Goal: Task Accomplishment & Management: Manage account settings

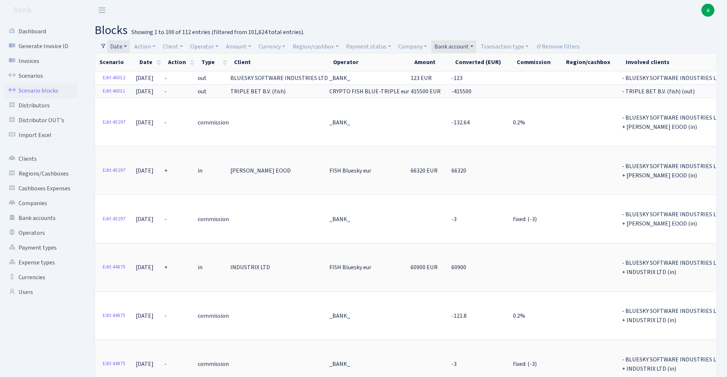
select select "100"
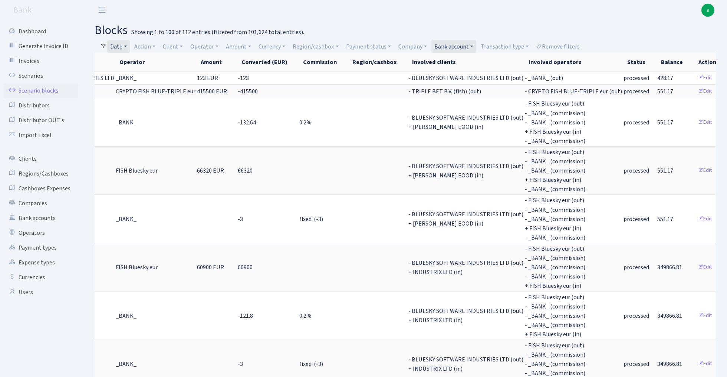
click at [456, 46] on link "Bank account" at bounding box center [453, 46] width 45 height 13
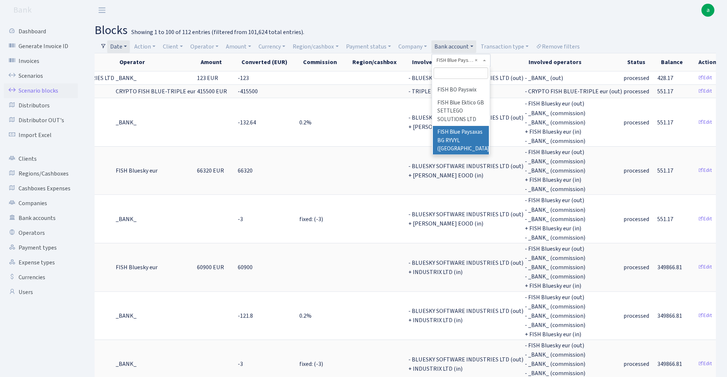
scroll to position [294, 0]
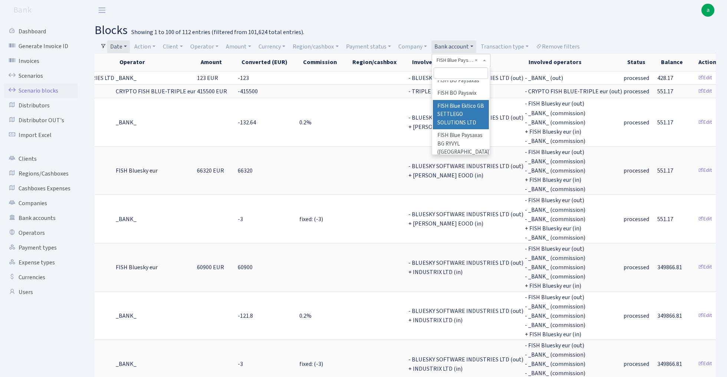
click at [465, 100] on li "FISH Blue Ektico GB SETTLEGO SOLUTIONS LTD" at bounding box center [461, 115] width 56 height 30
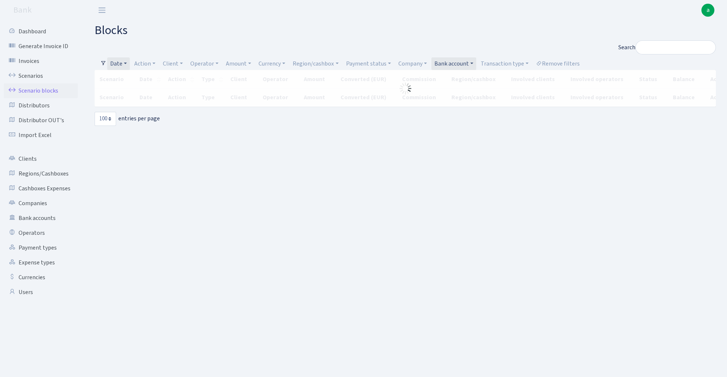
select select "100"
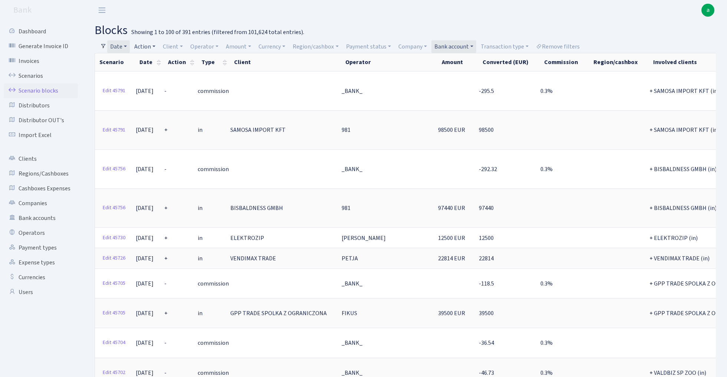
click at [149, 47] on link "Action" at bounding box center [144, 46] width 27 height 13
click at [153, 95] on li "+" at bounding box center [161, 99] width 56 height 13
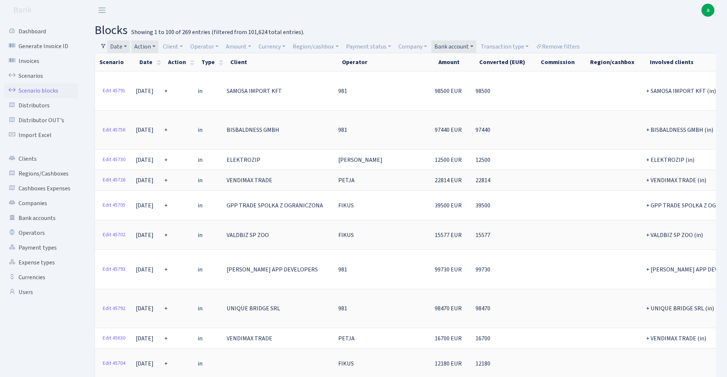
click at [454, 48] on link "Bank account" at bounding box center [453, 46] width 45 height 13
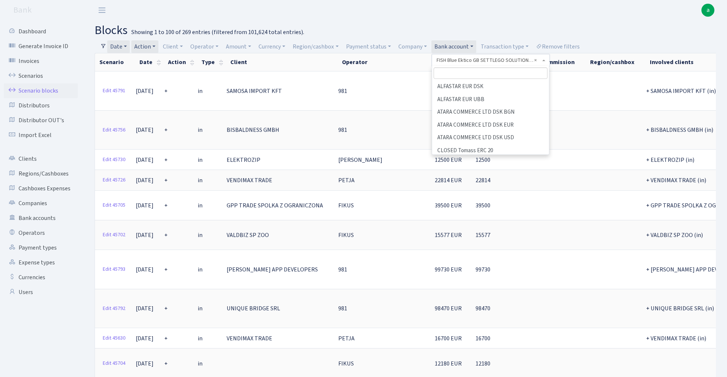
scroll to position [157, 0]
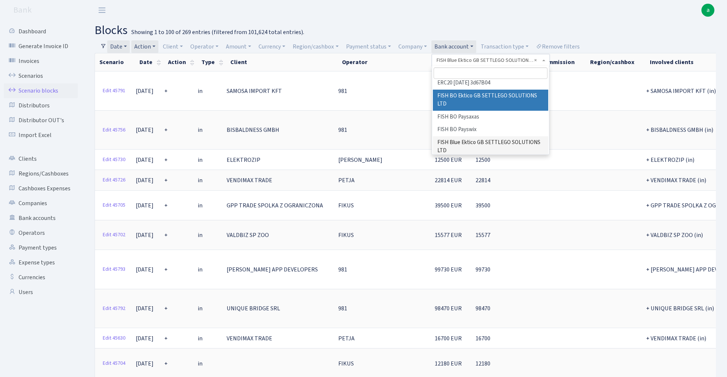
click at [490, 90] on li "FISH BO Ektico GB SETTLEGO SOLUTIONS LTD" at bounding box center [490, 100] width 115 height 21
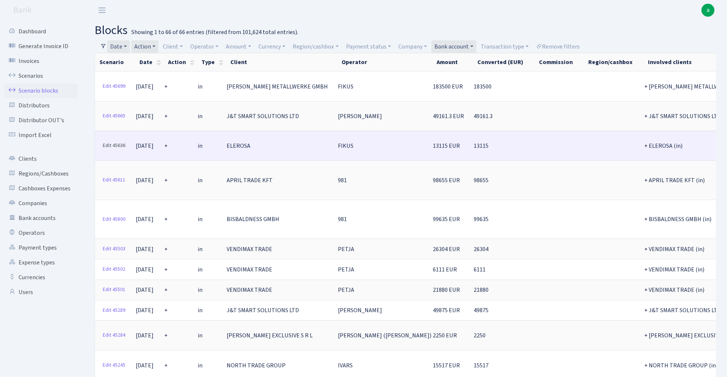
click at [113, 141] on link "Edit 45636" at bounding box center [113, 145] width 29 height 11
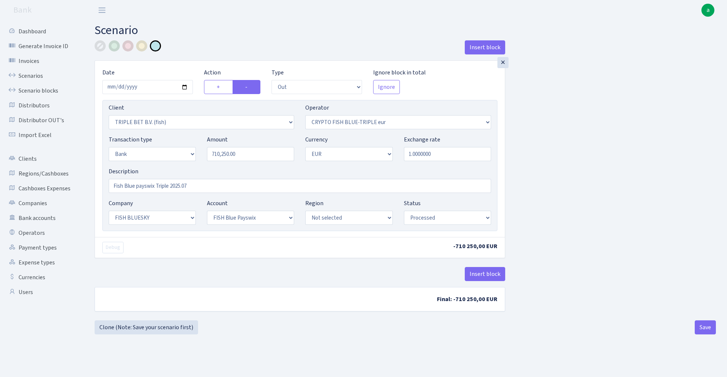
select select "out"
select select "3227"
select select "503"
select select "2"
select select "1"
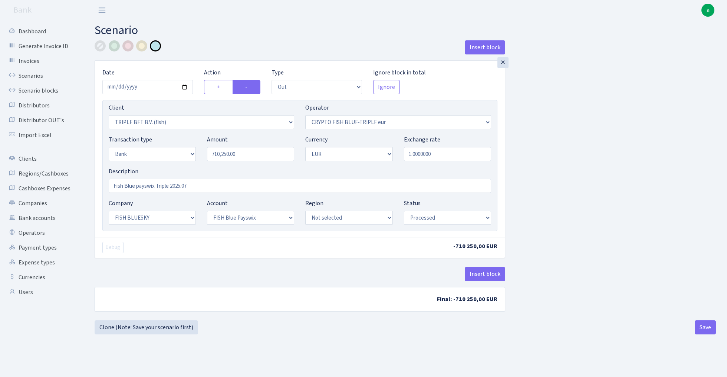
select select "23"
select select "69"
select select "processed"
click at [30, 74] on link "Scenarios" at bounding box center [41, 76] width 74 height 15
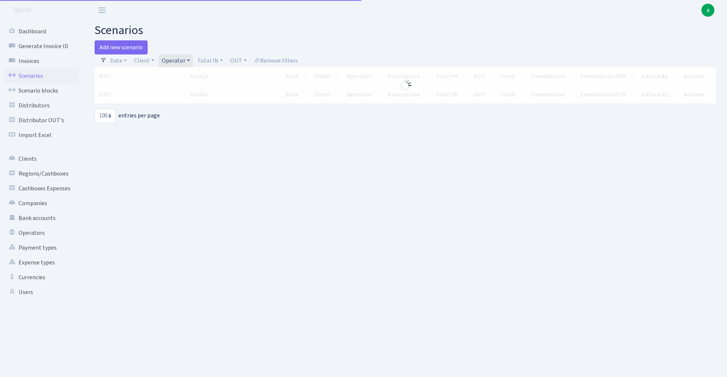
select select "100"
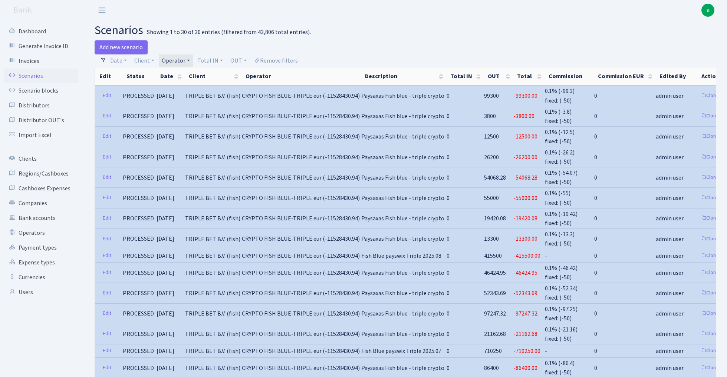
click at [179, 59] on link "Operator" at bounding box center [176, 60] width 34 height 13
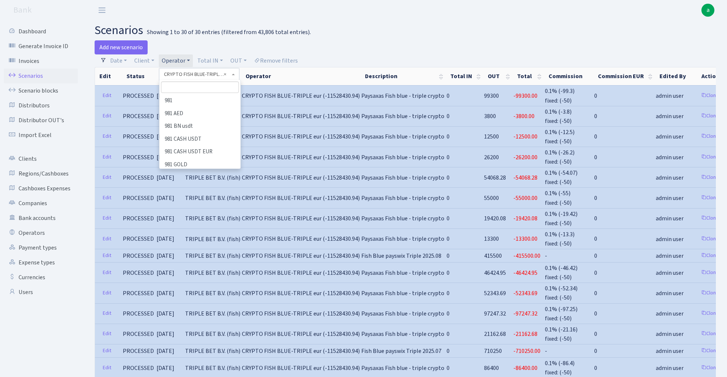
scroll to position [639, 0]
click at [183, 90] on input "search" at bounding box center [200, 87] width 78 height 11
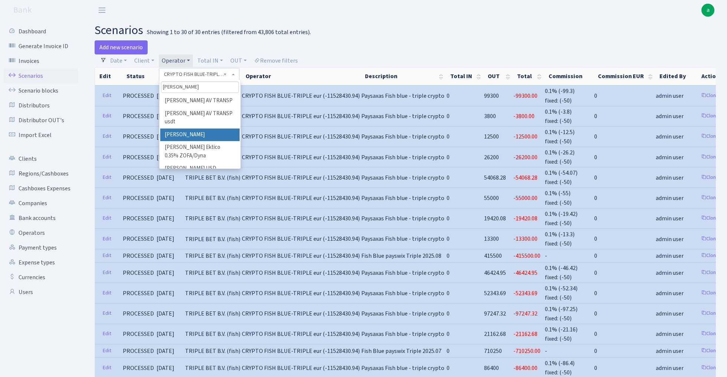
type input "oleg"
click at [193, 129] on li "OLEG BAB" at bounding box center [199, 135] width 79 height 13
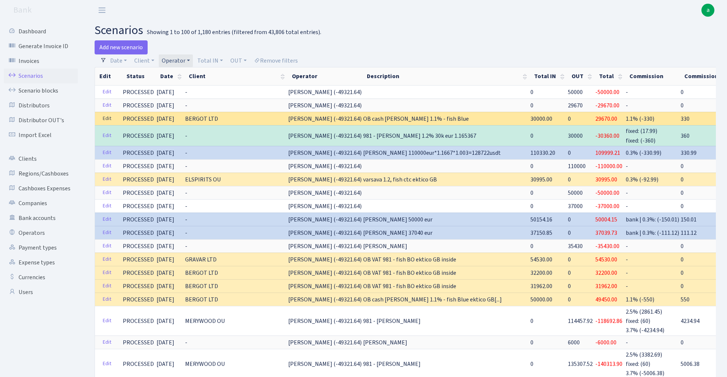
click at [107, 119] on link "Edit" at bounding box center [106, 118] width 15 height 11
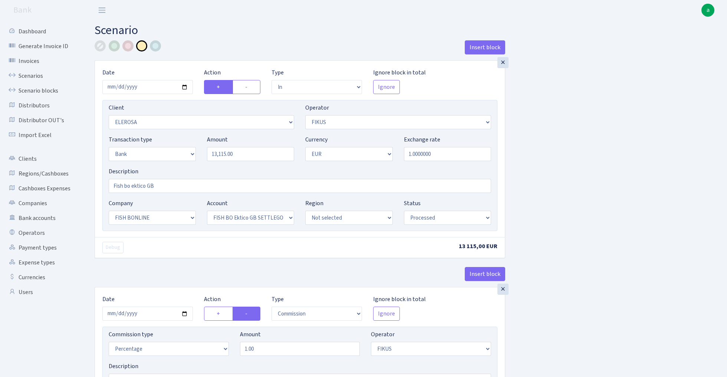
select select "in"
select select "3303"
select select "388"
select select "2"
select select "1"
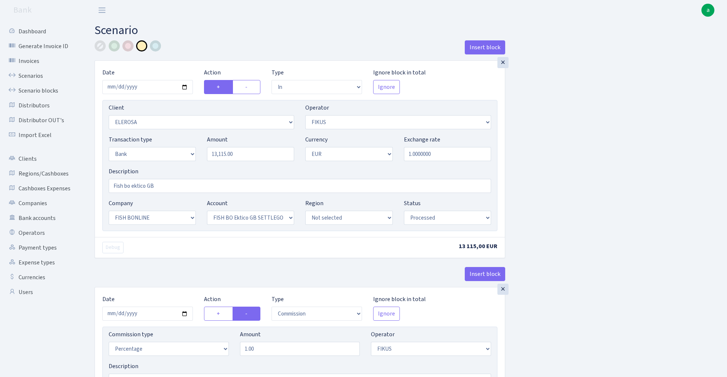
select select "22"
select select "63"
select select "processed"
select select "commission"
select select "388"
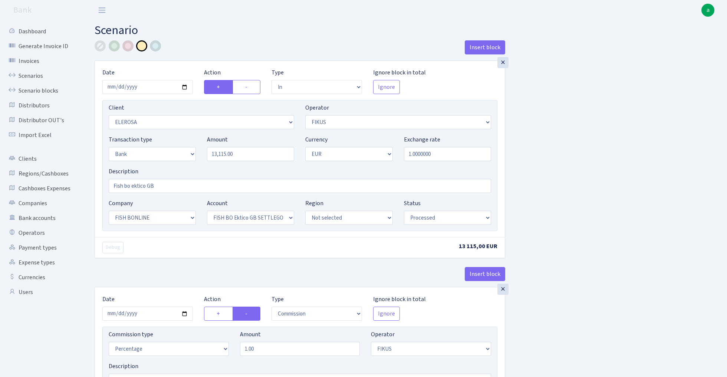
select select "processed"
select select "commission"
select select "1"
select select "22"
select select "63"
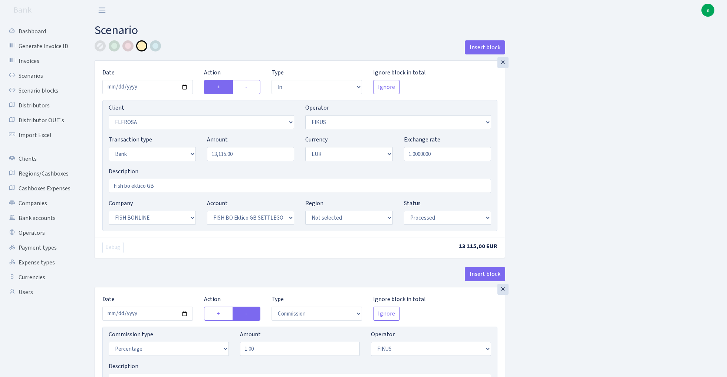
select select "processed"
select select "3333"
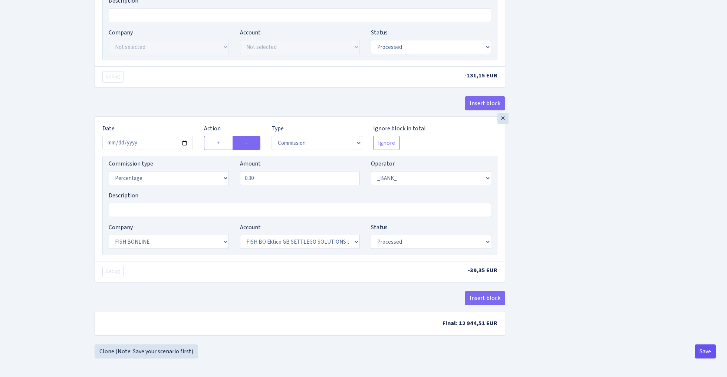
scroll to position [369, 0]
click at [708, 354] on button "Save" at bounding box center [704, 352] width 21 height 14
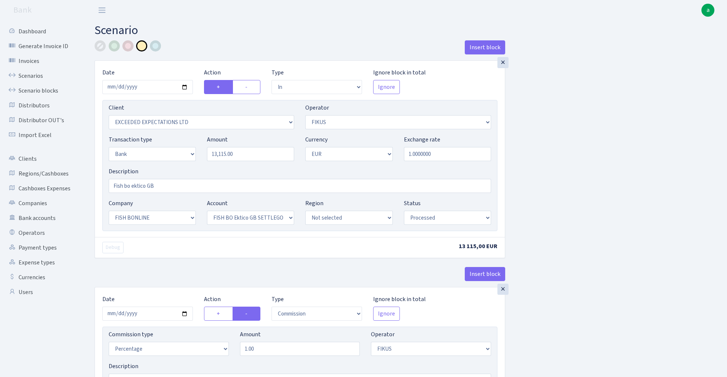
select select "in"
select select "3333"
select select "388"
select select "2"
select select "1"
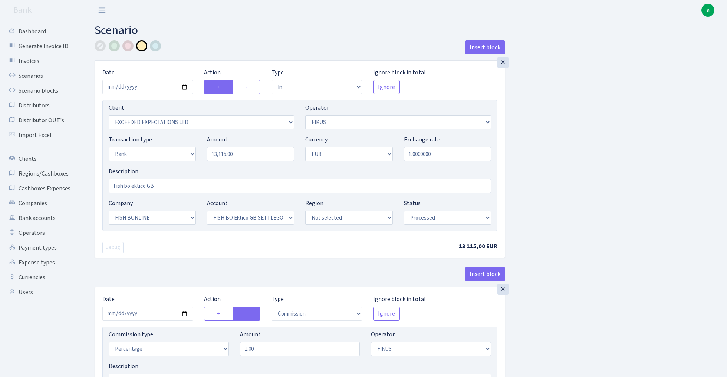
select select "22"
select select "63"
select select "processed"
select select "commission"
select select "388"
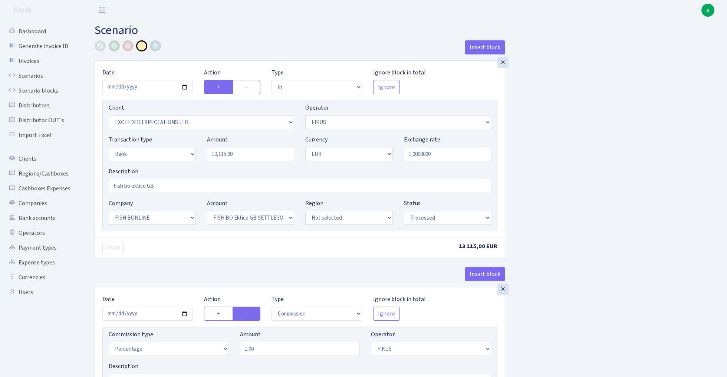
select select "processed"
select select "commission"
select select "1"
select select "22"
select select "63"
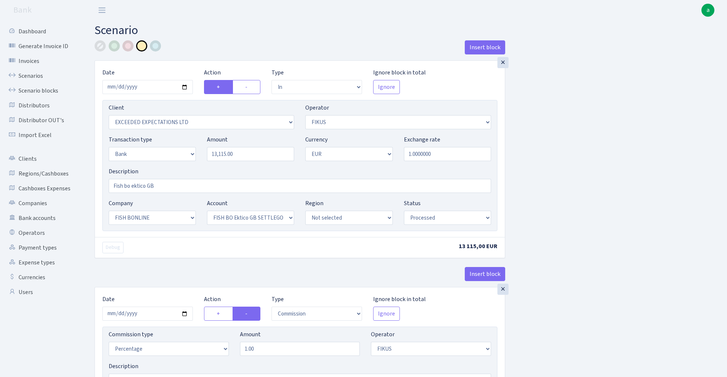
select select "processed"
click at [49, 89] on link "Scenario blocks" at bounding box center [41, 90] width 74 height 15
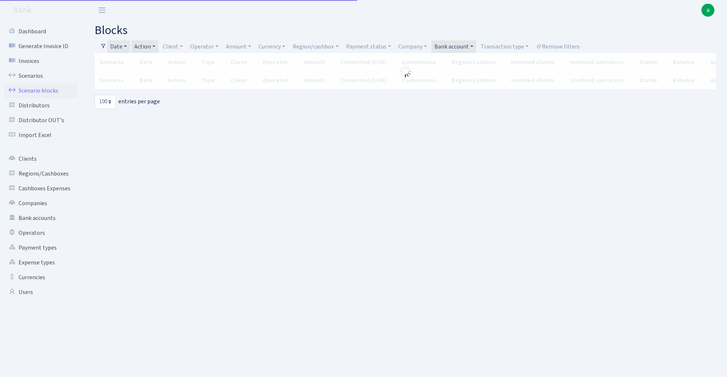
select select "100"
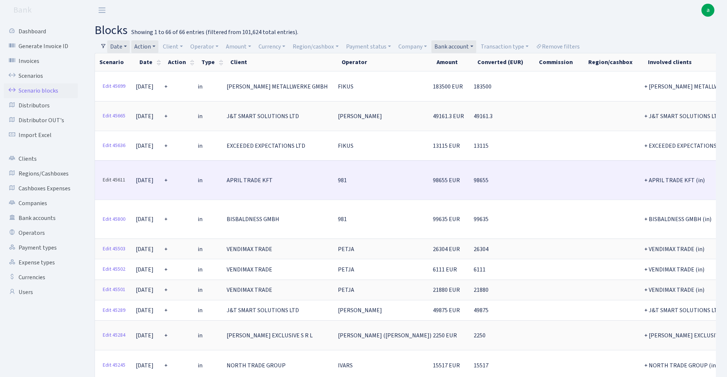
click at [119, 175] on link "Edit 45611" at bounding box center [113, 180] width 29 height 11
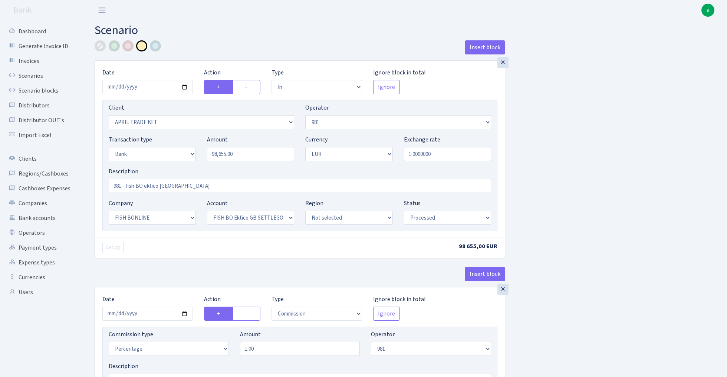
select select "in"
select select "2448"
select select "61"
select select "2"
select select "1"
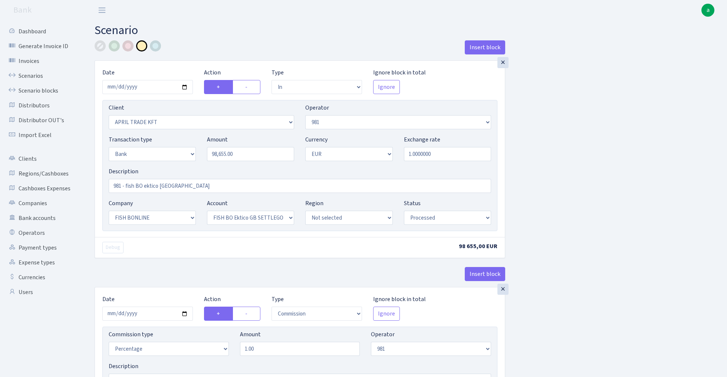
select select "22"
select select "63"
select select "processed"
select select "commission"
select select "61"
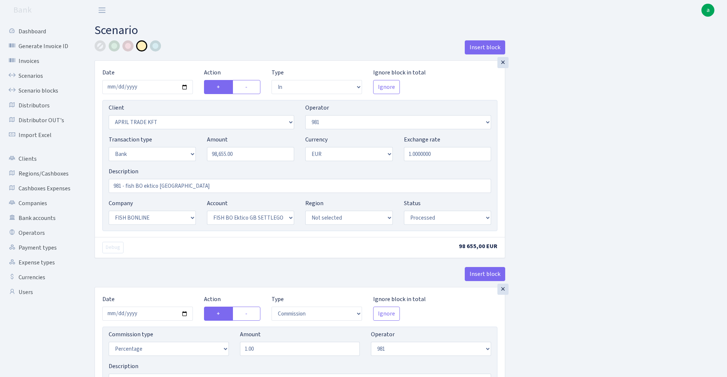
select select "processed"
select select "commission"
select select "fixed"
select select "61"
select select "processed"
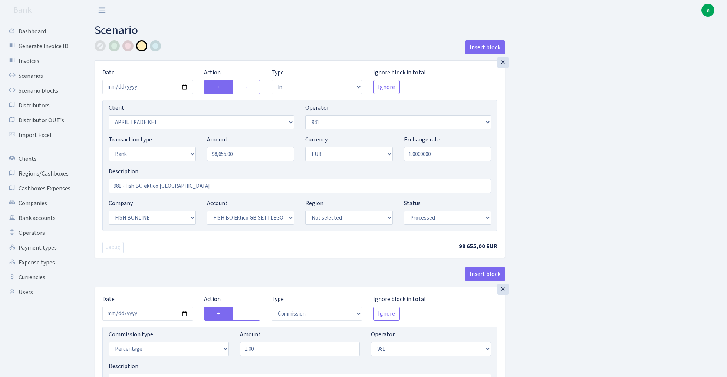
select select "commission"
select select "1"
select select "22"
select select "63"
select select "processed"
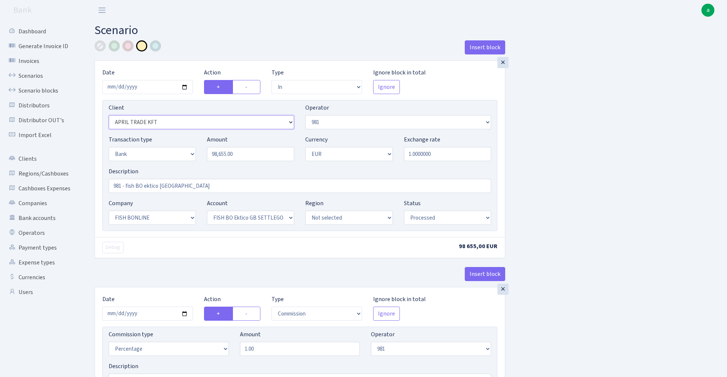
select select "2426"
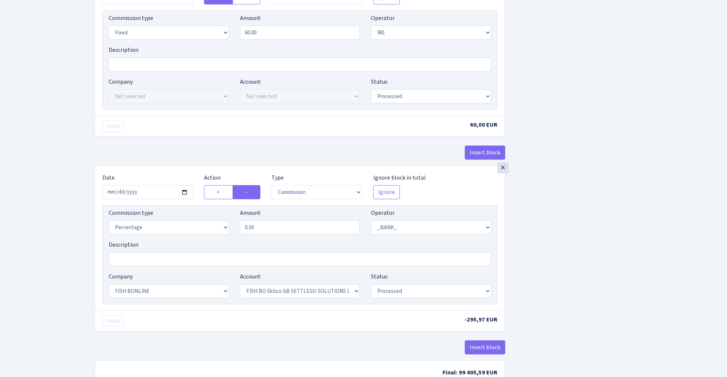
scroll to position [565, 0]
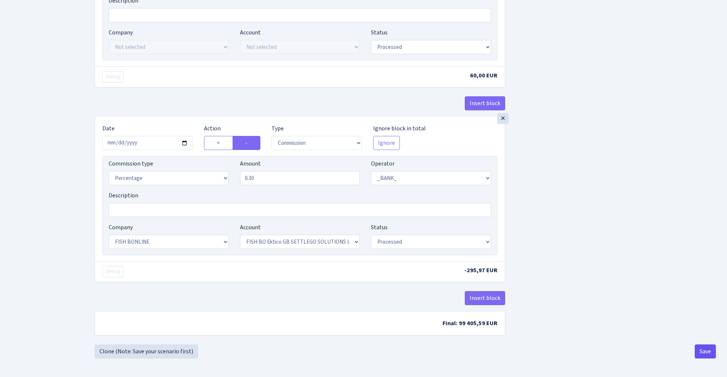
click at [704, 352] on button "Save" at bounding box center [704, 352] width 21 height 14
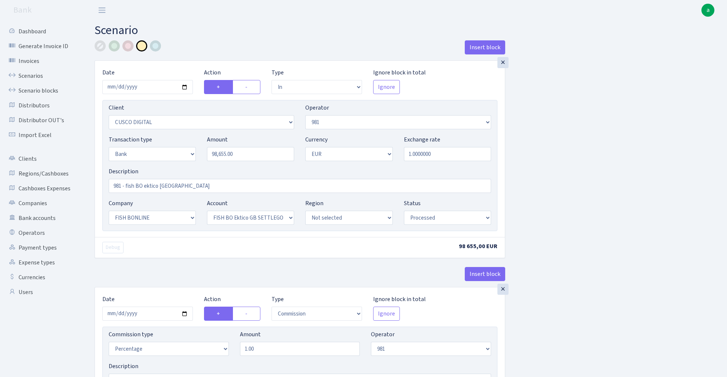
select select "in"
select select "2426"
select select "61"
select select "2"
select select "1"
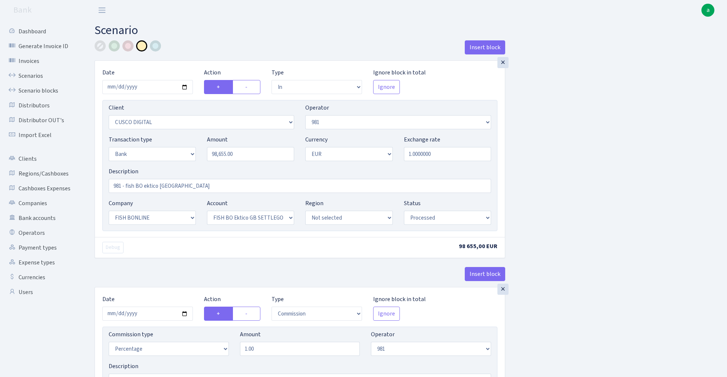
select select "22"
select select "63"
select select "processed"
select select "commission"
select select "61"
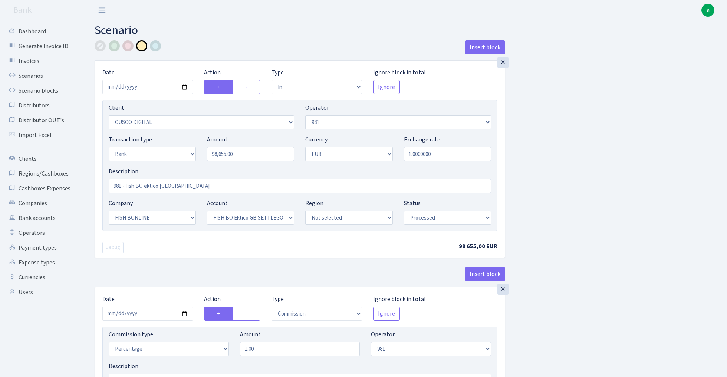
select select "processed"
select select "commission"
select select "fixed"
select select "61"
select select "processed"
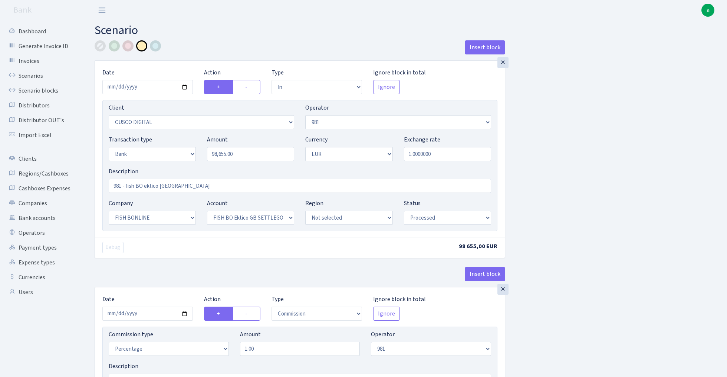
select select "commission"
select select "1"
select select "22"
select select "63"
select select "processed"
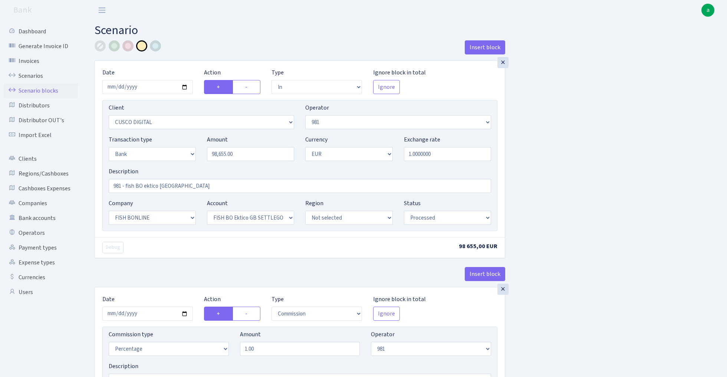
click at [44, 90] on link "Scenario blocks" at bounding box center [41, 90] width 74 height 15
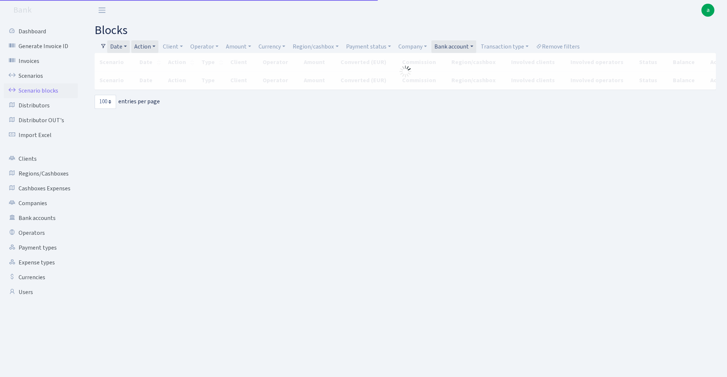
select select "100"
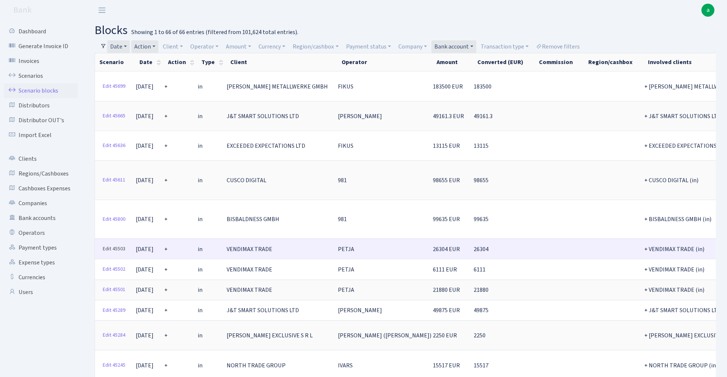
click at [110, 244] on link "Edit 45503" at bounding box center [113, 249] width 29 height 11
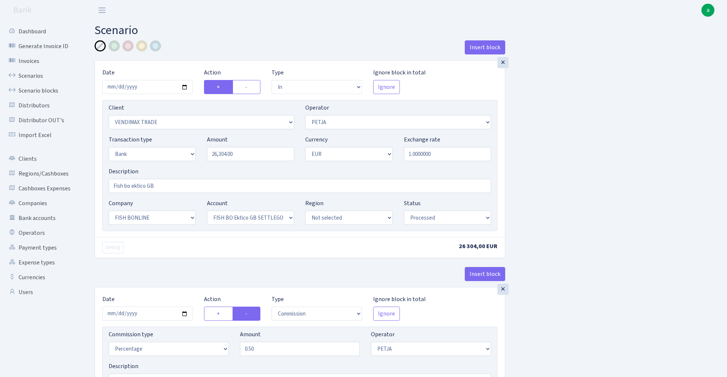
select select "in"
select select "2707"
select select "392"
select select "2"
select select "1"
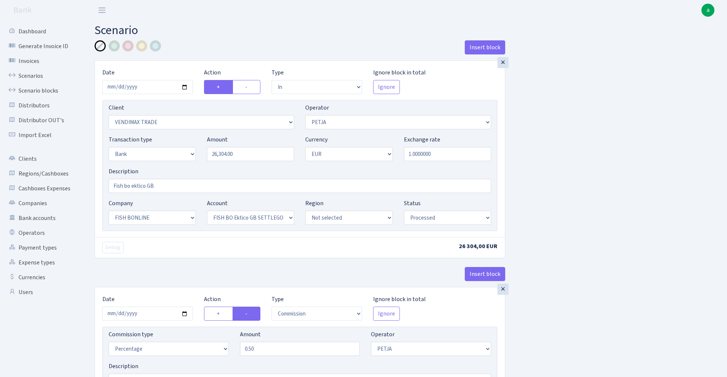
select select "22"
select select "63"
select select "processed"
select select "commission"
select select "392"
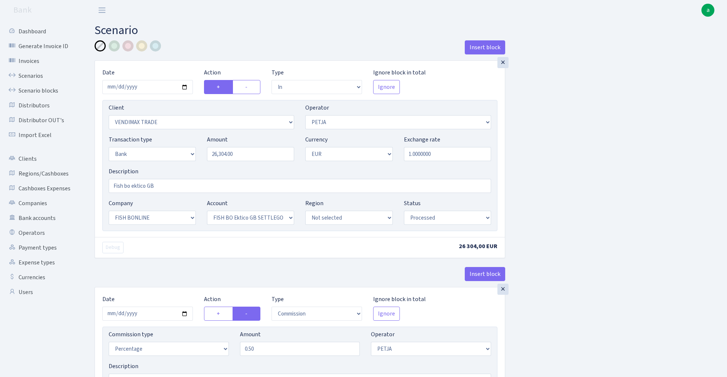
select select "processed"
click at [145, 47] on div at bounding box center [141, 45] width 11 height 11
click at [128, 186] on input "Fish bo ektico GB" at bounding box center [300, 186] width 382 height 14
type input "Fish blue ektico GB"
select select "23"
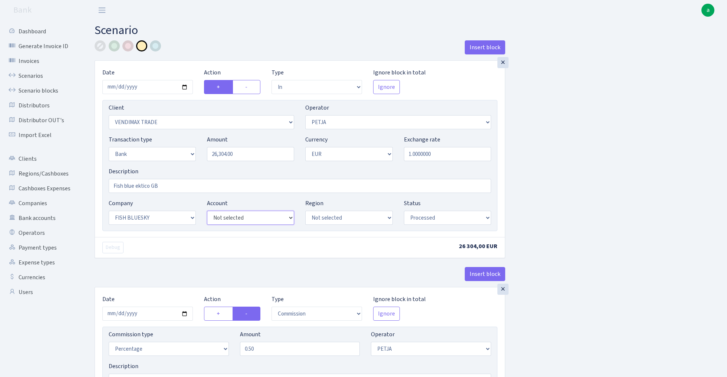
select select "67"
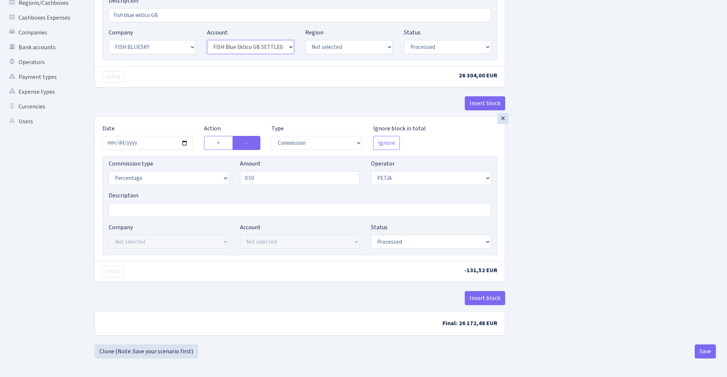
scroll to position [173, 0]
click at [486, 297] on button "Insert block" at bounding box center [484, 298] width 40 height 14
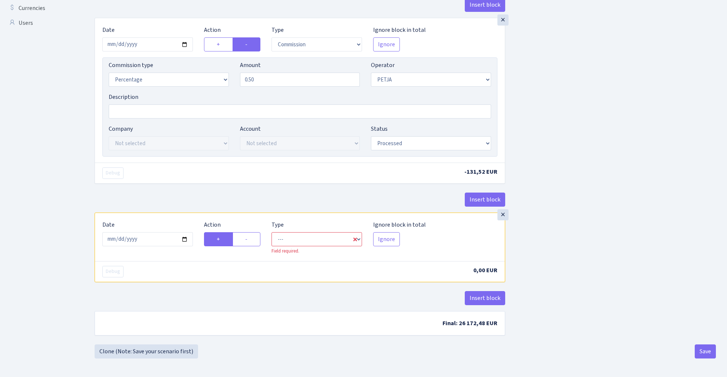
scroll to position [272, 0]
click at [150, 241] on input "2025-09-04" at bounding box center [147, 239] width 90 height 14
type input "[DATE]"
click at [175, 180] on div "Debug -131,52 EUR" at bounding box center [300, 173] width 410 height 21
click at [251, 239] on label "-" at bounding box center [246, 239] width 28 height 14
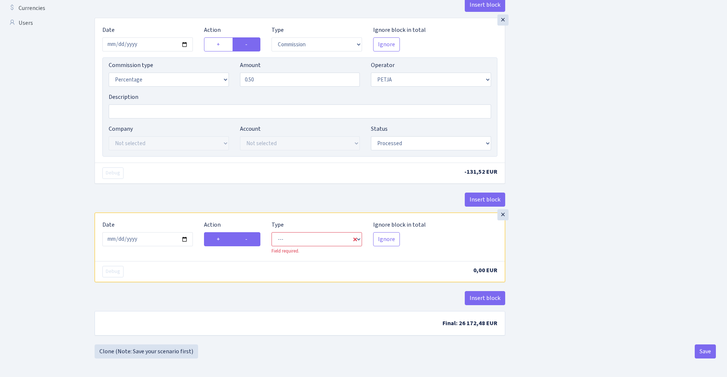
click at [250, 239] on input "-" at bounding box center [247, 237] width 5 height 5
radio input "true"
radio input "false"
select select "commission"
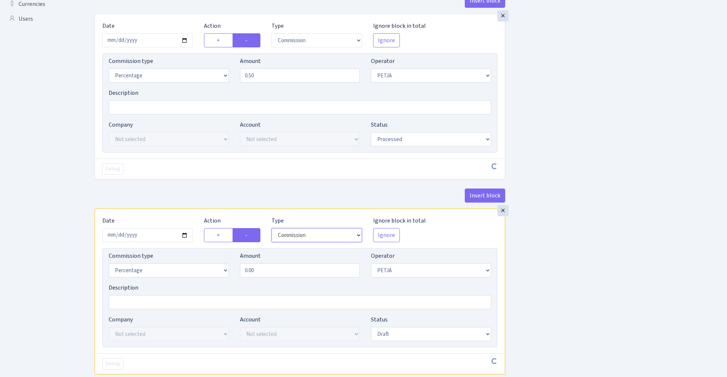
scroll to position [307, 0]
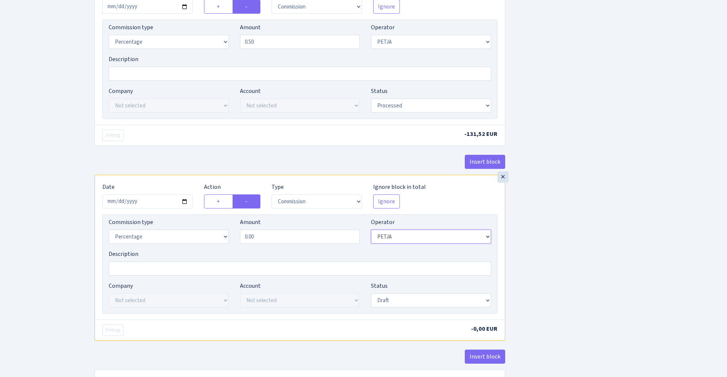
select select "1"
click at [265, 240] on input "0.00" at bounding box center [300, 237] width 120 height 14
type input "0.30"
select select "23"
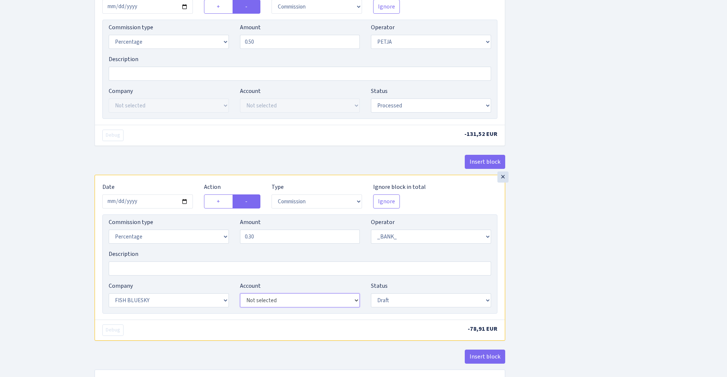
select select "67"
select select "processed"
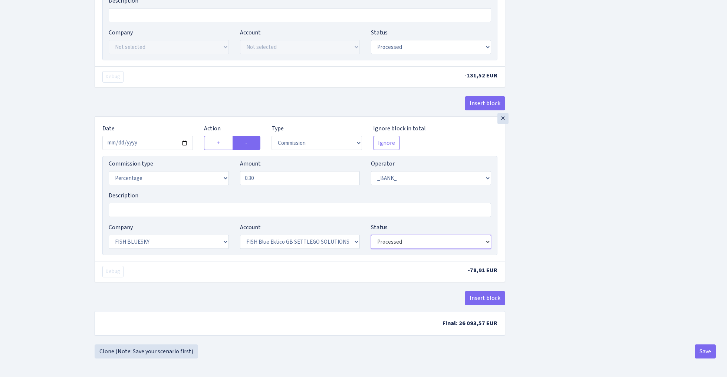
scroll to position [369, 0]
click at [700, 351] on button "Save" at bounding box center [704, 352] width 21 height 14
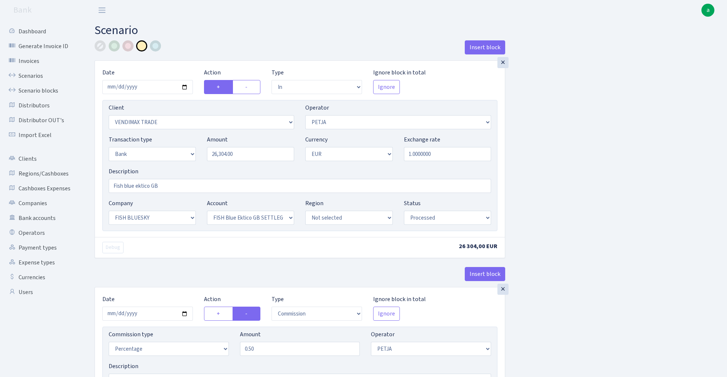
select select "in"
select select "2707"
select select "392"
select select "2"
select select "1"
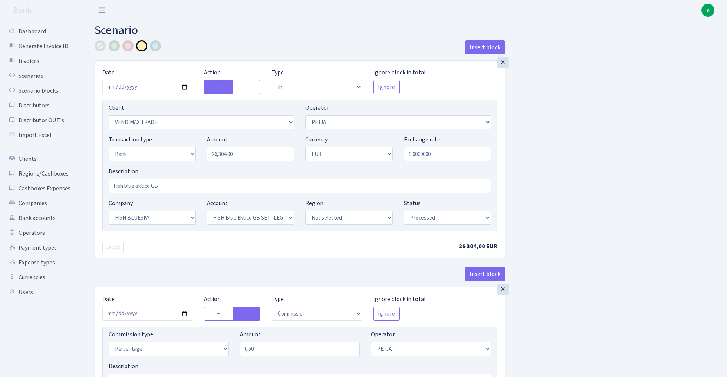
select select "23"
select select "67"
select select "processed"
select select "commission"
select select "392"
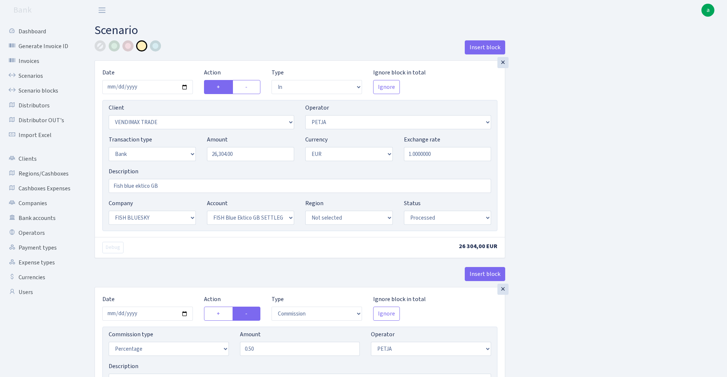
select select "processed"
select select "commission"
select select "1"
select select "23"
select select "67"
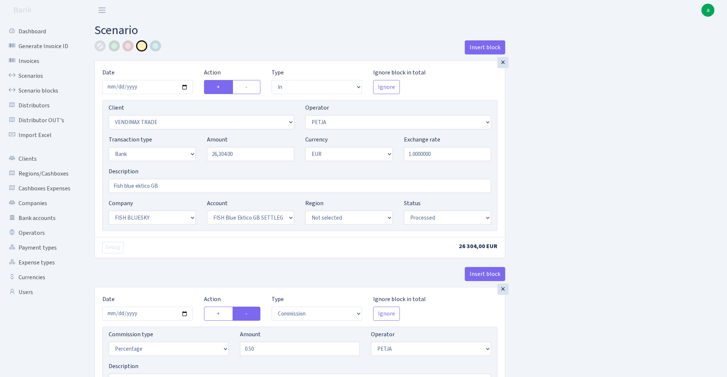
select select "processed"
select select "3051"
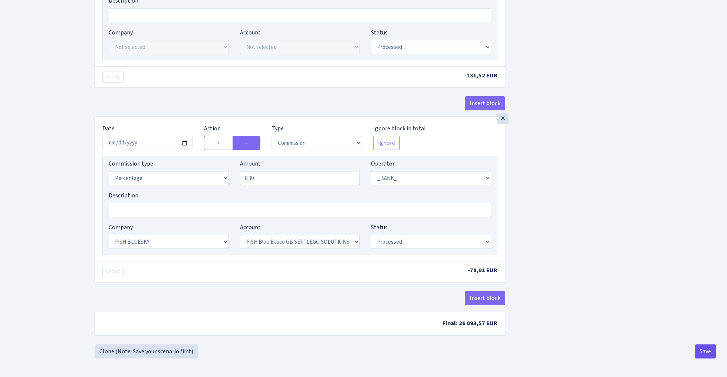
scroll to position [369, 0]
click at [700, 354] on button "Save" at bounding box center [704, 352] width 21 height 14
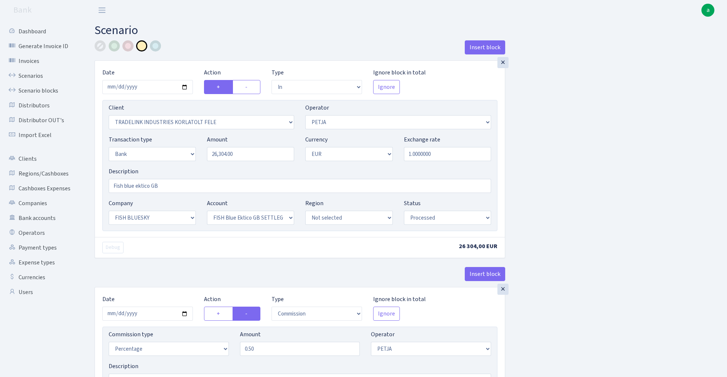
select select "in"
select select "3051"
select select "392"
select select "2"
select select "1"
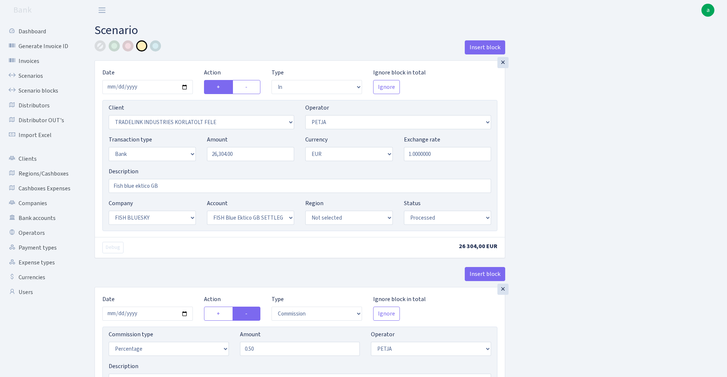
select select "23"
select select "67"
select select "processed"
select select "commission"
select select "392"
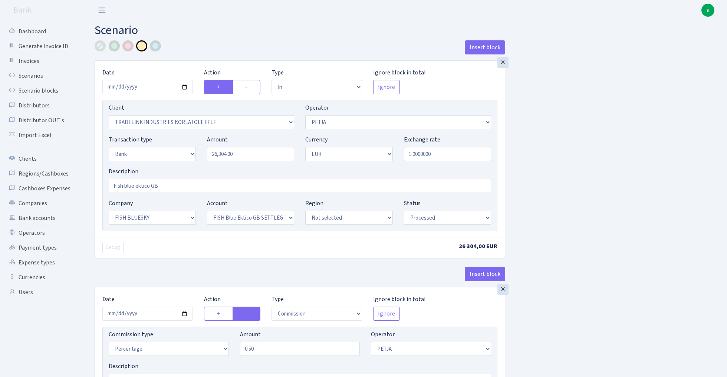
select select "processed"
select select "commission"
select select "1"
select select "23"
select select "67"
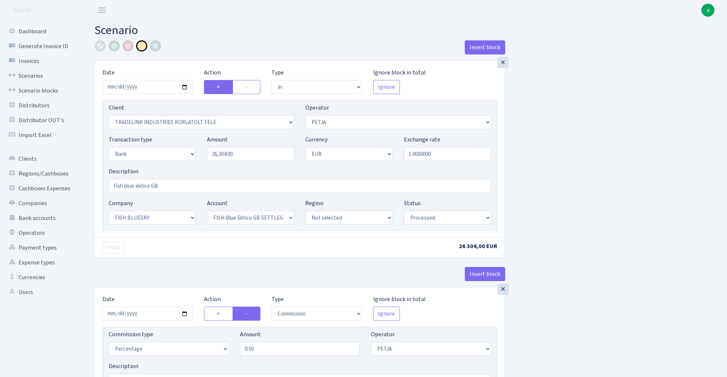
select select "processed"
click at [50, 92] on link "Scenario blocks" at bounding box center [41, 90] width 74 height 15
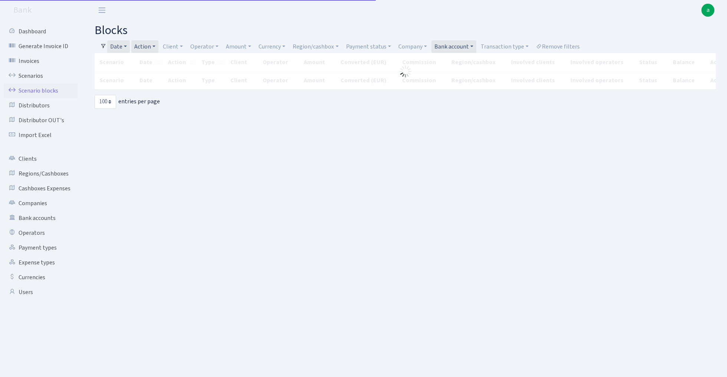
select select "100"
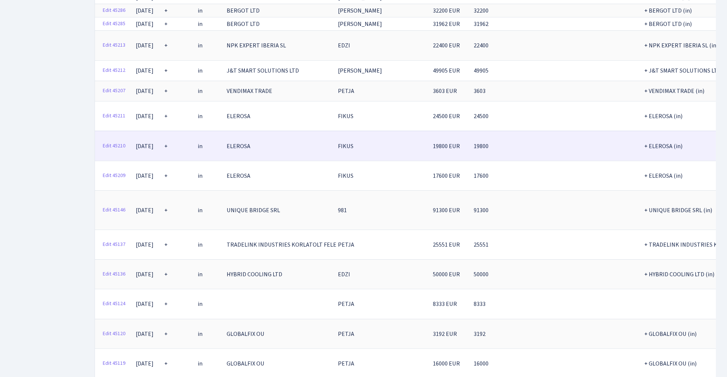
scroll to position [441, 0]
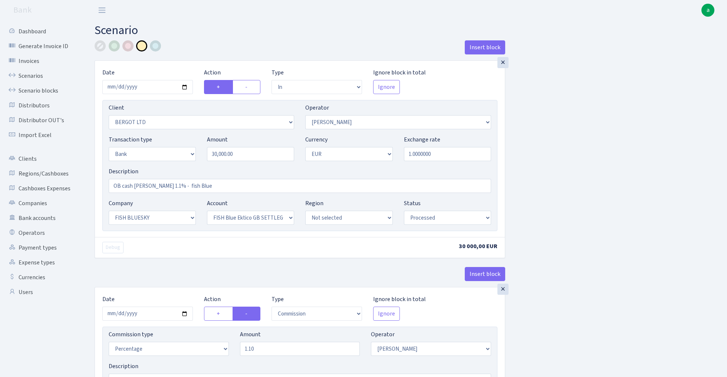
select select "in"
select select "2450"
select select "15"
select select "2"
select select "1"
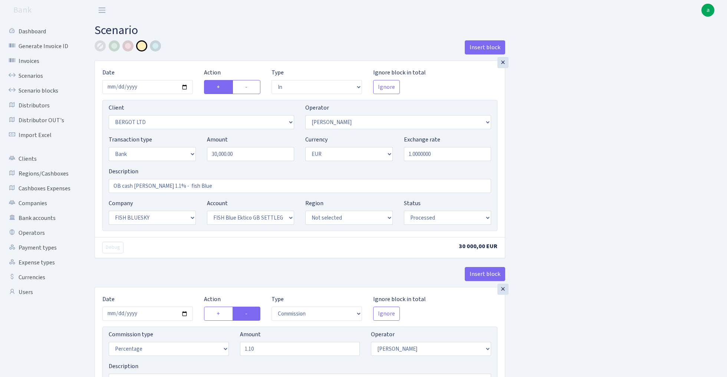
select select "23"
select select "67"
select select "processed"
select select "commission"
select select "15"
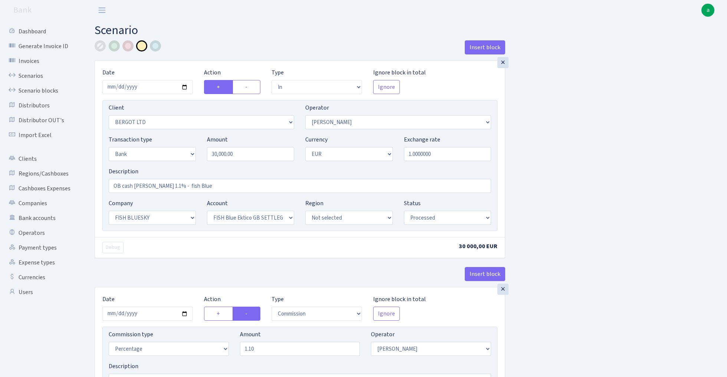
select select "processed"
select select "22"
select select "63"
select select "in"
select select "2450"
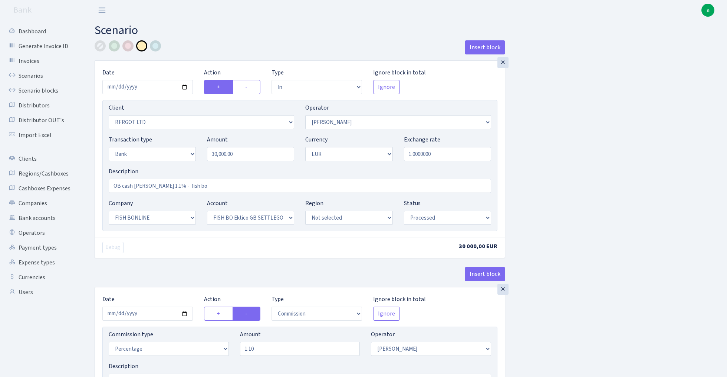
select select "15"
select select "2"
select select "1"
select select "22"
select select "63"
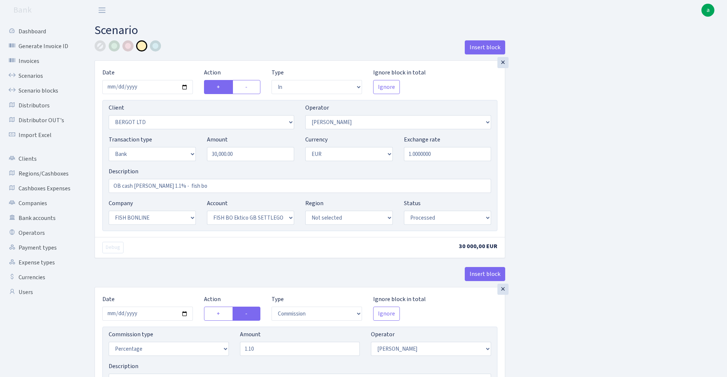
select select "processed"
select select "commission"
select select "15"
select select "processed"
click at [45, 90] on link "Scenario blocks" at bounding box center [41, 90] width 74 height 15
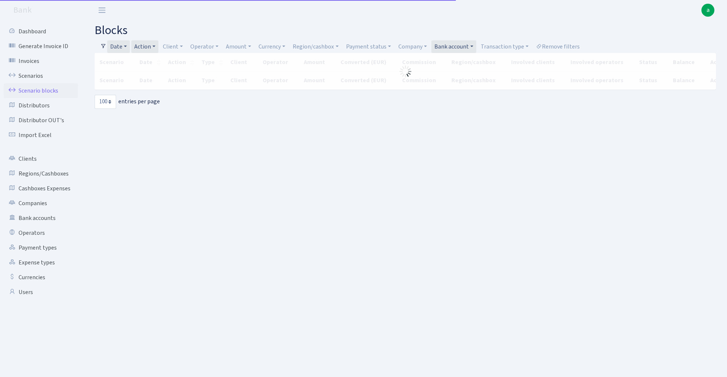
select select "100"
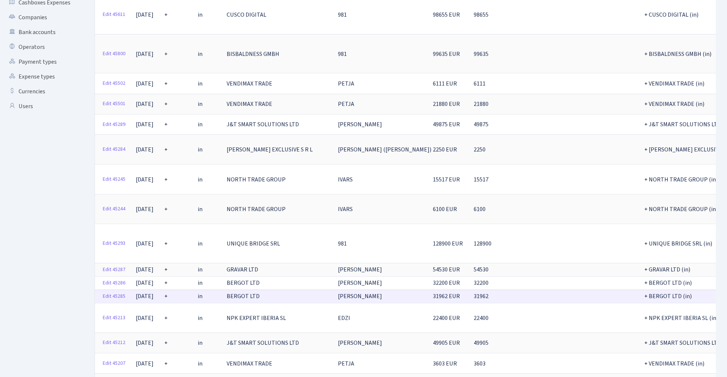
scroll to position [196, 0]
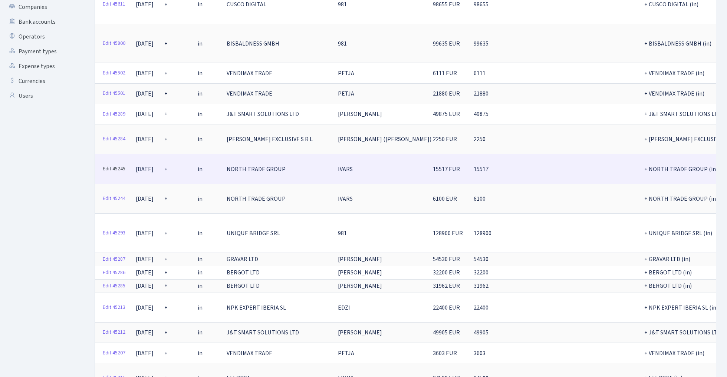
click at [115, 163] on link "Edit 45245" at bounding box center [113, 168] width 29 height 11
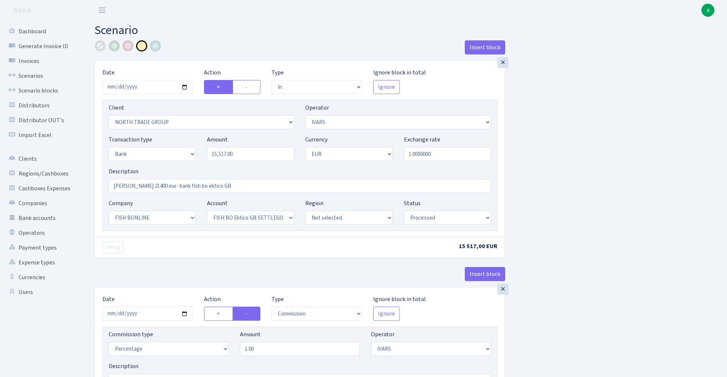
select select "in"
select select "2977"
select select "199"
select select "2"
select select "1"
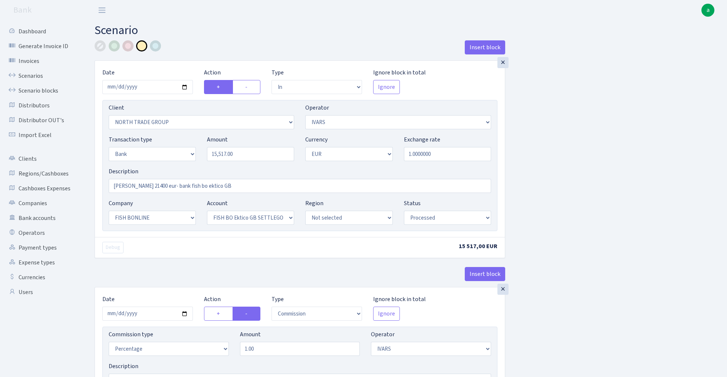
select select "22"
select select "63"
select select "processed"
select select "commission"
select select "199"
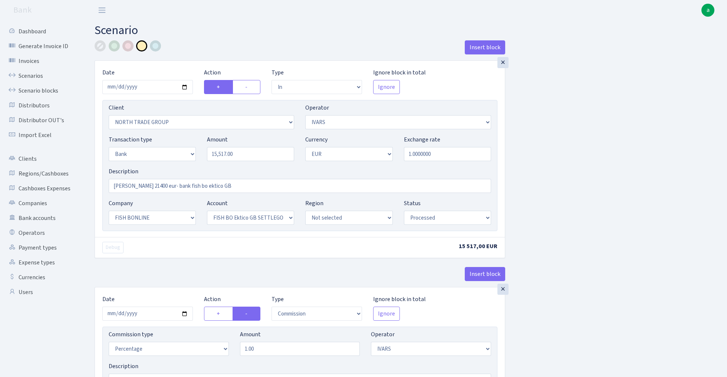
select select "processed"
select select "commission"
select select "fixed"
select select "1"
select select "22"
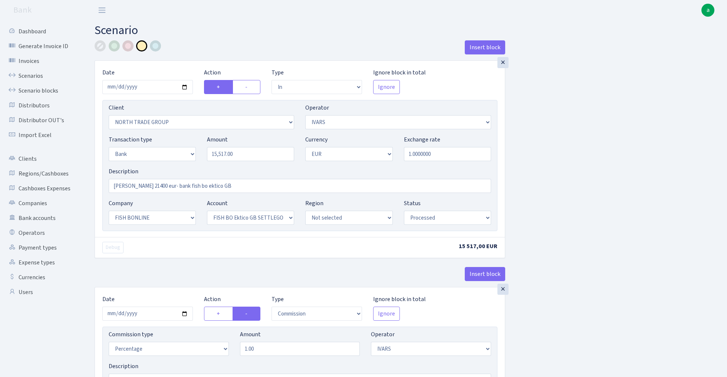
select select "63"
select select "processed"
select select "23"
select select "67"
click at [183, 184] on input "[PERSON_NAME] 21400 eur- bank fish bo ektico GB" at bounding box center [300, 186] width 382 height 14
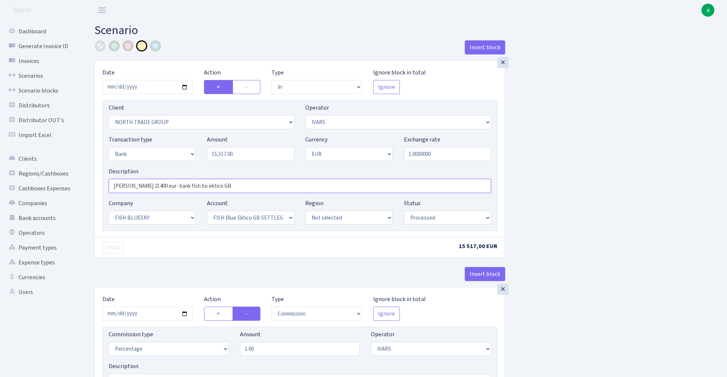
click at [183, 184] on input "[PERSON_NAME] 21400 eur- bank fish bo ektico GB" at bounding box center [300, 186] width 382 height 14
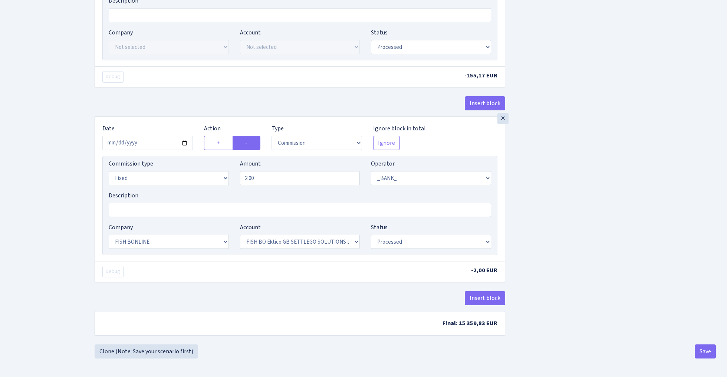
scroll to position [369, 0]
type input "[PERSON_NAME] 21400 eur- bank fish BLUESKY ektico GB"
select select "23"
select select "67"
click at [276, 178] on input "2.00" at bounding box center [300, 178] width 120 height 14
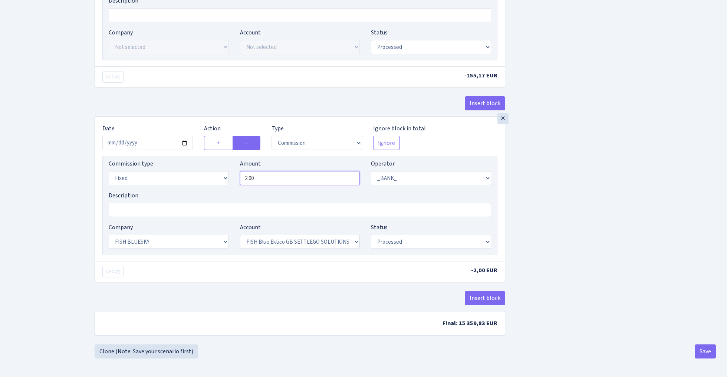
click at [276, 178] on input "2.00" at bounding box center [300, 178] width 120 height 14
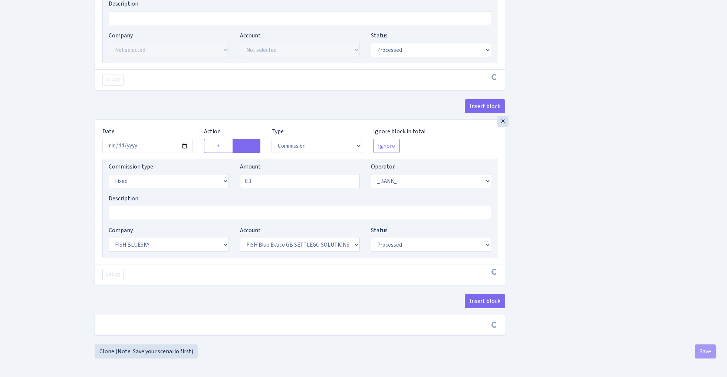
type input "0.30"
click at [609, 167] on div "Insert block × Date 2025-08-15 Action + - Type --- In Out Commission Field requ…" at bounding box center [405, 11] width 632 height 667
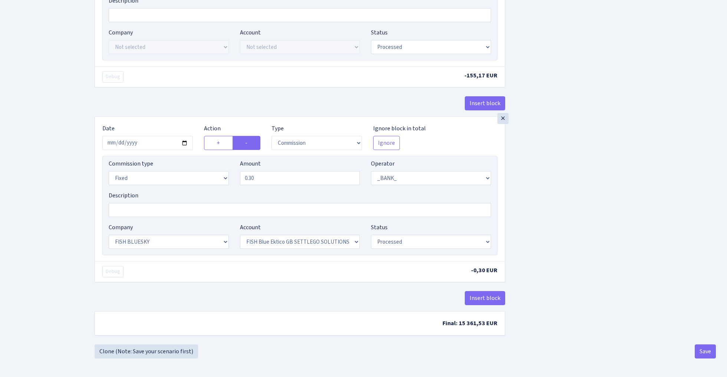
scroll to position [369, 0]
select select "percentage"
click at [707, 354] on button "Save" at bounding box center [704, 352] width 21 height 14
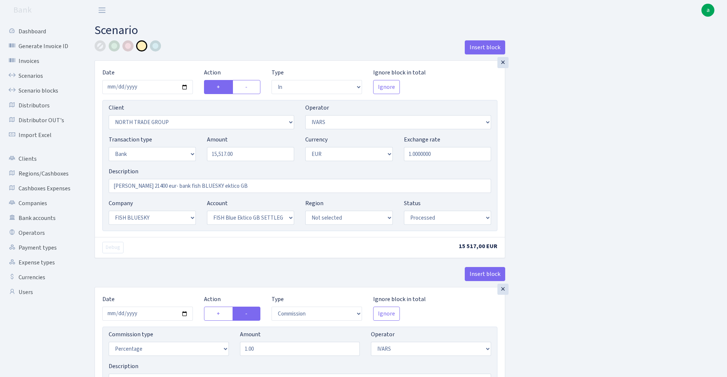
select select "in"
select select "2977"
select select "199"
select select "2"
select select "1"
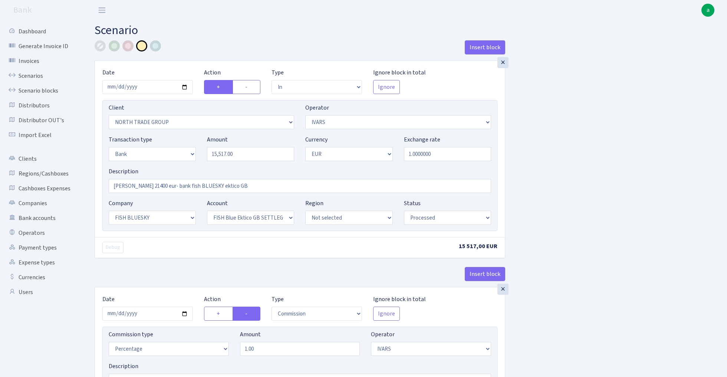
select select "23"
select select "67"
select select "processed"
select select "commission"
select select "199"
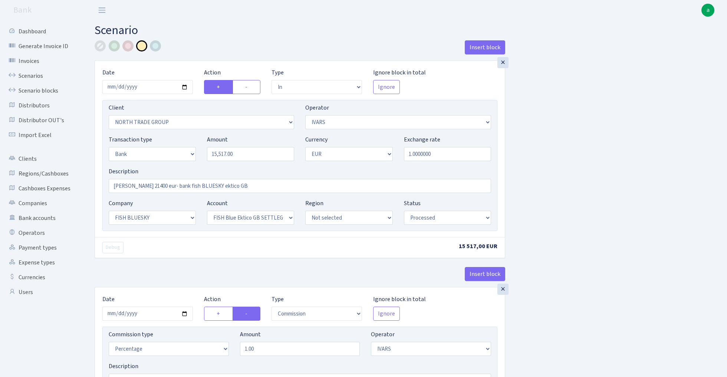
select select "processed"
select select "commission"
select select "1"
select select "23"
select select "67"
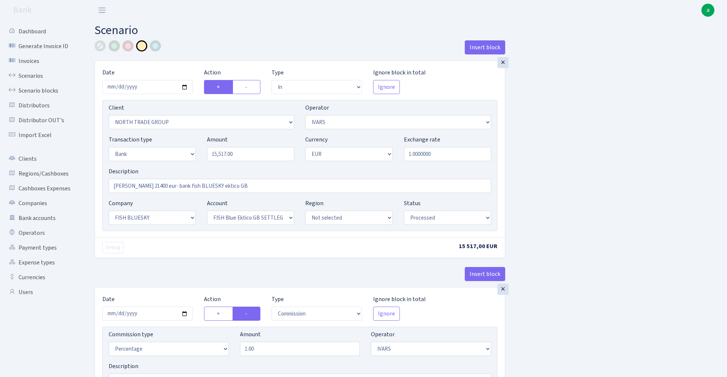
select select "processed"
click at [40, 90] on link "Scenario blocks" at bounding box center [41, 90] width 74 height 15
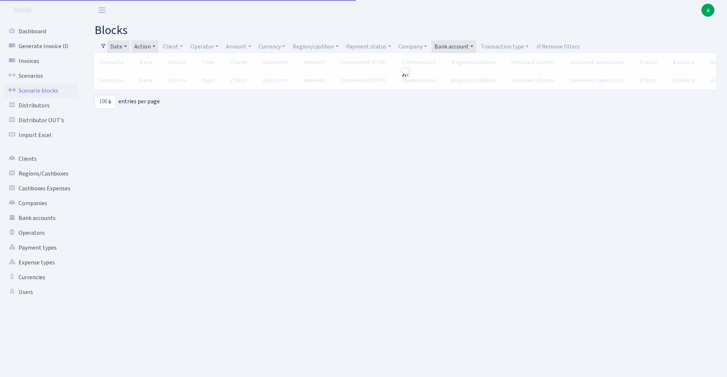
select select "100"
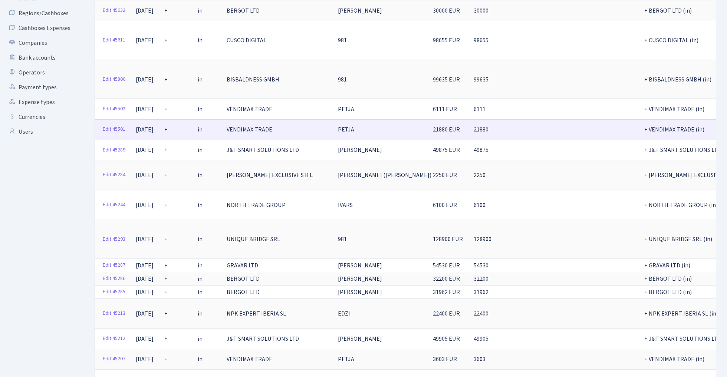
scroll to position [153, 0]
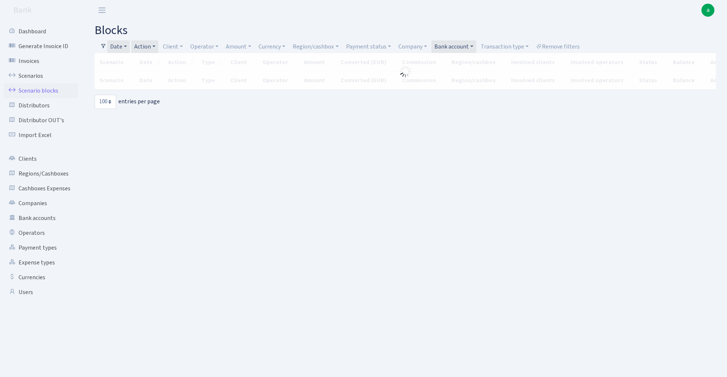
select select "100"
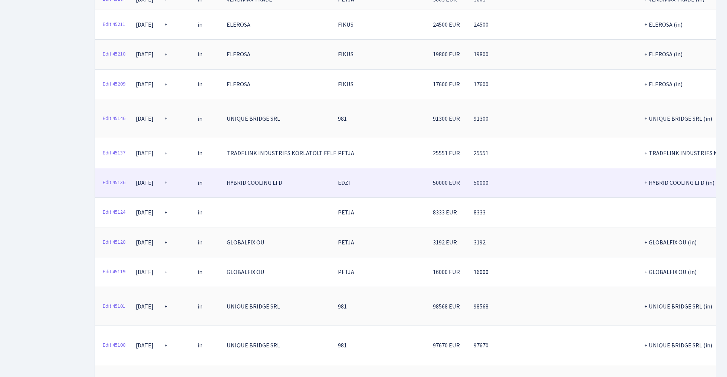
scroll to position [525, 0]
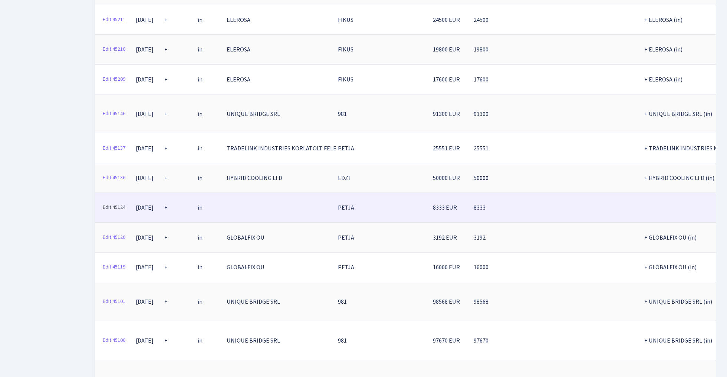
click at [117, 202] on link "Edit 45124" at bounding box center [113, 207] width 29 height 11
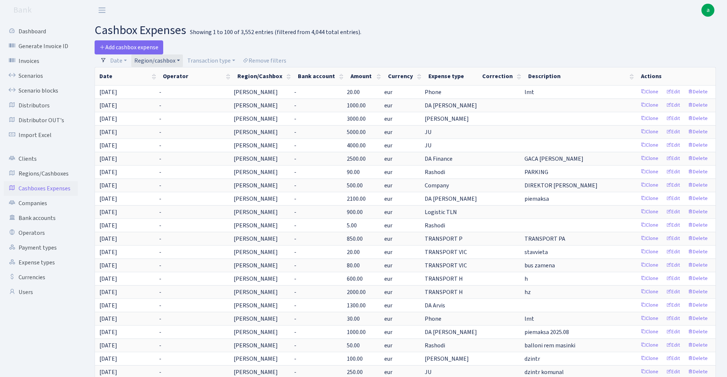
select select "100"
click at [29, 158] on link "Clients" at bounding box center [41, 159] width 74 height 15
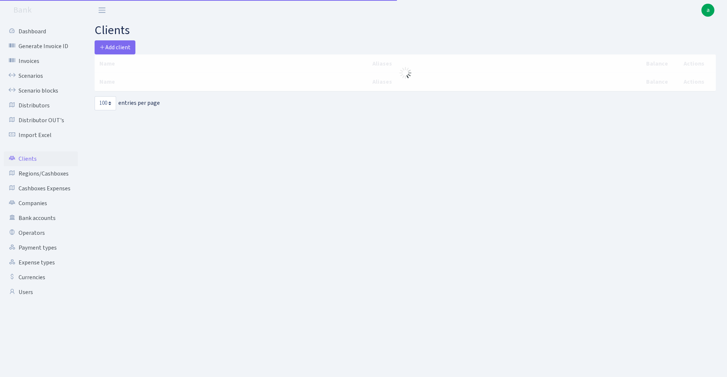
select select "100"
click at [119, 46] on span "Add client" at bounding box center [114, 47] width 31 height 8
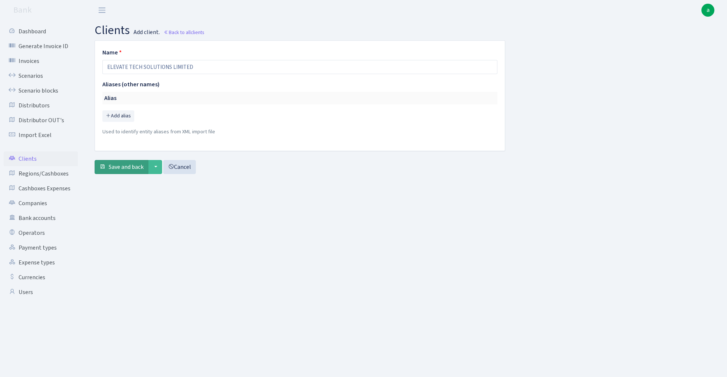
type input "ELEVATE TECH SOLUTIONS LIMITED"
drag, startPoint x: 131, startPoint y: 166, endPoint x: 73, endPoint y: 10, distance: 166.2
click at [131, 166] on span "Save and back" at bounding box center [126, 167] width 35 height 8
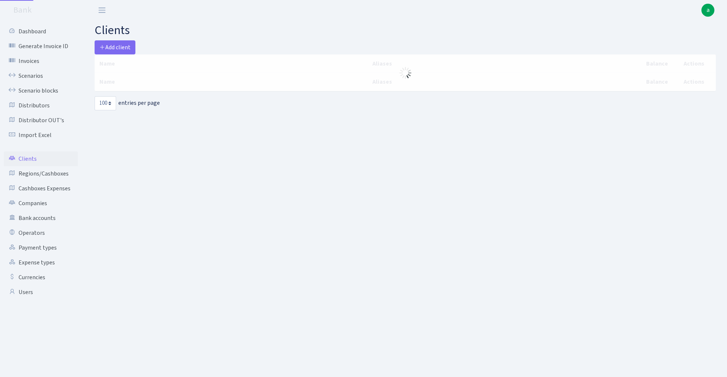
select select "100"
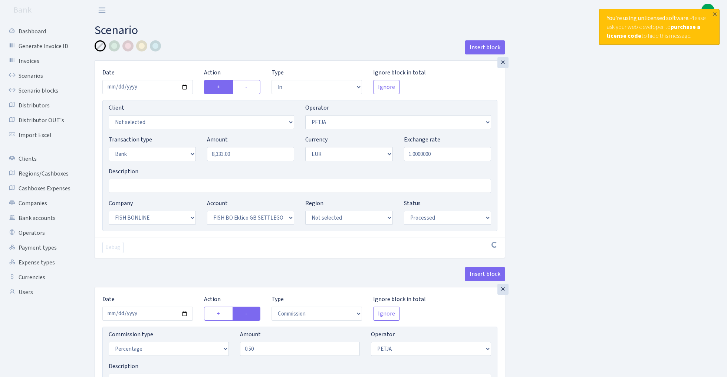
select select "in"
select select "392"
select select "2"
select select "1"
select select "22"
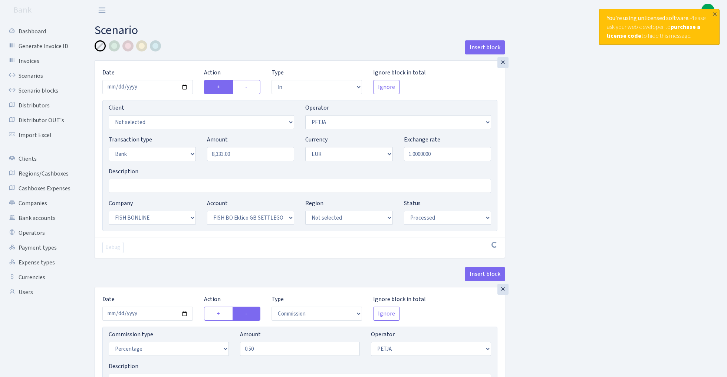
select select "63"
select select "processed"
select select "commission"
select select "392"
select select "processed"
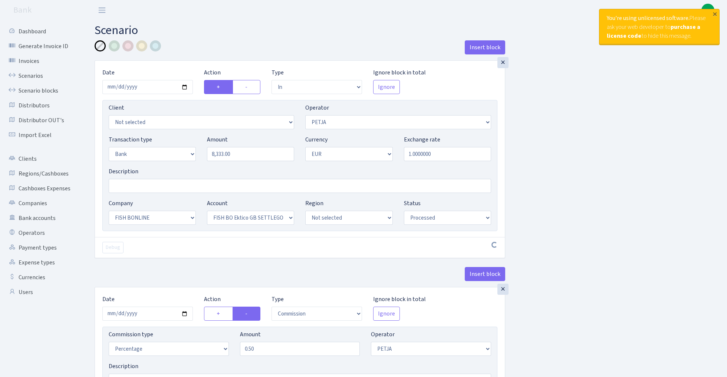
select select "commission"
select select "fixed"
select select "1"
select select "22"
select select "63"
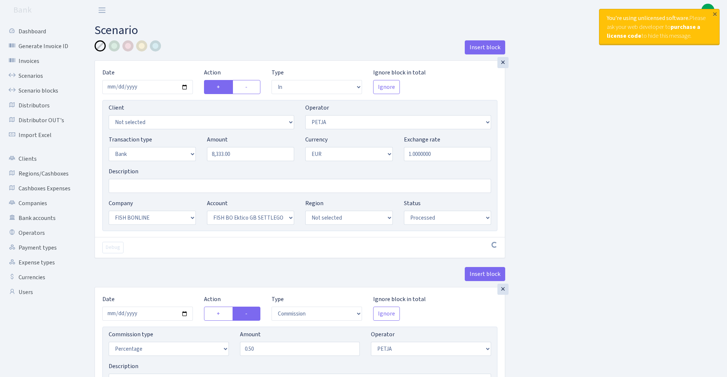
select select "processed"
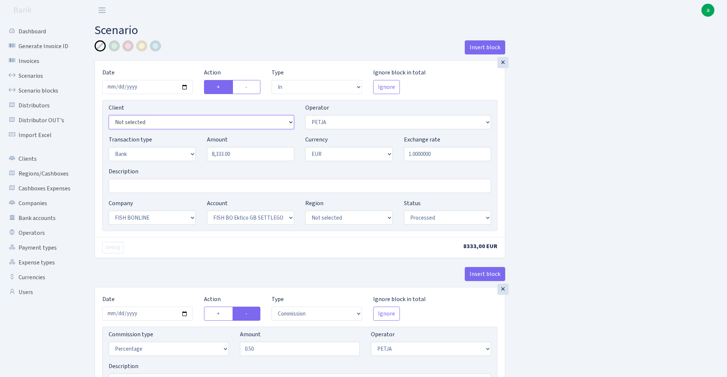
select select "3332"
click at [137, 185] on input "Description" at bounding box center [300, 186] width 382 height 14
click at [143, 43] on div at bounding box center [141, 45] width 11 height 11
click at [165, 186] on input "Fish bo ektico" at bounding box center [300, 186] width 382 height 14
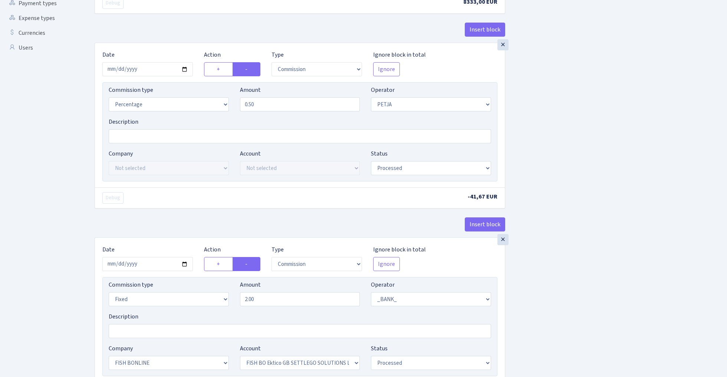
scroll to position [257, 0]
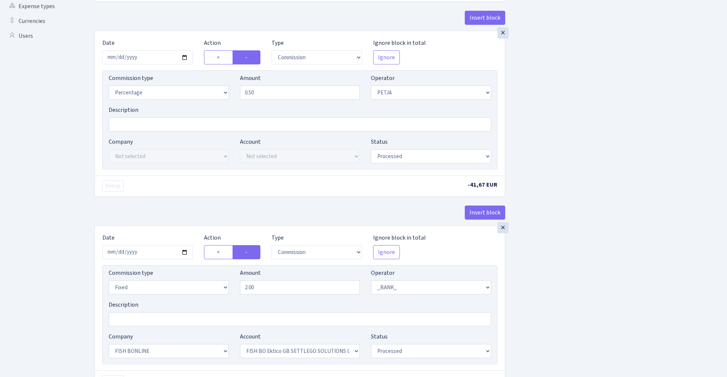
type input "Fish bo ektico inside"
click at [500, 230] on div "×" at bounding box center [502, 227] width 11 height 11
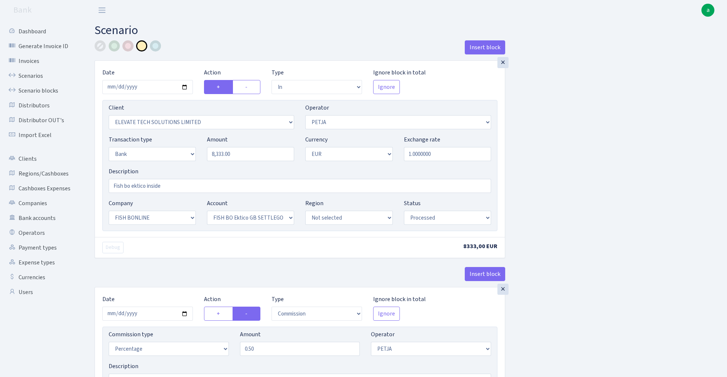
select select "in"
select select "3332"
select select "392"
select select "2"
select select "1"
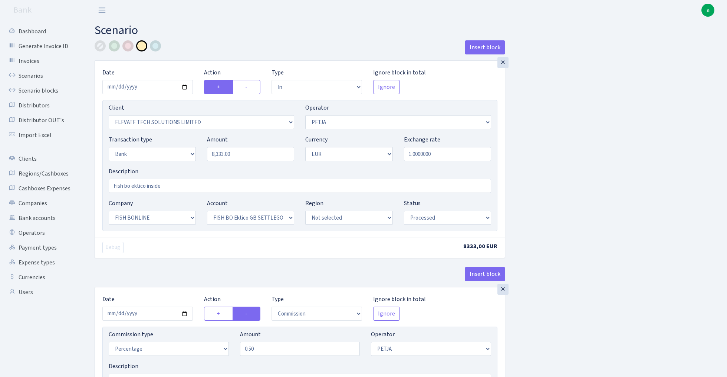
select select "22"
select select "63"
select select "processed"
select select "commission"
select select "392"
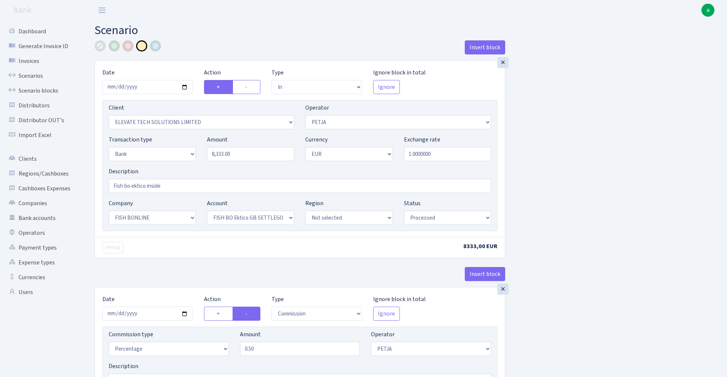
select select "processed"
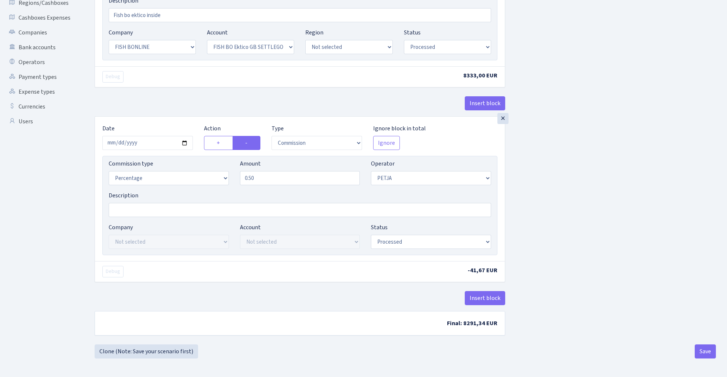
scroll to position [173, 0]
click at [700, 354] on button "Save" at bounding box center [704, 352] width 21 height 14
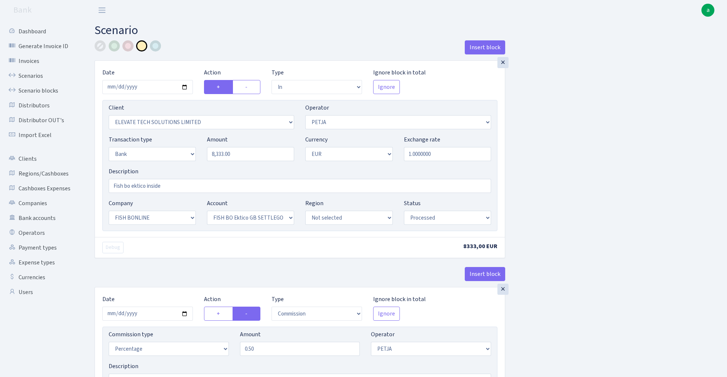
select select "in"
select select "3332"
select select "392"
select select "2"
select select "1"
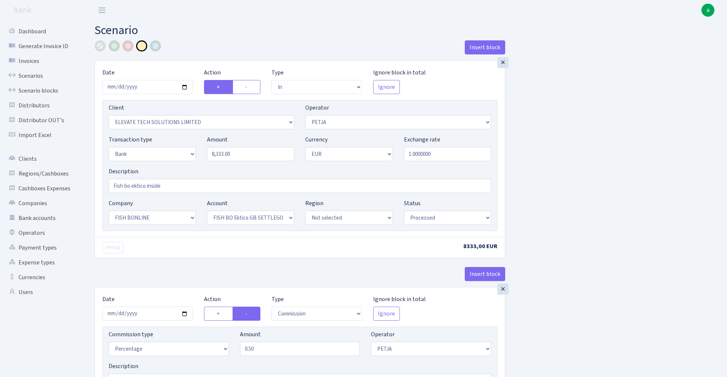
select select "22"
select select "63"
select select "processed"
select select "commission"
select select "392"
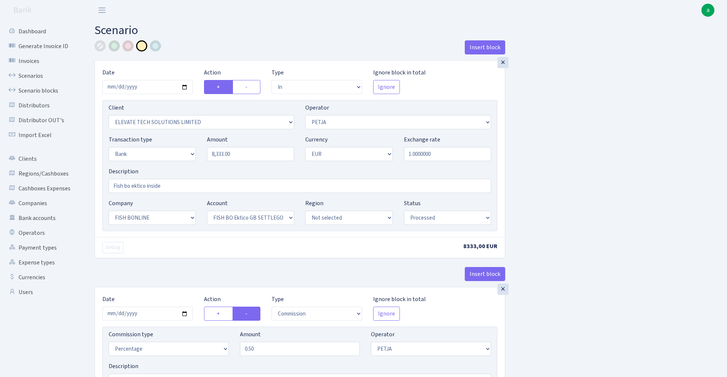
select select "processed"
click at [43, 89] on link "Scenario blocks" at bounding box center [41, 90] width 74 height 15
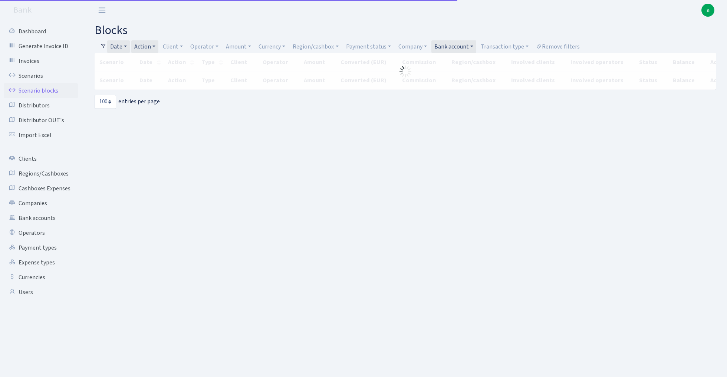
select select "100"
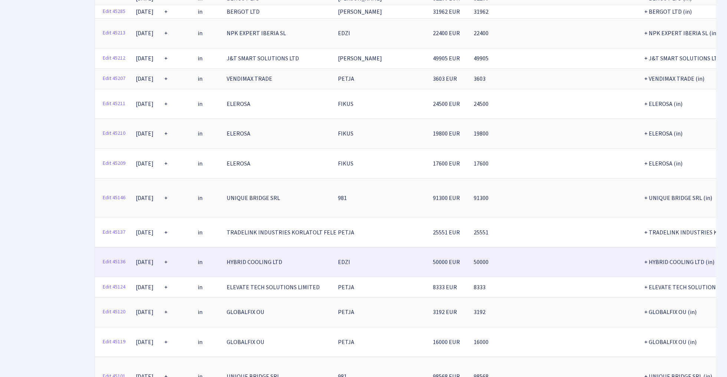
scroll to position [486, 0]
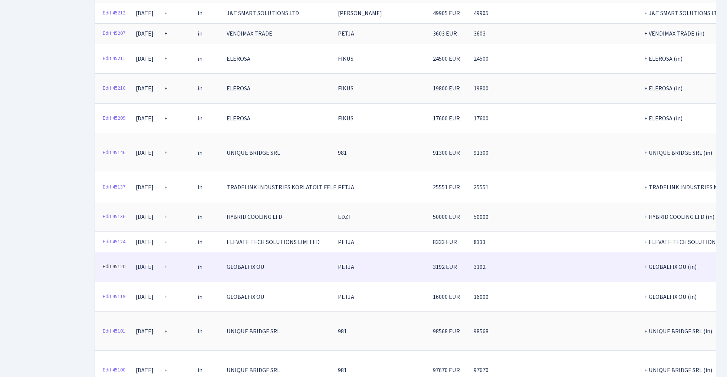
click at [110, 261] on link "Edit 45120" at bounding box center [113, 266] width 29 height 11
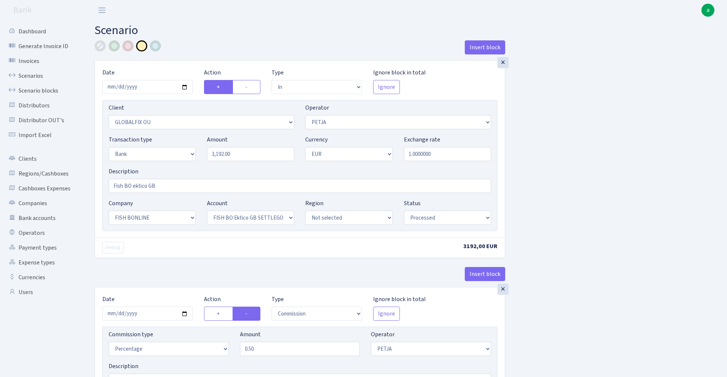
select select "in"
select select "3301"
select select "392"
select select "2"
select select "1"
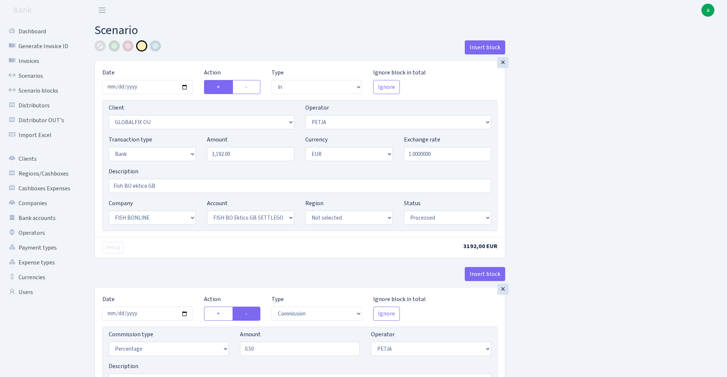
select select "22"
select select "63"
select select "processed"
select select "commission"
select select "392"
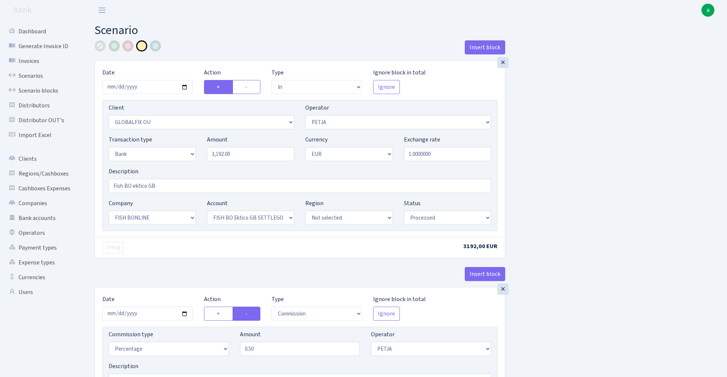
select select "processed"
select select "commission"
select select "fixed"
select select "1"
select select "22"
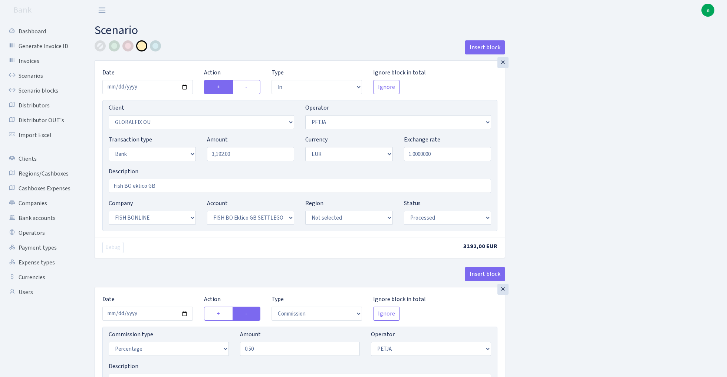
select select "63"
select select "processed"
select select "3327"
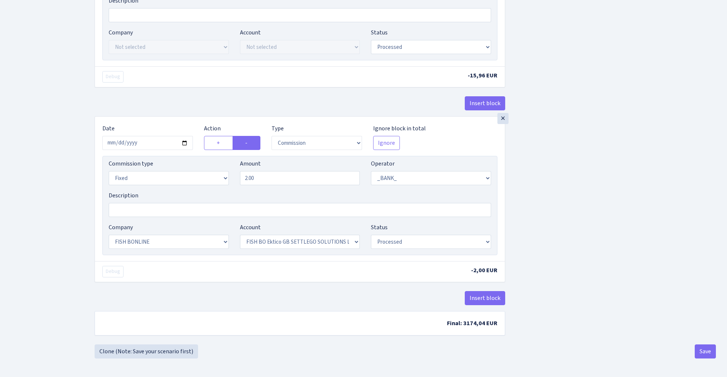
scroll to position [369, 0]
select select "percentage"
click at [264, 180] on input "2.00" at bounding box center [300, 178] width 120 height 14
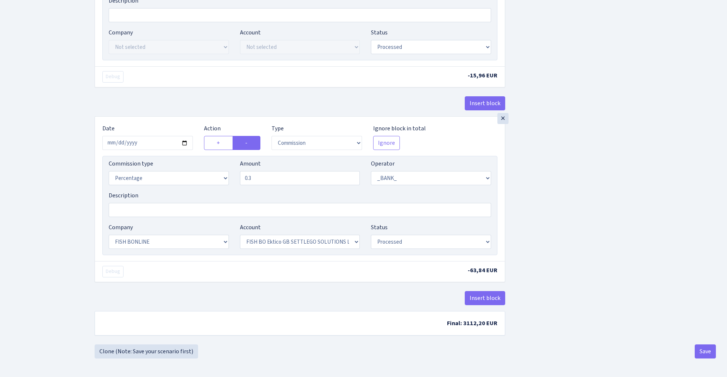
type input "0.30"
click at [689, 169] on div "Insert block × Date 2025-08-12 Action + - Type --- In Out Commission Field requ…" at bounding box center [405, 10] width 632 height 670
click at [706, 352] on button "Save" at bounding box center [704, 352] width 21 height 14
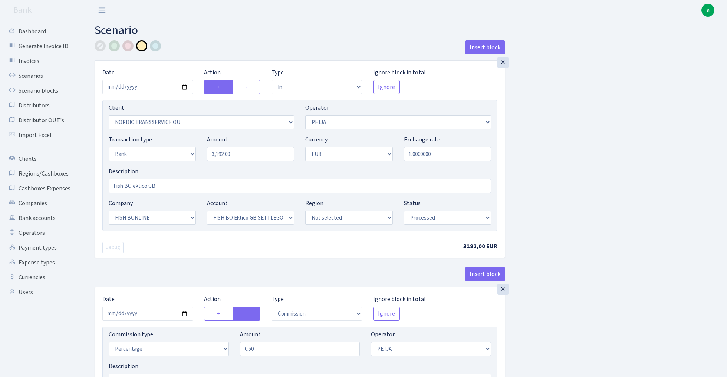
select select "in"
select select "3327"
select select "392"
select select "2"
select select "1"
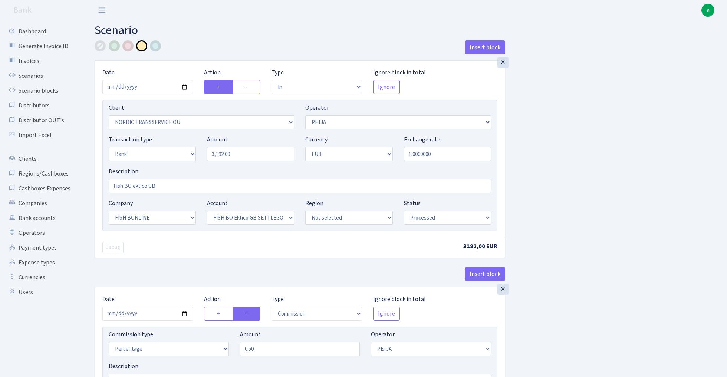
select select "22"
select select "63"
select select "processed"
select select "commission"
select select "392"
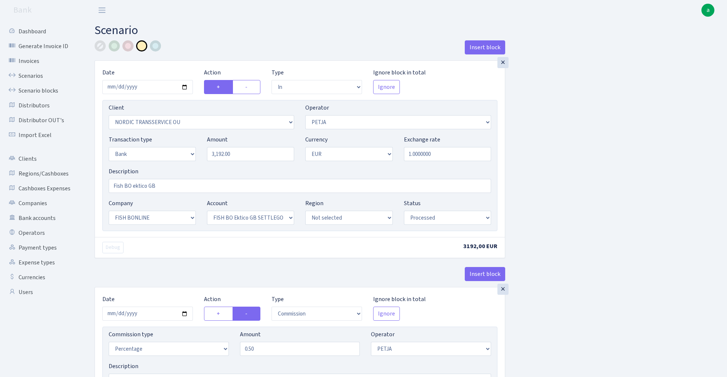
select select "processed"
select select "commission"
select select "1"
select select "22"
select select "63"
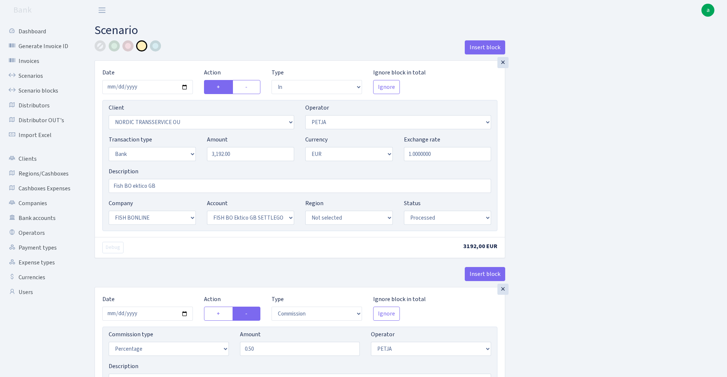
select select "processed"
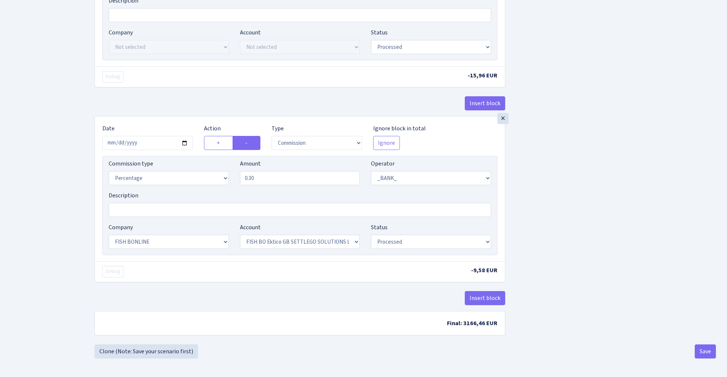
scroll to position [369, 0]
click at [697, 352] on button "Save" at bounding box center [704, 352] width 21 height 14
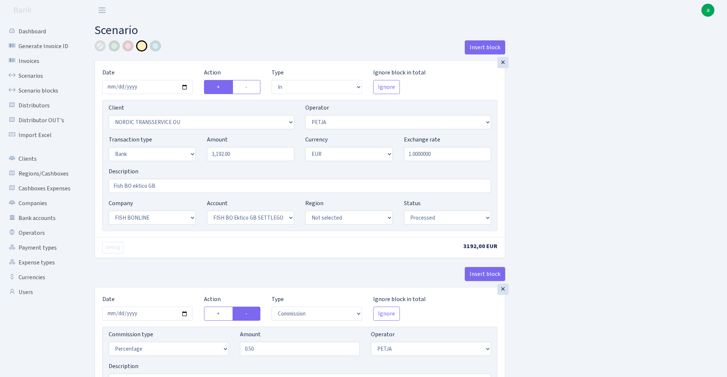
select select "in"
select select "3327"
select select "392"
select select "2"
select select "1"
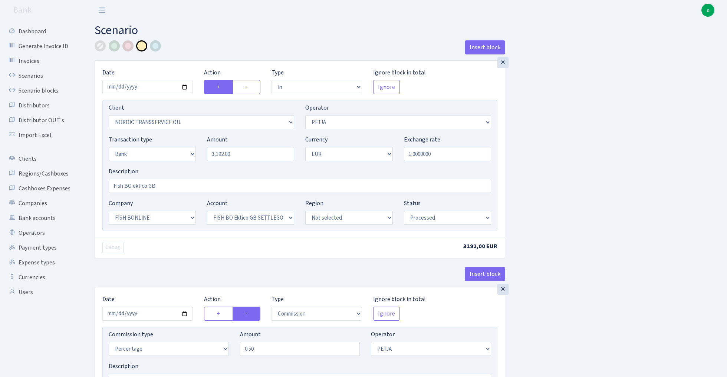
select select "22"
select select "63"
select select "processed"
select select "commission"
select select "392"
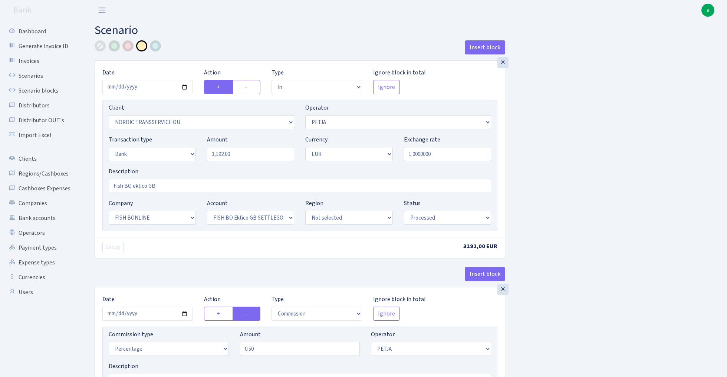
select select "processed"
select select "commission"
select select "1"
select select "22"
select select "63"
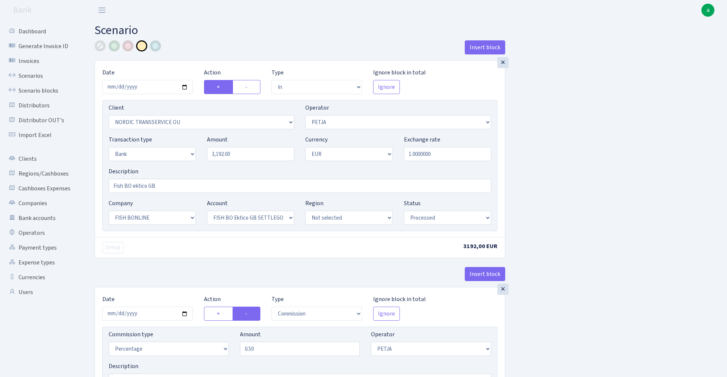
select select "processed"
click at [29, 74] on link "Scenarios" at bounding box center [41, 76] width 74 height 15
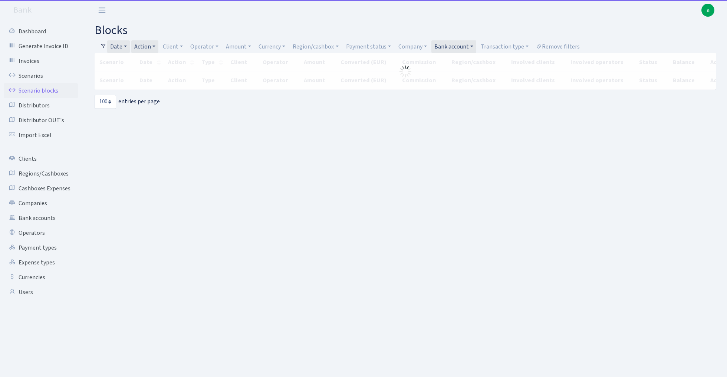
select select "100"
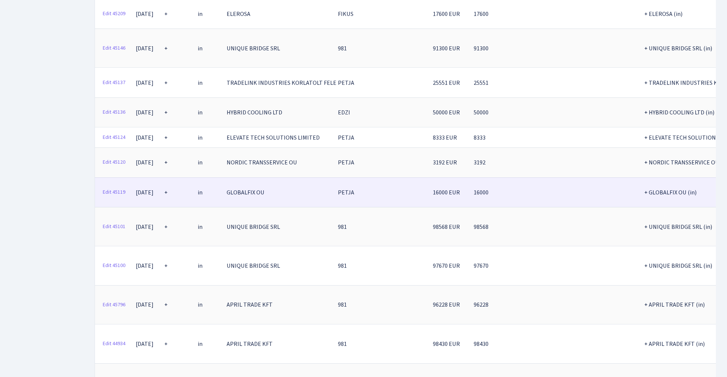
scroll to position [592, 0]
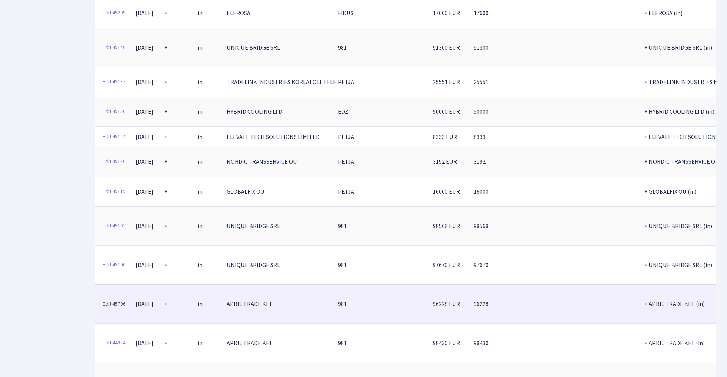
click at [113, 299] on link "Edit 45796" at bounding box center [113, 304] width 29 height 11
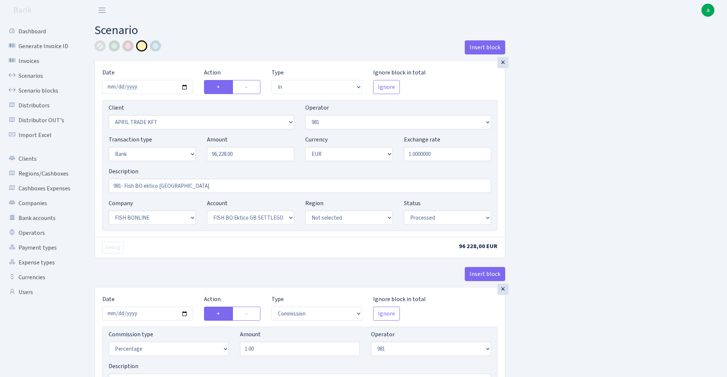
select select "in"
select select "2448"
select select "61"
select select "2"
select select "1"
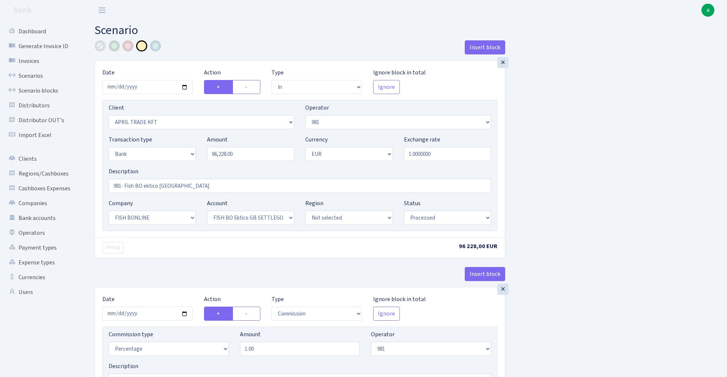
select select "22"
select select "63"
select select "processed"
select select "commission"
select select "61"
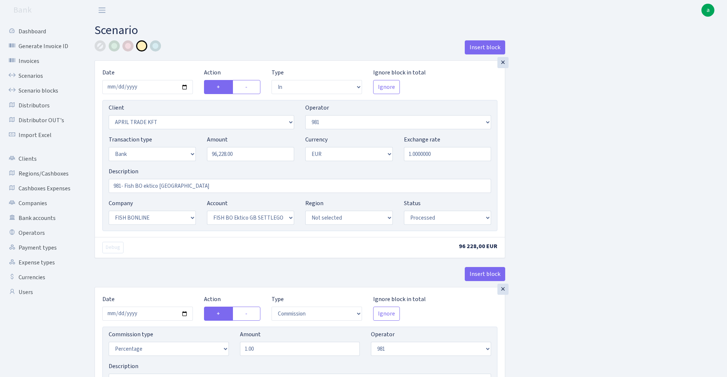
select select "processed"
select select "commission"
select select "fixed"
select select "61"
select select "processed"
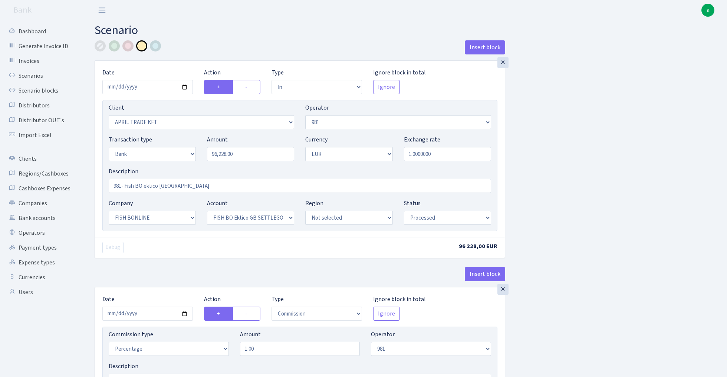
select select "commission"
select select "1"
select select "22"
select select "63"
select select "processed"
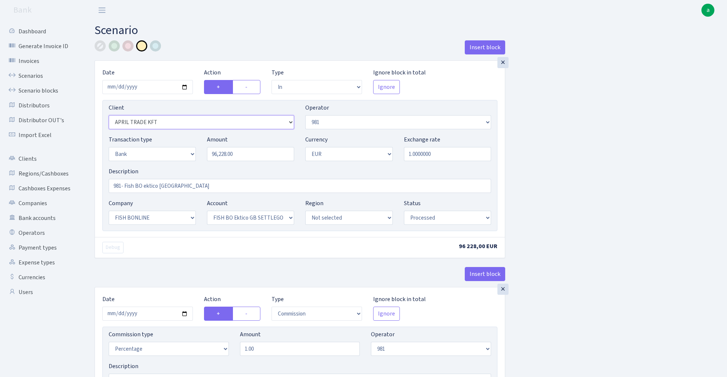
select select "2426"
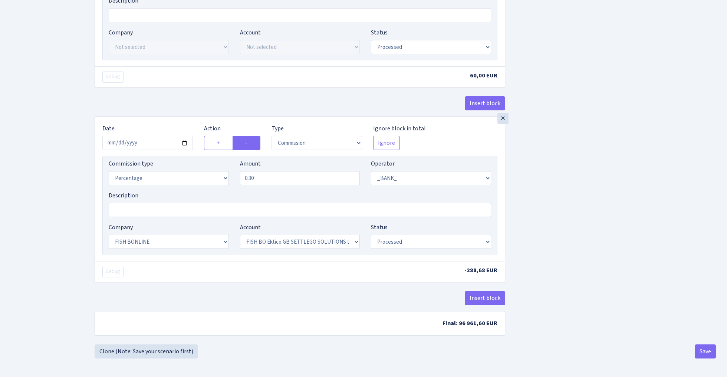
scroll to position [565, 0]
click at [702, 353] on button "Save" at bounding box center [704, 352] width 21 height 14
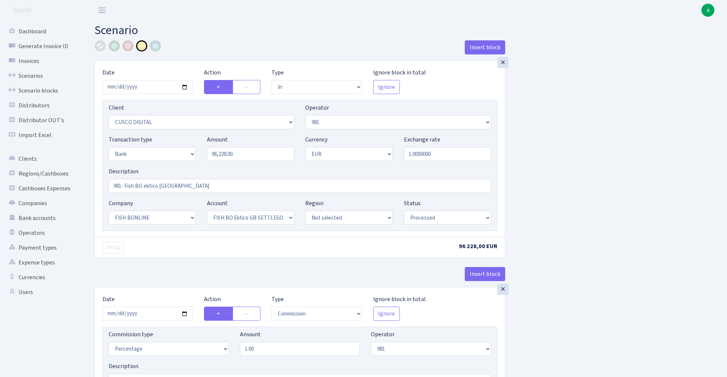
select select "in"
select select "2426"
select select "61"
select select "2"
select select "1"
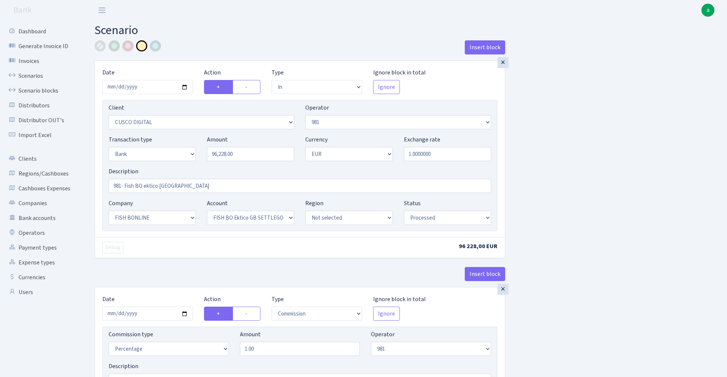
select select "22"
select select "63"
select select "processed"
select select "commission"
select select "61"
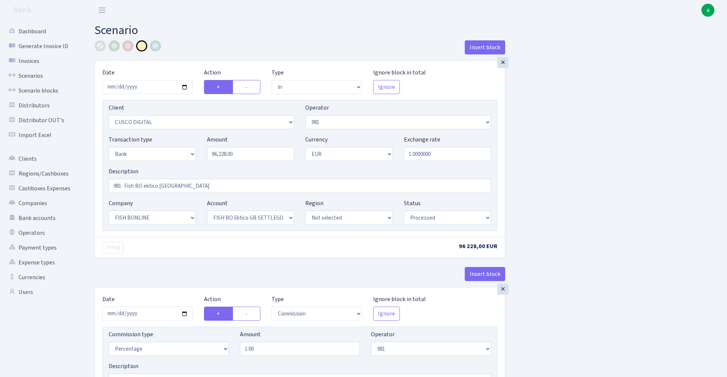
select select "processed"
select select "commission"
select select "fixed"
select select "61"
select select "processed"
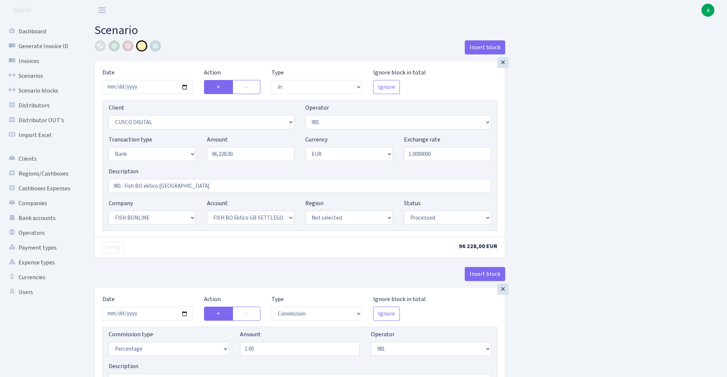
select select "commission"
select select "1"
select select "22"
select select "63"
select select "processed"
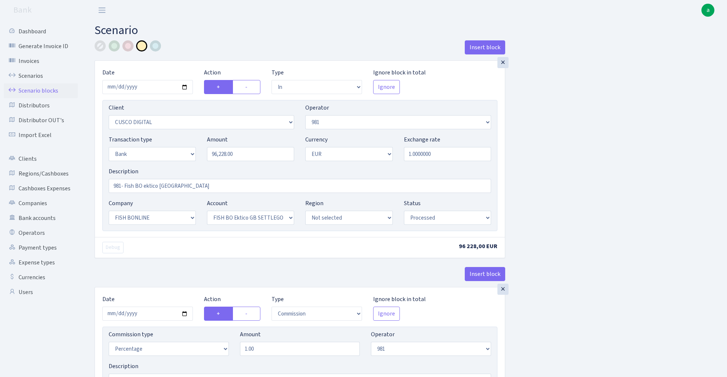
click at [42, 85] on link "Scenario blocks" at bounding box center [41, 90] width 74 height 15
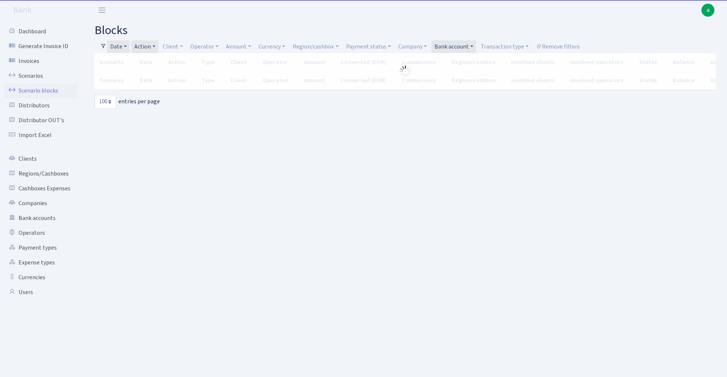
select select "100"
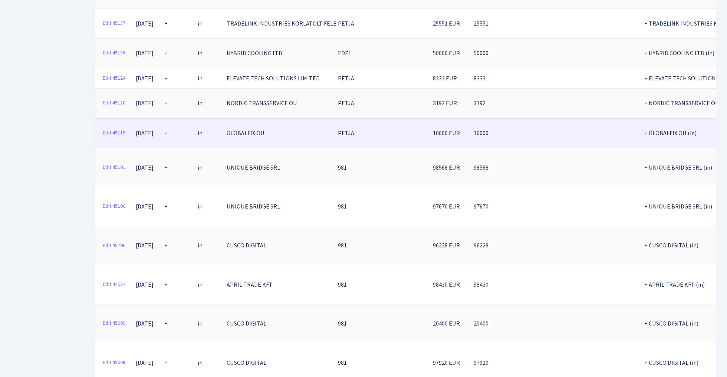
scroll to position [661, 0]
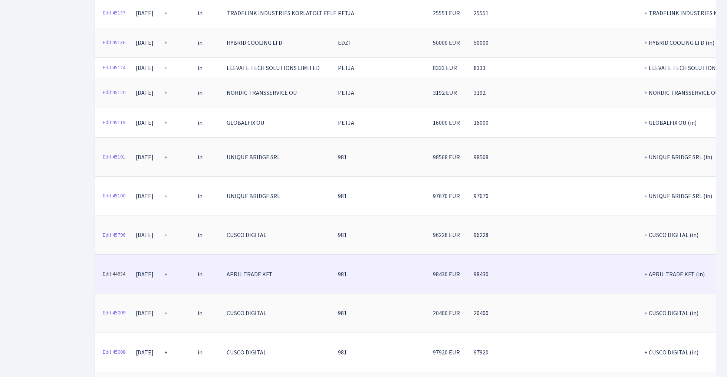
click at [107, 269] on link "Edit 44934" at bounding box center [113, 274] width 29 height 11
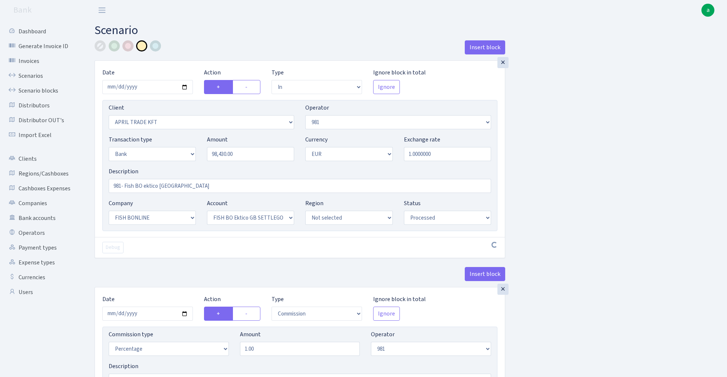
select select "in"
select select "2448"
select select "61"
select select "2"
select select "1"
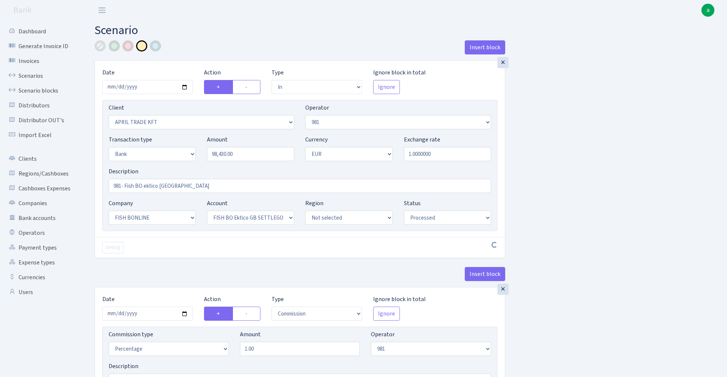
select select "22"
select select "63"
select select "processed"
select select "commission"
select select "61"
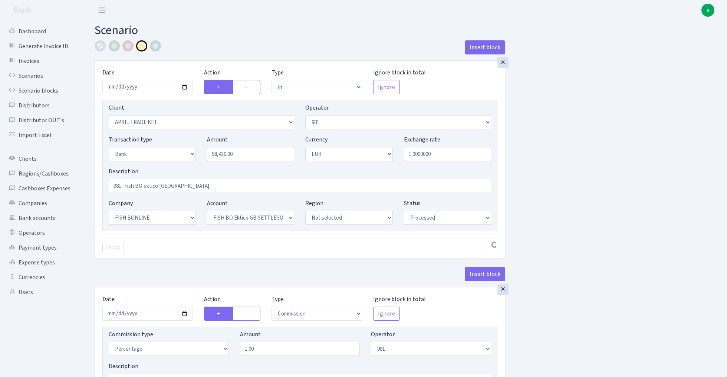
select select "processed"
select select "commission"
select select "fixed"
select select "61"
select select "processed"
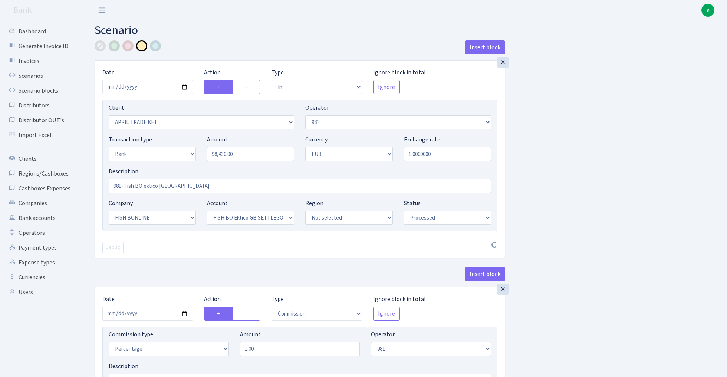
select select "commission"
select select "1"
select select "22"
select select "63"
select select "processed"
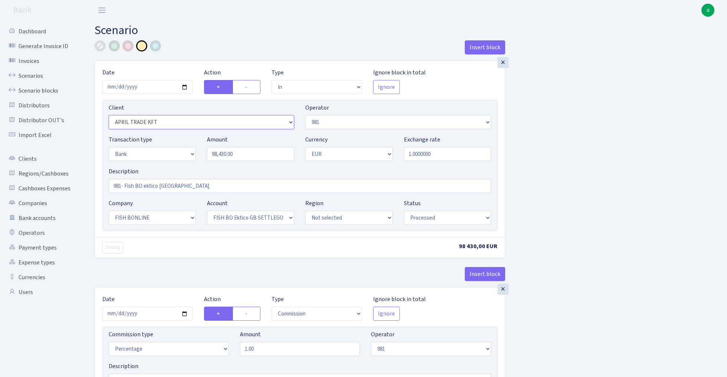
select select "2426"
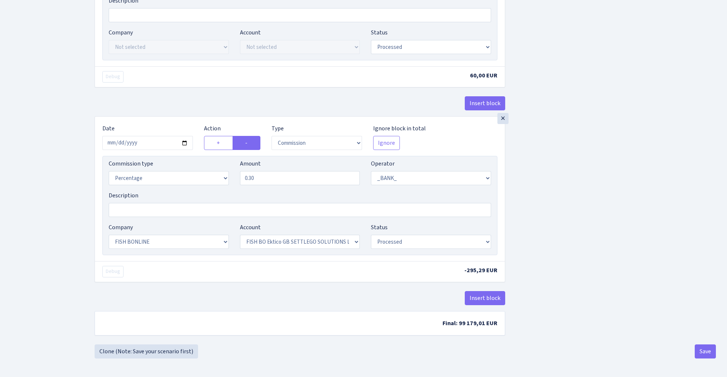
scroll to position [565, 0]
click at [704, 349] on button "Save" at bounding box center [704, 352] width 21 height 14
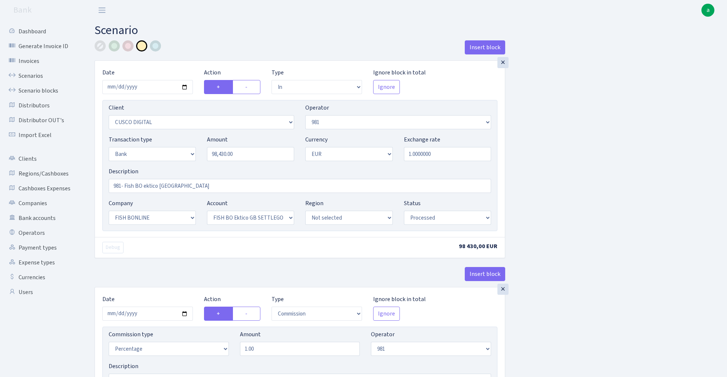
select select "in"
select select "2426"
select select "61"
select select "2"
select select "1"
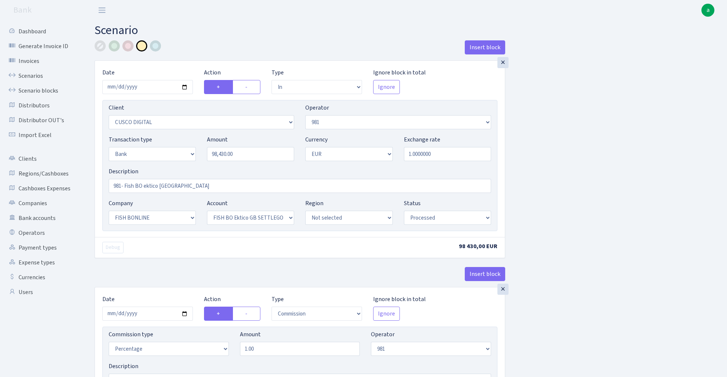
select select "22"
select select "63"
select select "processed"
select select "commission"
select select "61"
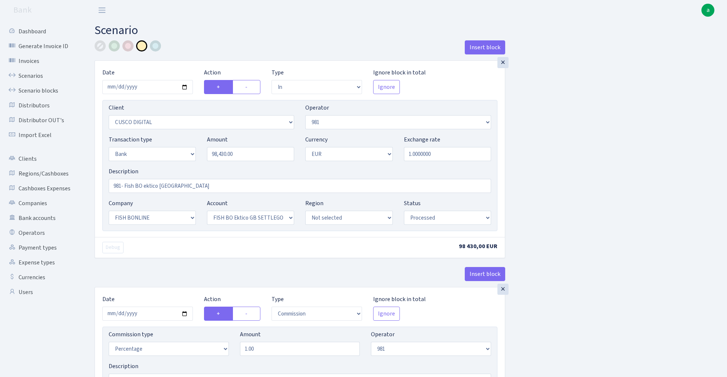
select select "processed"
select select "commission"
select select "fixed"
select select "61"
select select "processed"
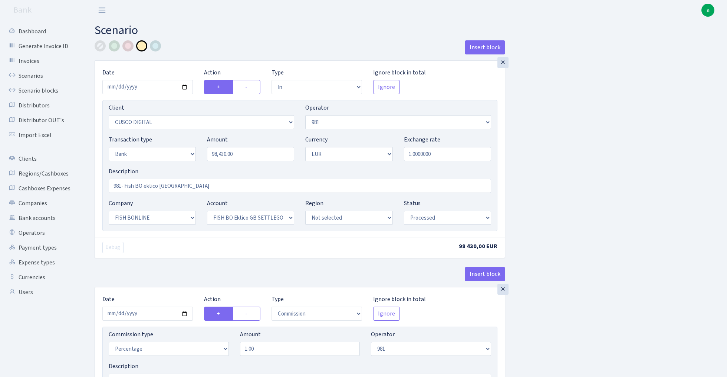
select select "commission"
select select "1"
select select "22"
select select "63"
select select "processed"
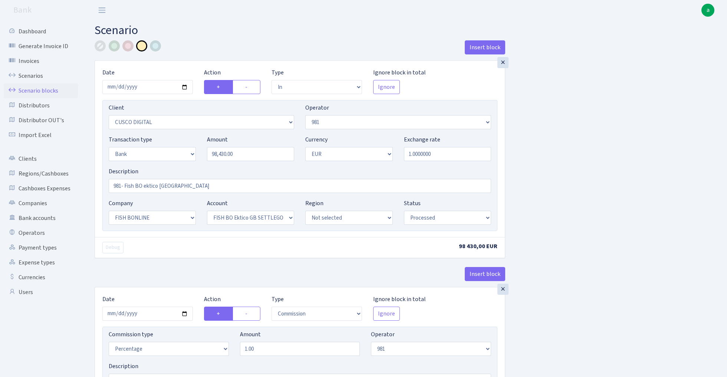
click at [37, 89] on link "Scenario blocks" at bounding box center [41, 90] width 74 height 15
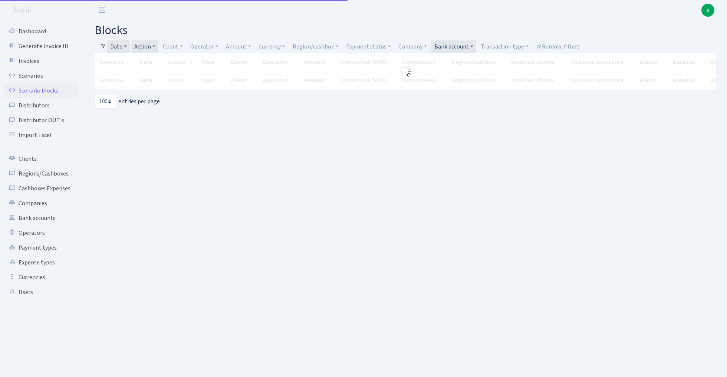
select select "100"
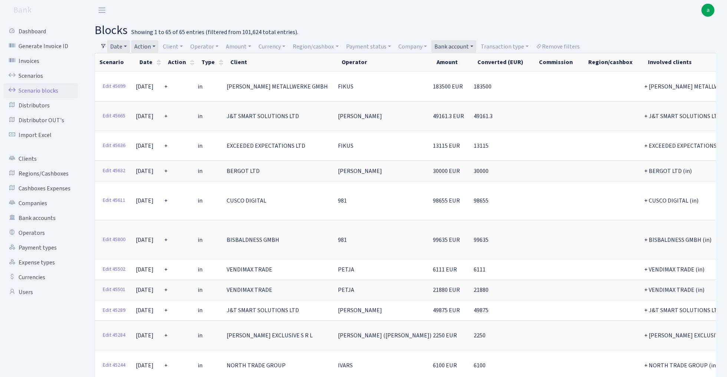
click at [124, 45] on link "Date" at bounding box center [118, 46] width 23 height 13
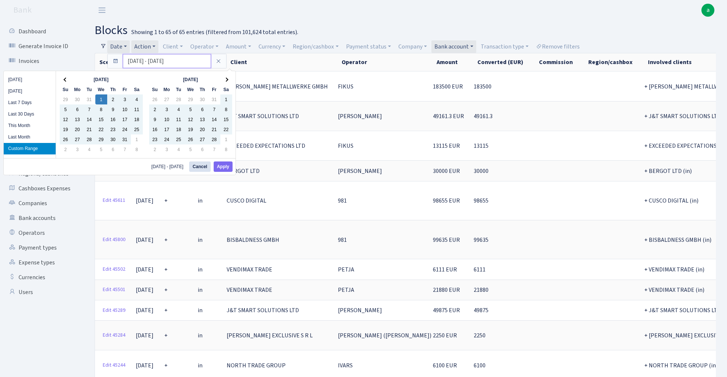
click at [147, 62] on input "01.01.2025 - 31.08.2025" at bounding box center [167, 61] width 88 height 14
click at [230, 80] on th at bounding box center [226, 80] width 12 height 10
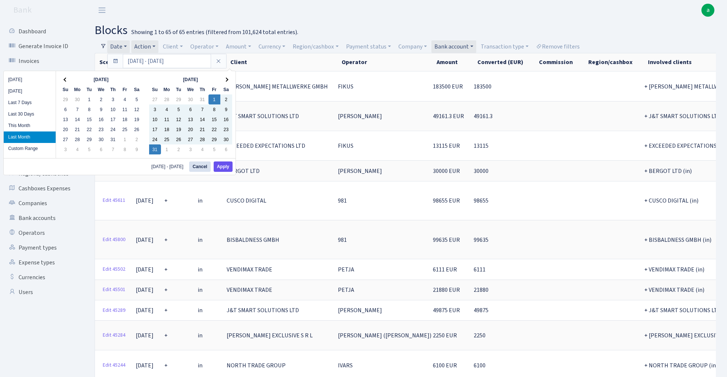
click at [227, 168] on button "Apply" at bounding box center [223, 167] width 19 height 10
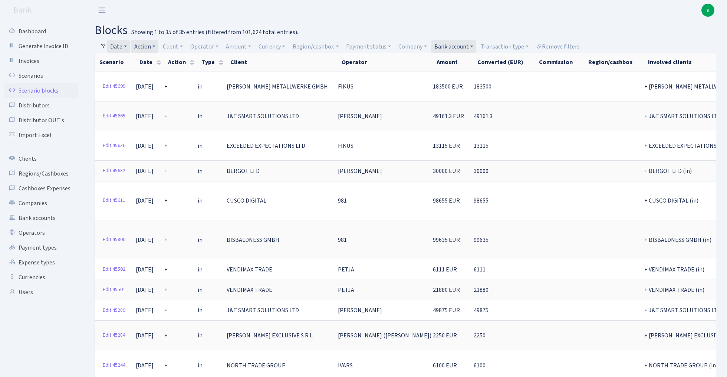
click at [449, 44] on link "Bank account" at bounding box center [453, 46] width 45 height 13
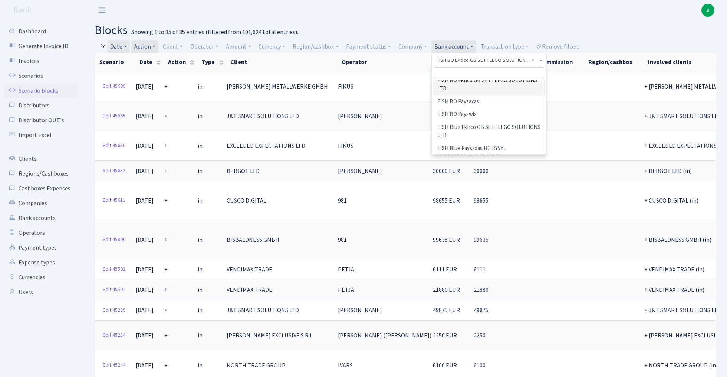
scroll to position [174, 0]
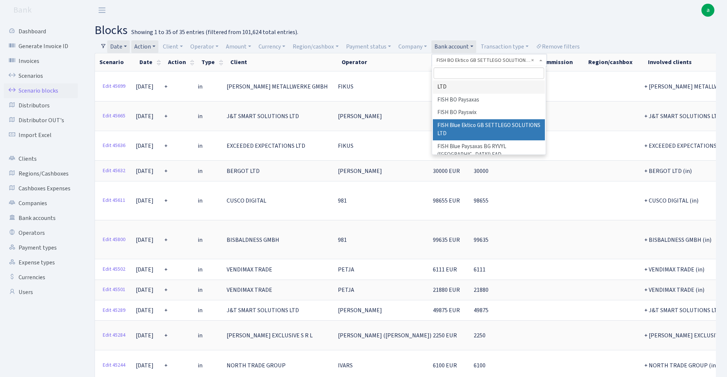
click at [477, 120] on li "FISH Blue Ektico GB SETTLEGO SOLUTIONS LTD" at bounding box center [489, 129] width 112 height 21
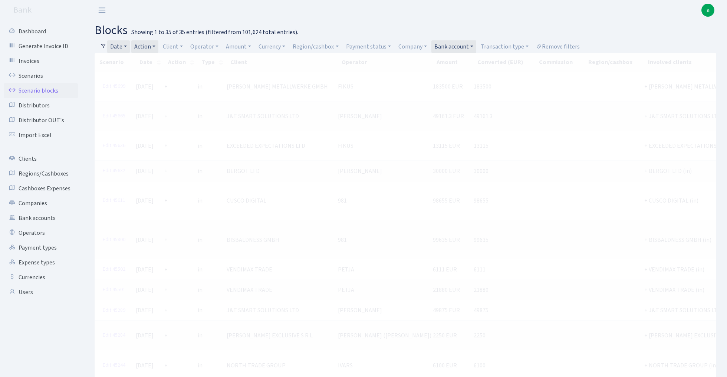
click at [148, 46] on link "Action" at bounding box center [144, 46] width 27 height 13
click at [119, 46] on link "Date" at bounding box center [118, 46] width 23 height 13
click at [331, 19] on header "Bank a My Account Logout" at bounding box center [363, 10] width 727 height 20
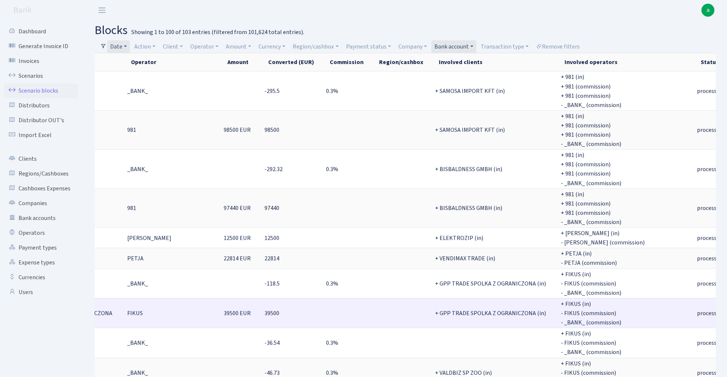
scroll to position [0, 214]
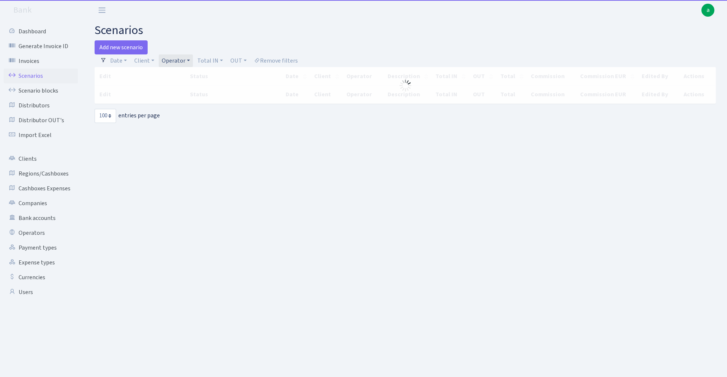
select select "100"
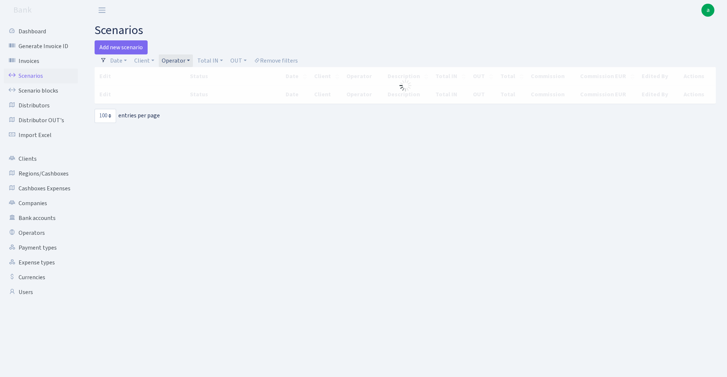
click at [179, 60] on link "Operator" at bounding box center [176, 60] width 34 height 13
click at [191, 88] on input "search" at bounding box center [188, 87] width 54 height 11
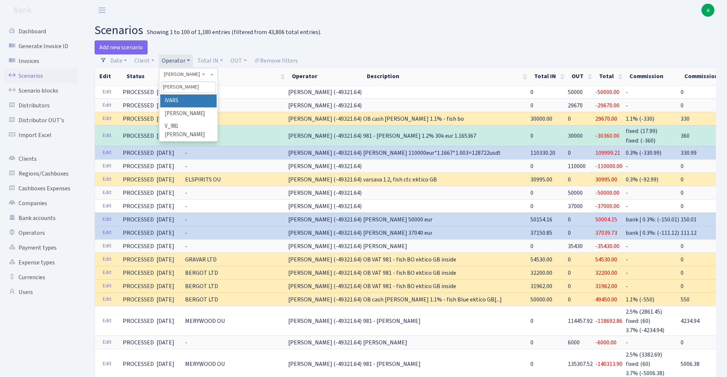
type input "ivar"
click at [193, 100] on li "IVARS" at bounding box center [188, 101] width 56 height 13
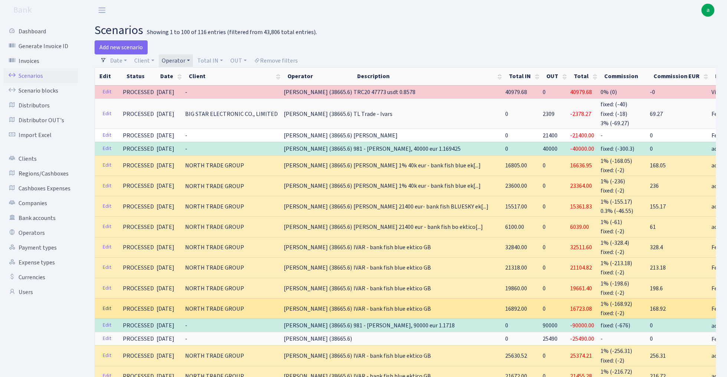
click at [107, 303] on link "Edit" at bounding box center [106, 308] width 15 height 11
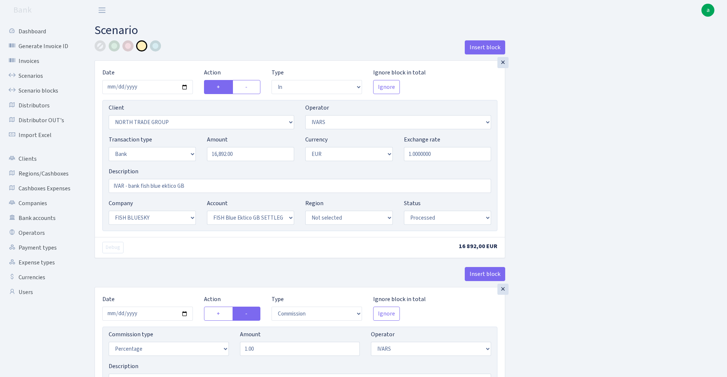
select select "in"
select select "2977"
select select "199"
select select "2"
select select "1"
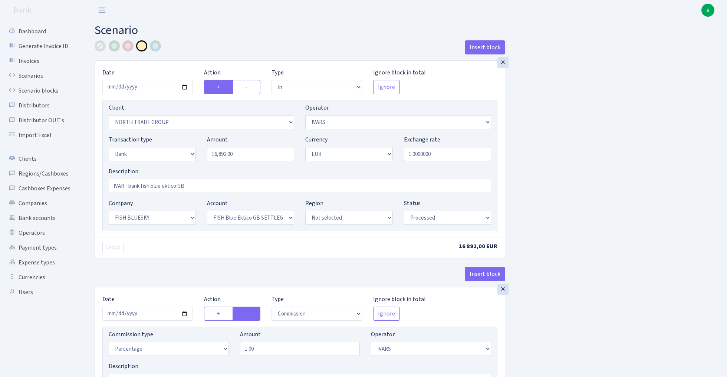
select select "23"
select select "67"
select select "processed"
select select "commission"
select select "199"
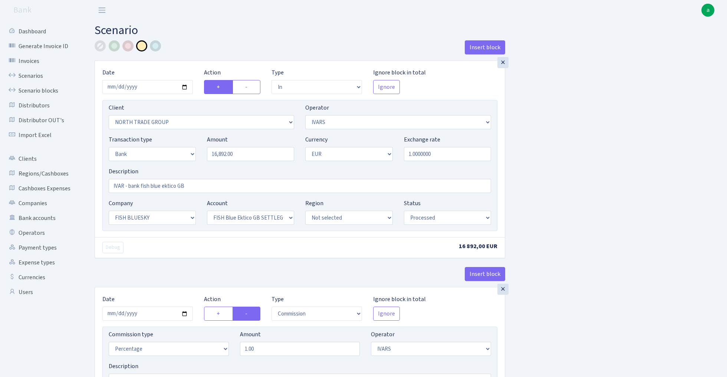
select select "processed"
select select "commission"
select select "fixed"
select select "1"
select select "23"
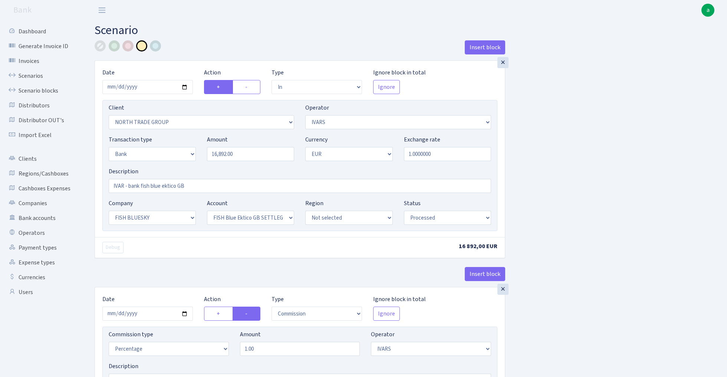
select select "67"
select select "processed"
click at [155, 187] on input "IVAR - bank fish blue ektico GB" at bounding box center [300, 186] width 382 height 14
type input "IVAR - bank fish BONLINE ektico GB"
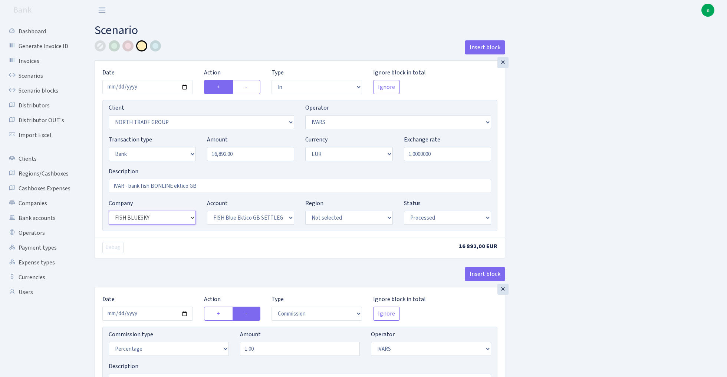
select select "22"
select select "63"
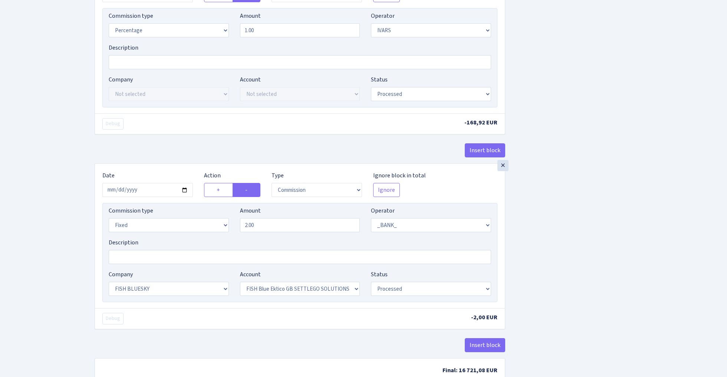
scroll to position [344, 0]
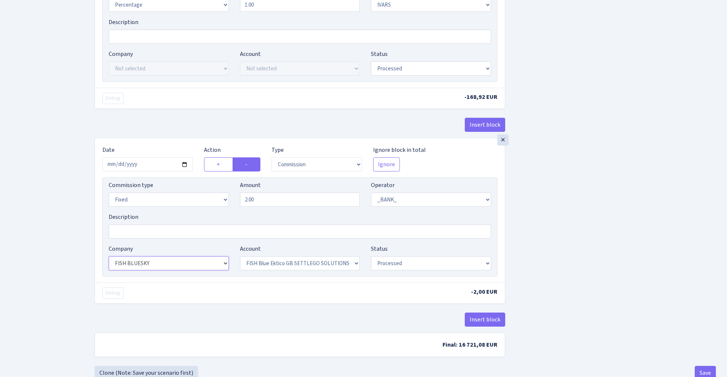
select select "22"
select select "63"
select select "percentage"
click at [273, 203] on input "2.00" at bounding box center [300, 200] width 120 height 14
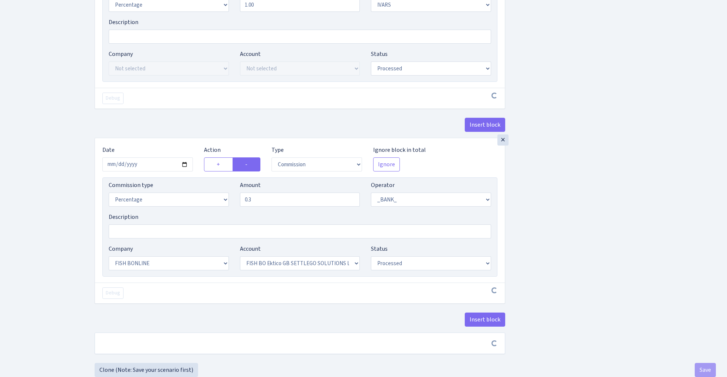
type input "0.30"
click at [596, 158] on div "Insert block × Date 2025-08-13 Action + - Type --- In Out Commission Field requ…" at bounding box center [405, 29] width 632 height 667
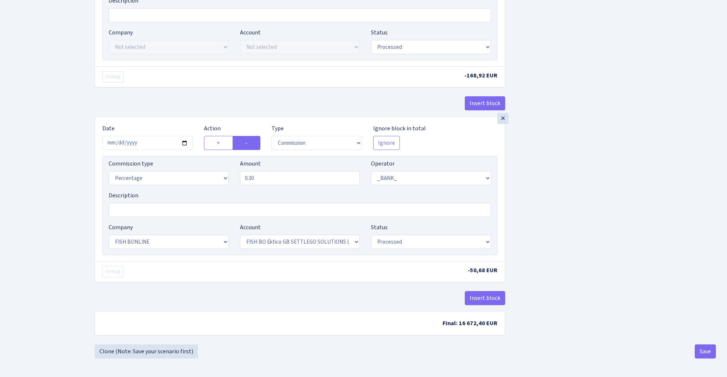
scroll to position [369, 0]
click at [705, 352] on button "Save" at bounding box center [704, 352] width 21 height 14
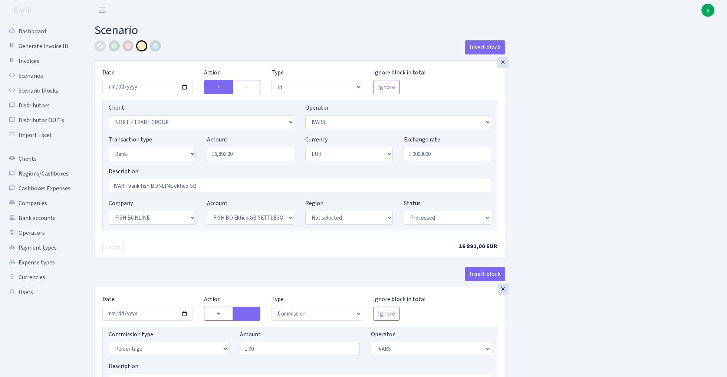
select select "in"
select select "2977"
select select "199"
select select "2"
select select "1"
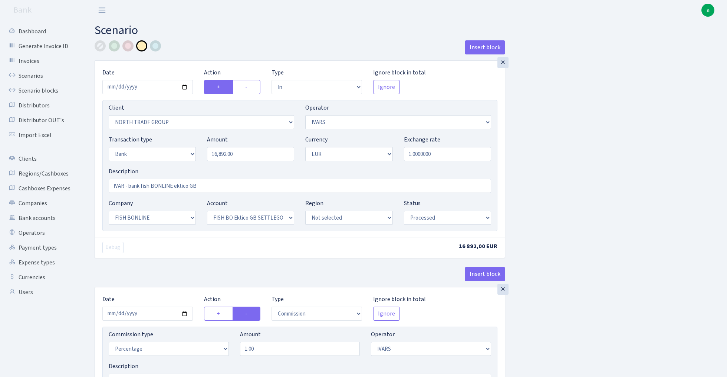
select select "22"
select select "63"
select select "processed"
select select "commission"
select select "199"
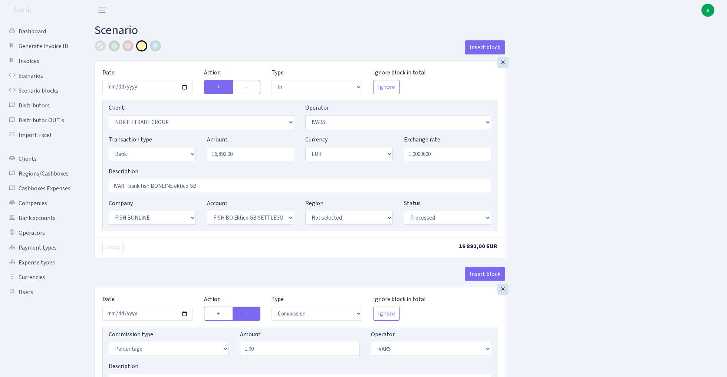
select select "processed"
select select "commission"
select select "1"
select select "22"
select select "63"
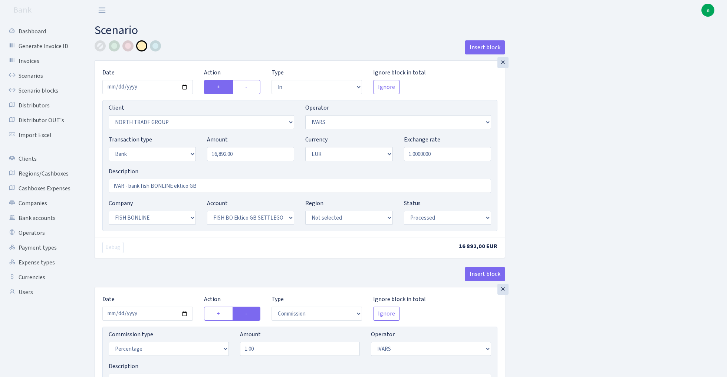
select select "processed"
click at [27, 77] on link "Scenarios" at bounding box center [41, 76] width 74 height 15
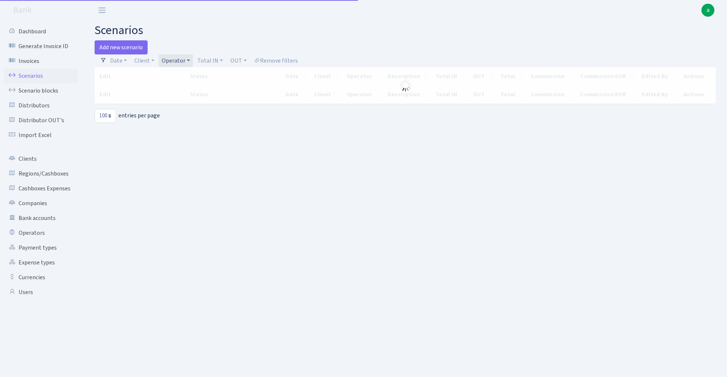
select select "100"
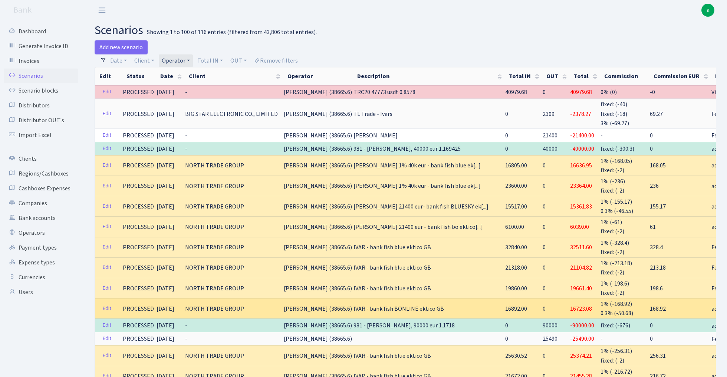
drag, startPoint x: 311, startPoint y: 302, endPoint x: 417, endPoint y: 304, distance: 106.0
click at [417, 304] on td "IVAR - bank fish BONLINE ektico GB" at bounding box center [429, 308] width 152 height 20
copy span "IVAR - bank fish BONLINE ektico GB"
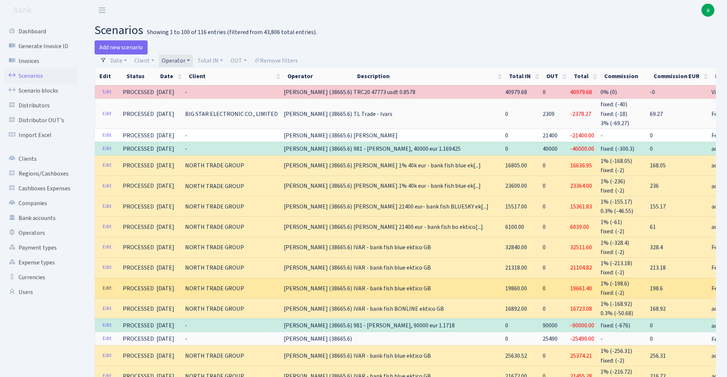
click at [102, 283] on link "Edit" at bounding box center [106, 288] width 15 height 11
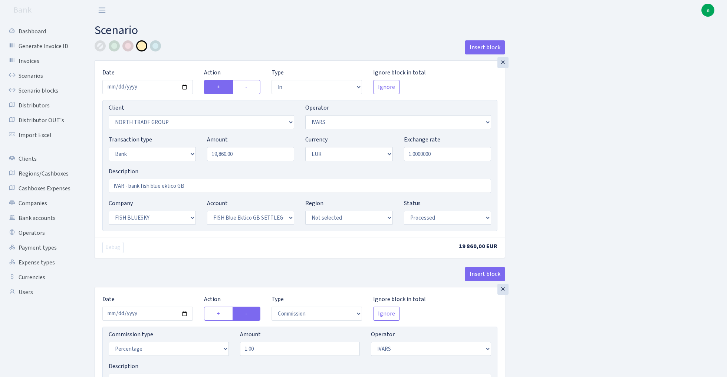
select select "in"
select select "2977"
select select "199"
select select "2"
select select "1"
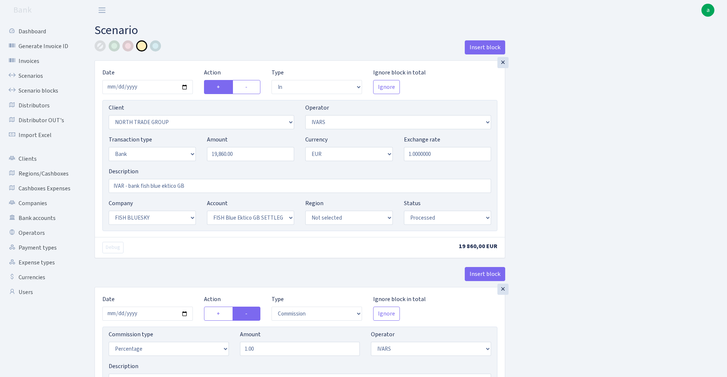
select select "23"
select select "67"
select select "processed"
select select "commission"
select select "199"
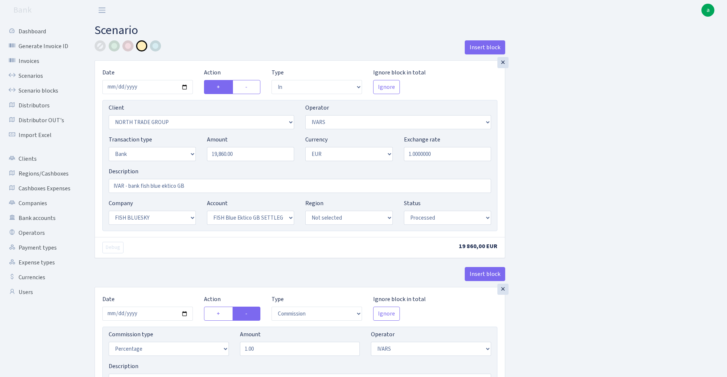
select select "processed"
select select "commission"
select select "fixed"
select select "1"
select select "23"
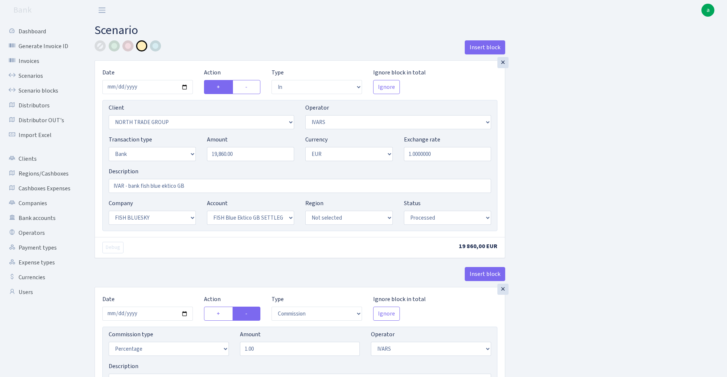
select select "67"
select select "processed"
click at [199, 185] on input "IVAR - bank fish blue ektico GB" at bounding box center [300, 186] width 382 height 14
drag, startPoint x: 128, startPoint y: 188, endPoint x: 258, endPoint y: 188, distance: 130.8
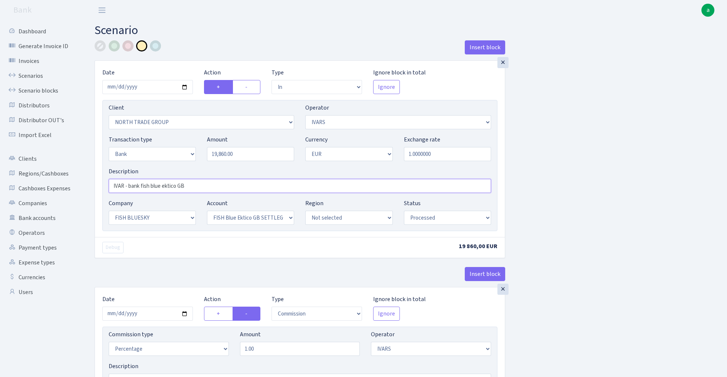
click at [257, 188] on input "IVAR - bank fish blue ektico GB" at bounding box center [300, 186] width 382 height 14
paste input "IVAR - bank fish BONLINE"
drag, startPoint x: 126, startPoint y: 186, endPoint x: 58, endPoint y: 186, distance: 68.6
click at [59, 186] on div "Dashboard Generate Invoice ID Invoices Scenarios Scenario blocks Distributors D…" at bounding box center [363, 372] width 727 height 704
type input "IVAR - bank fish BONLINE ektico GB"
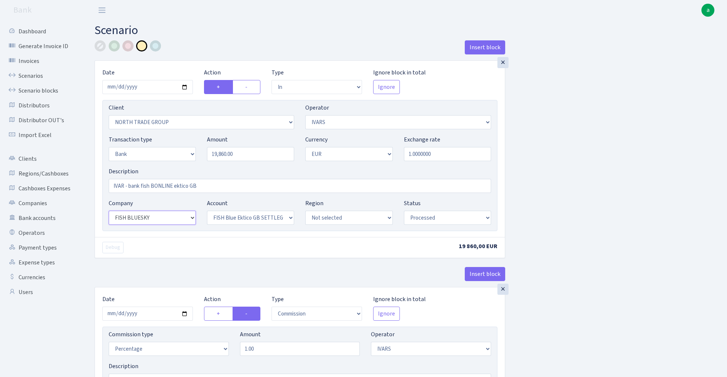
select select "22"
select select "63"
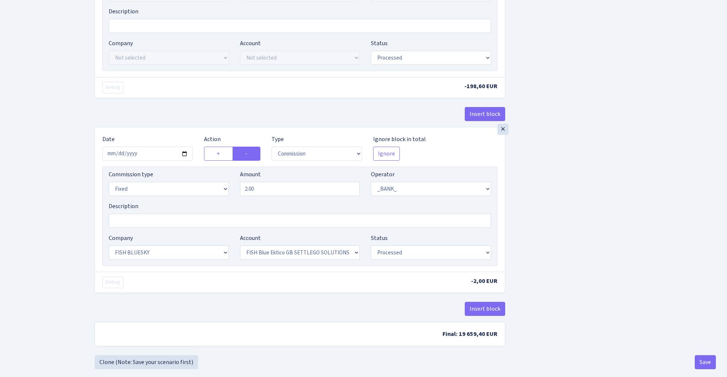
scroll to position [364, 0]
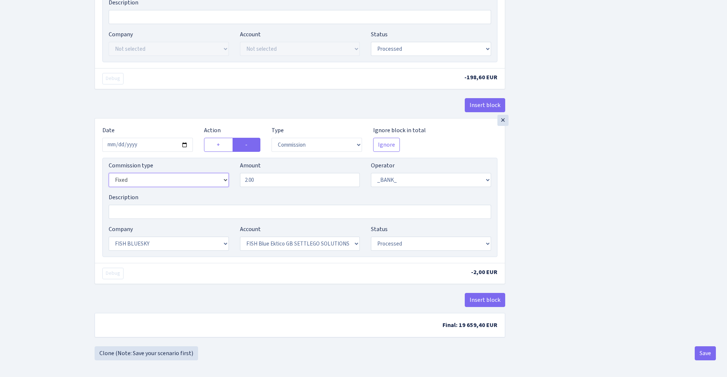
select select "percentage"
click at [272, 182] on input "2.00" at bounding box center [300, 180] width 120 height 14
type input "0.30"
select select "22"
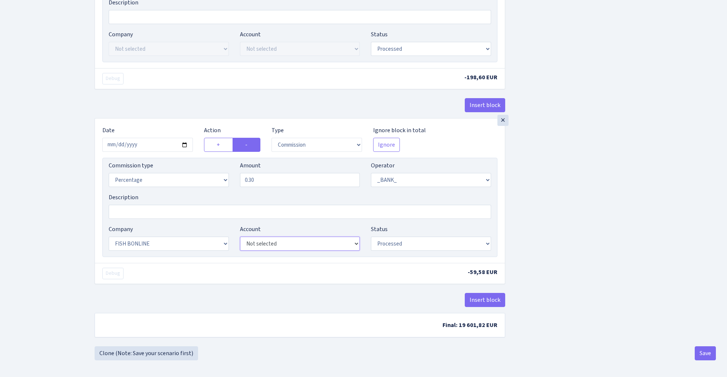
select select "63"
click at [572, 232] on div "Insert block × Date 2025-08-13 Action + - Type --- In Out Commission Field requ…" at bounding box center [405, 11] width 632 height 670
click at [703, 354] on button "Save" at bounding box center [704, 354] width 21 height 14
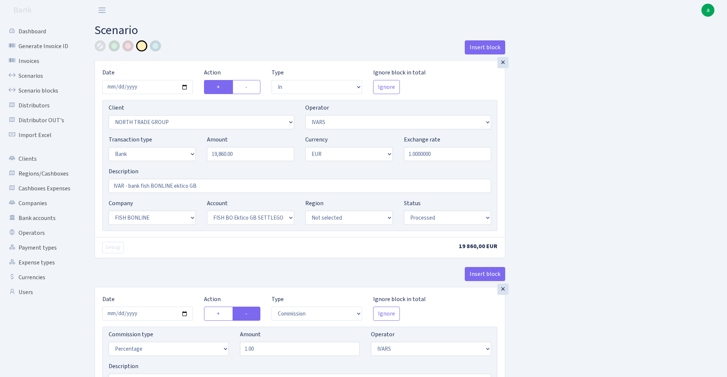
select select "in"
select select "2977"
select select "199"
select select "2"
select select "1"
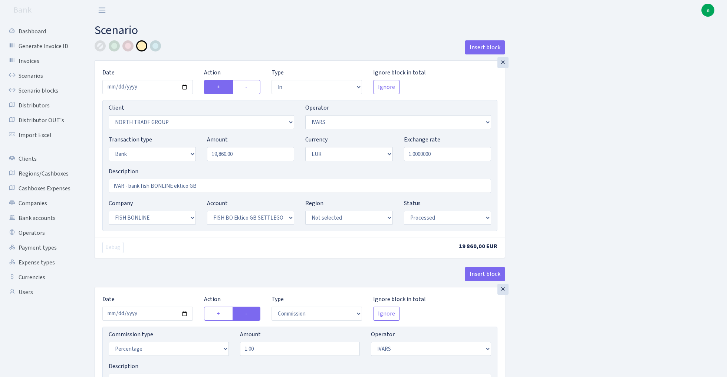
select select "22"
select select "63"
select select "processed"
select select "commission"
select select "199"
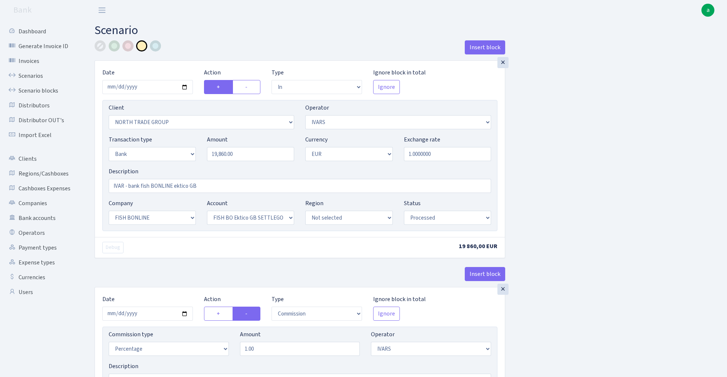
select select "processed"
select select "commission"
select select "1"
select select "22"
select select "63"
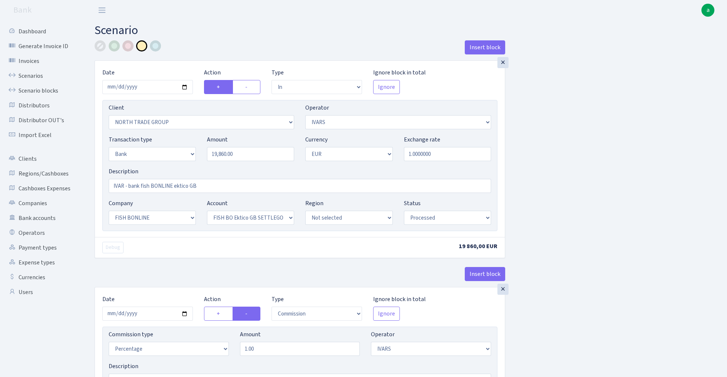
select select "processed"
click at [34, 74] on link "Scenarios" at bounding box center [41, 76] width 74 height 15
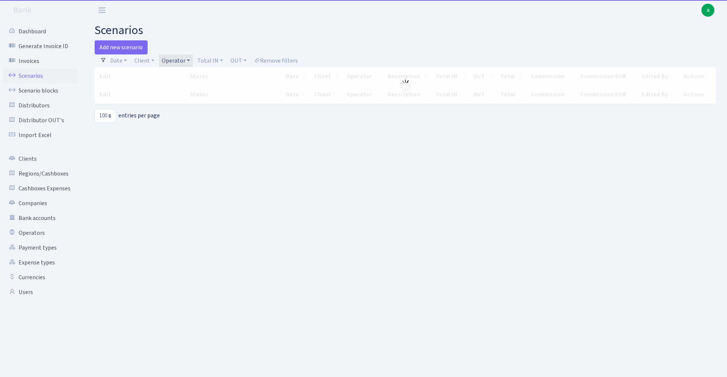
select select "100"
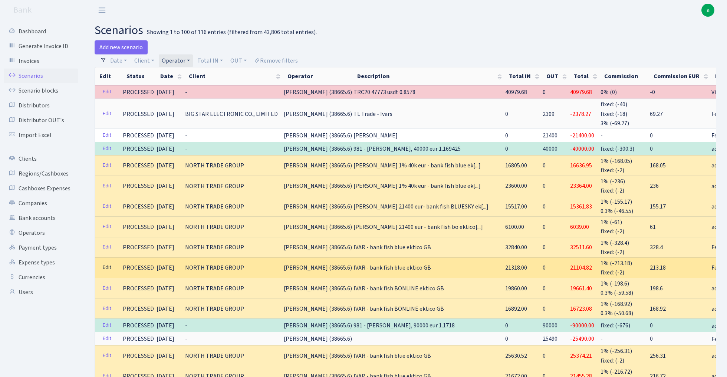
click at [108, 262] on link "Edit" at bounding box center [106, 267] width 15 height 11
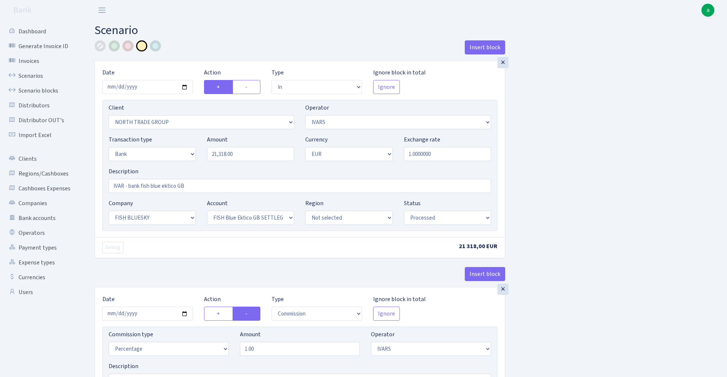
select select "in"
select select "2977"
select select "199"
select select "2"
select select "1"
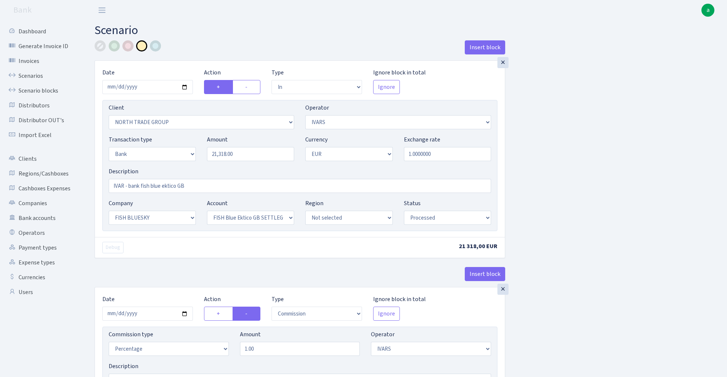
select select "23"
select select "67"
select select "processed"
select select "commission"
select select "199"
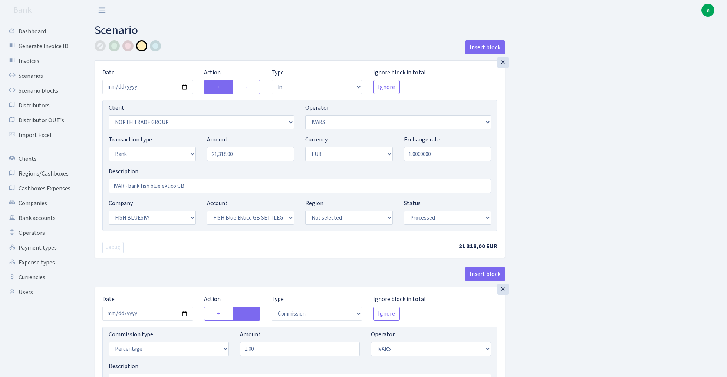
select select "processed"
select select "commission"
select select "fixed"
select select "1"
select select "23"
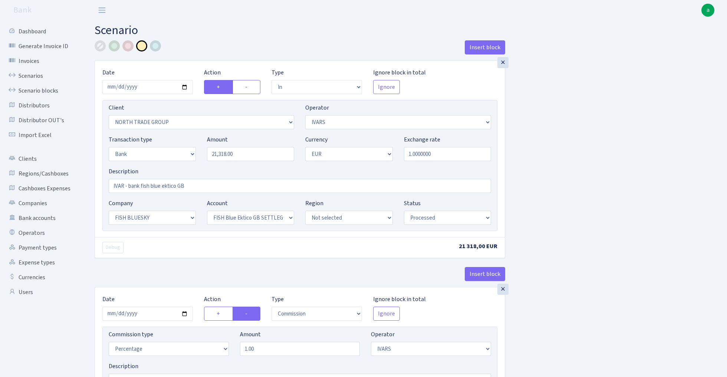
select select "67"
select select "processed"
drag, startPoint x: 113, startPoint y: 186, endPoint x: 300, endPoint y: 195, distance: 187.8
click at [300, 195] on div "Description IVAR - bank fish blue ektico GB" at bounding box center [299, 183] width 393 height 32
paste input "BONLINE"
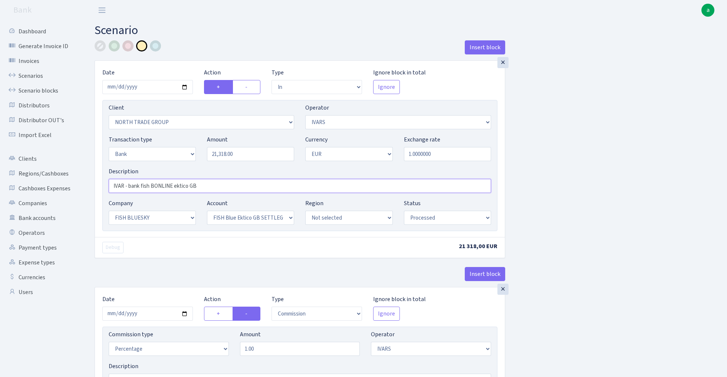
type input "IVAR - bank fish BONLINE ektico GB"
select select "22"
select select "63"
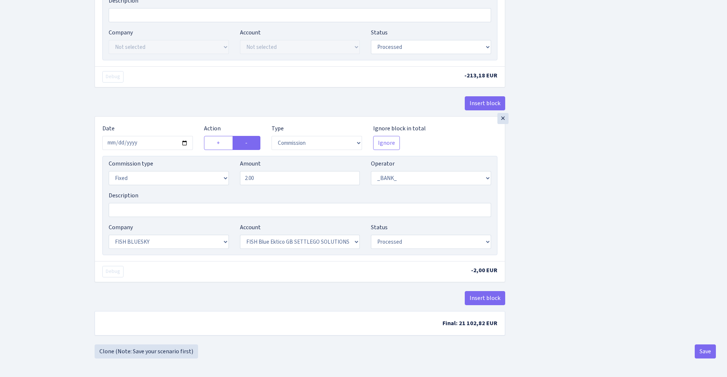
scroll to position [369, 0]
select select "22"
select select "63"
select select "percentage"
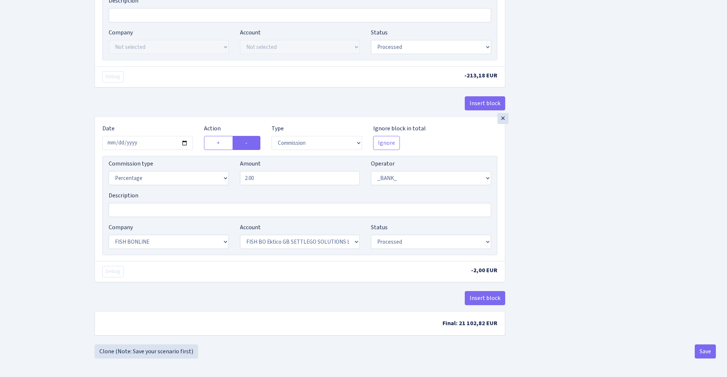
click at [276, 172] on div "Amount 2.00" at bounding box center [300, 172] width 120 height 26
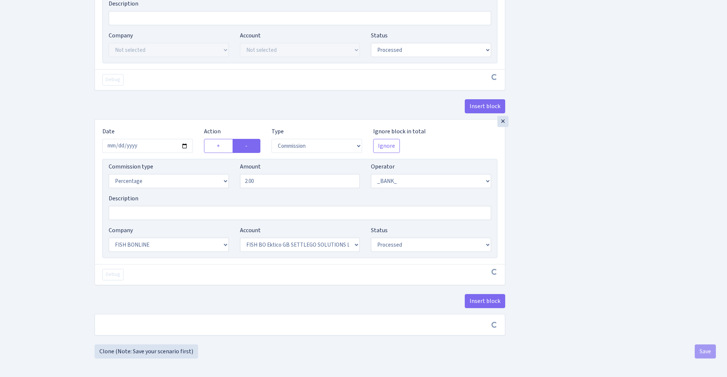
click at [276, 172] on div "Amount 2.00" at bounding box center [300, 175] width 120 height 26
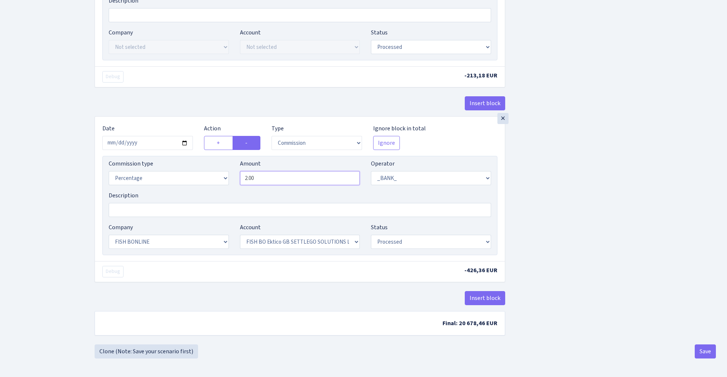
click at [272, 179] on input "2.00" at bounding box center [300, 178] width 120 height 14
type input "0.30"
click at [590, 165] on div "Insert block × Date 2025-08-13 Action + - Type --- In Out Commission Field requ…" at bounding box center [405, 10] width 632 height 670
click at [702, 359] on button "Save" at bounding box center [704, 352] width 21 height 14
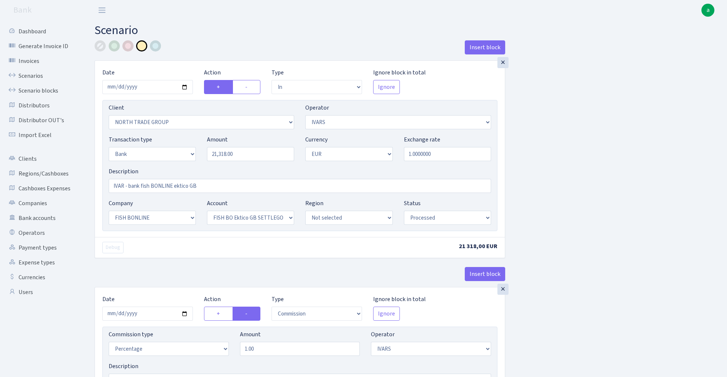
select select "in"
select select "2977"
select select "199"
select select "2"
select select "1"
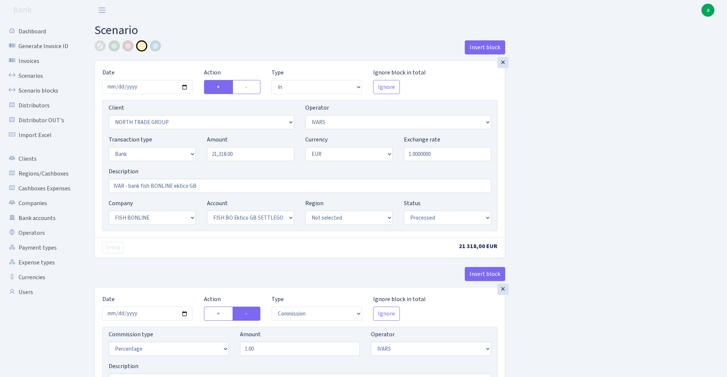
select select "22"
select select "63"
select select "processed"
select select "commission"
select select "199"
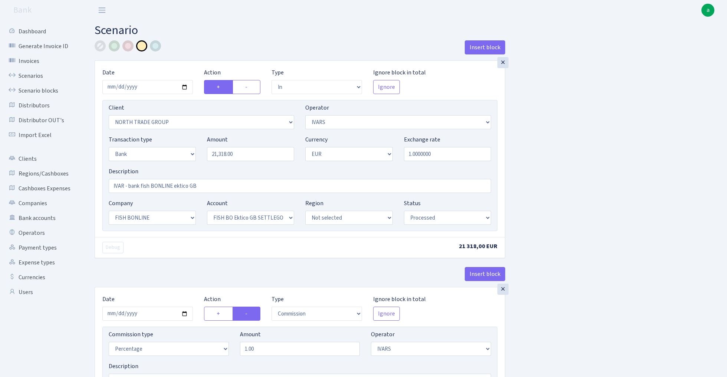
select select "processed"
select select "commission"
select select "1"
select select "22"
select select "63"
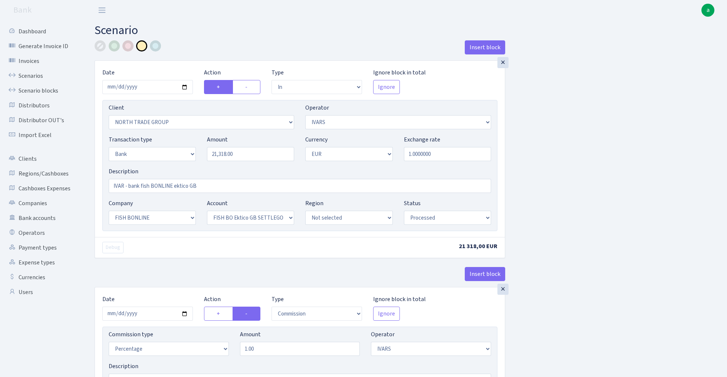
select select "processed"
click at [32, 75] on link "Scenarios" at bounding box center [41, 76] width 74 height 15
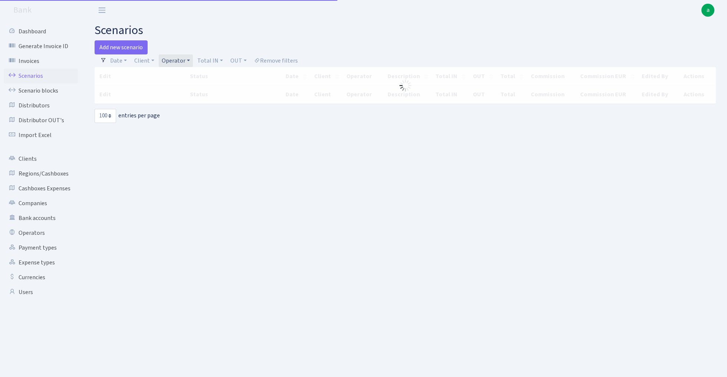
select select "100"
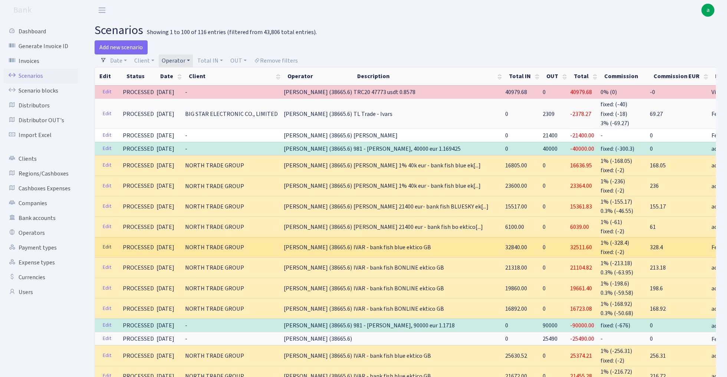
click at [110, 242] on link "Edit" at bounding box center [106, 247] width 15 height 11
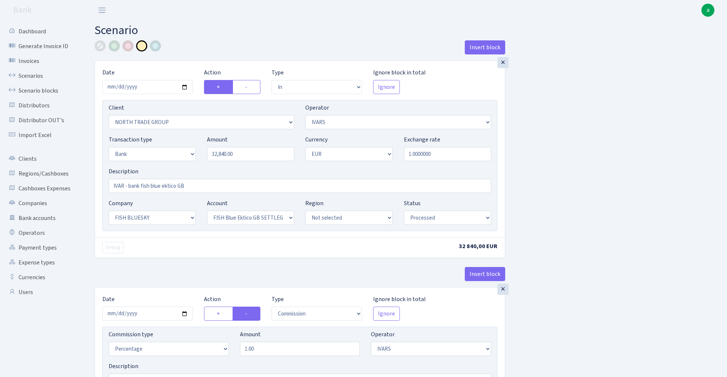
select select "in"
select select "2977"
select select "199"
select select "2"
select select "1"
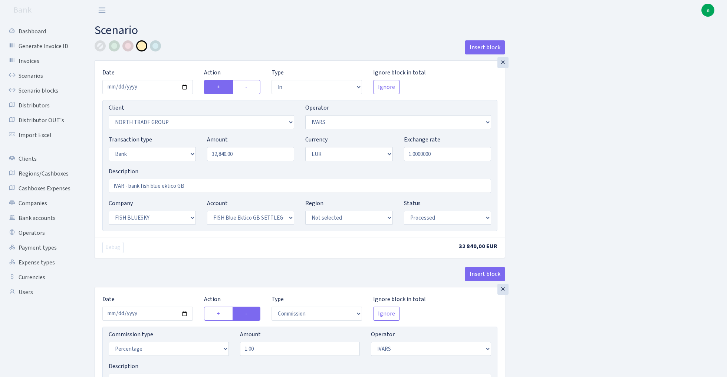
select select "23"
select select "67"
select select "processed"
select select "commission"
select select "199"
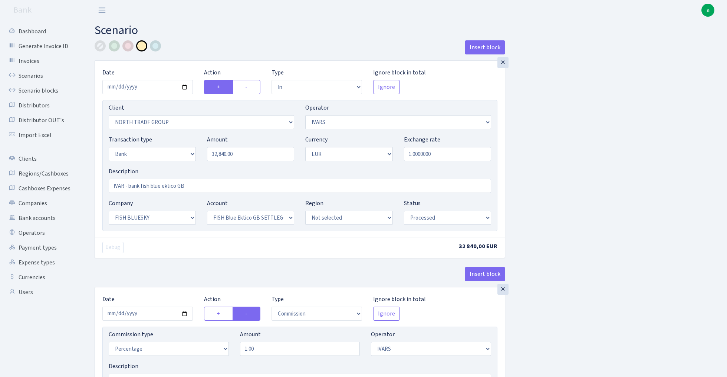
select select "processed"
select select "commission"
select select "fixed"
select select "1"
select select "23"
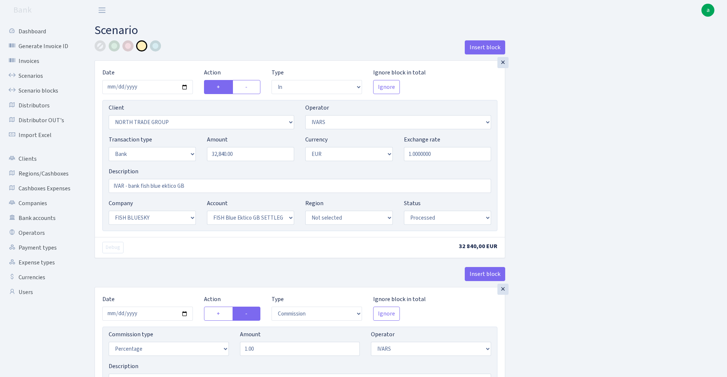
select select "67"
select select "processed"
select select "22"
select select "63"
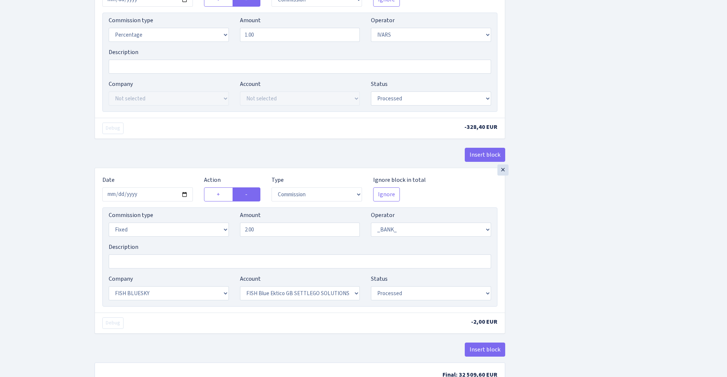
scroll to position [339, 0]
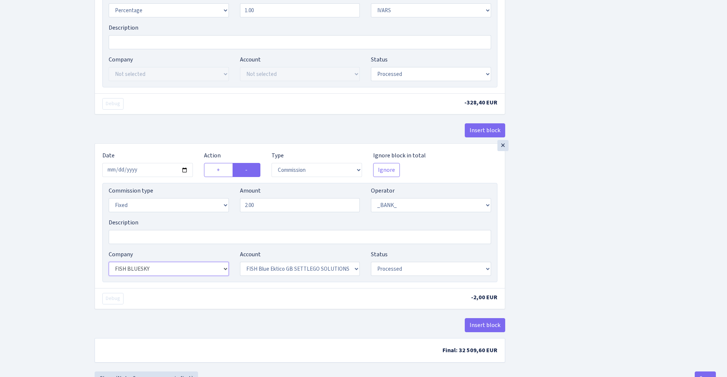
select select "22"
select select "63"
click at [580, 196] on div "Insert block × Date 2025-08-13 Action + - Type --- In Out Commission Field requ…" at bounding box center [405, 37] width 632 height 670
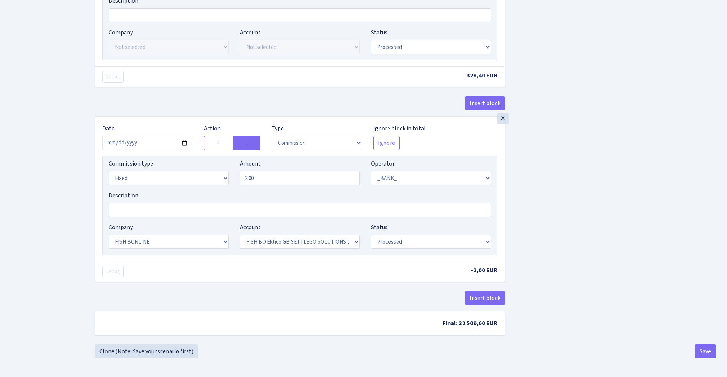
scroll to position [369, 0]
select select "percentage"
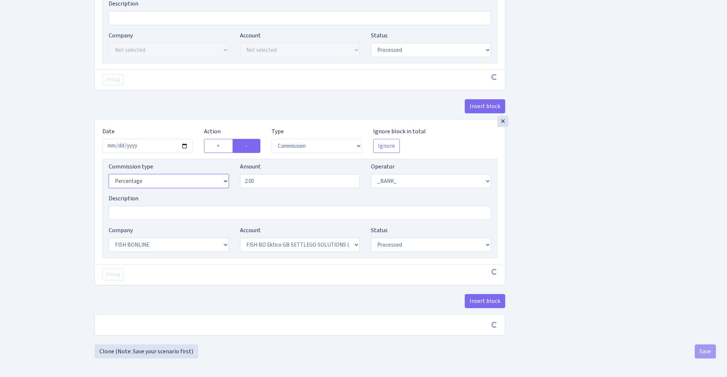
scroll to position [366, 0]
click at [289, 179] on input "2.00" at bounding box center [300, 181] width 120 height 14
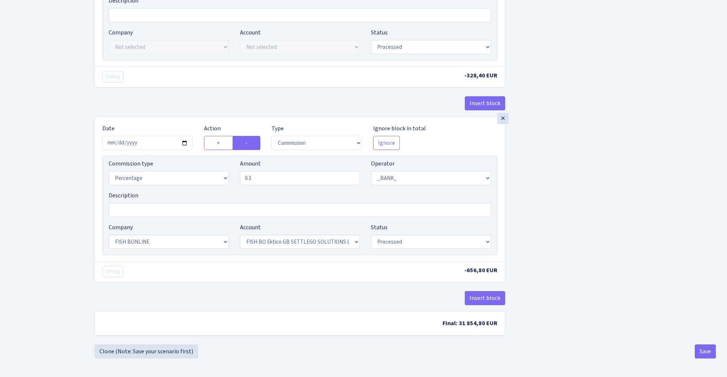
type input "0.30"
click at [565, 172] on div "Insert block × Date 2025-08-13 Action + - Type --- In Out Commission Field requ…" at bounding box center [405, 10] width 632 height 670
click at [709, 351] on button "Save" at bounding box center [704, 352] width 21 height 14
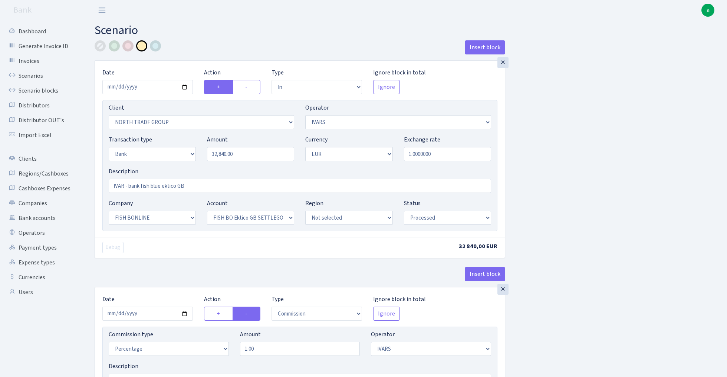
select select "in"
select select "2977"
select select "199"
select select "2"
select select "1"
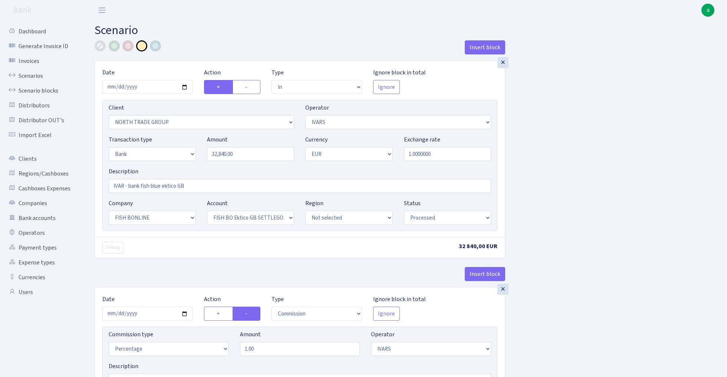
select select "22"
select select "63"
select select "processed"
select select "commission"
select select "199"
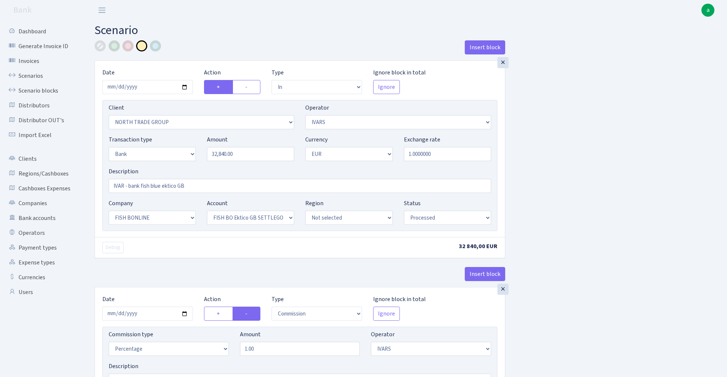
select select "processed"
select select "commission"
select select "1"
select select "22"
select select "63"
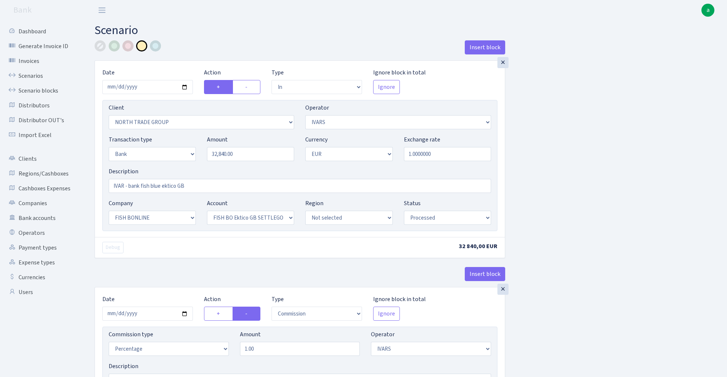
select select "processed"
click at [30, 73] on link "Scenarios" at bounding box center [41, 76] width 74 height 15
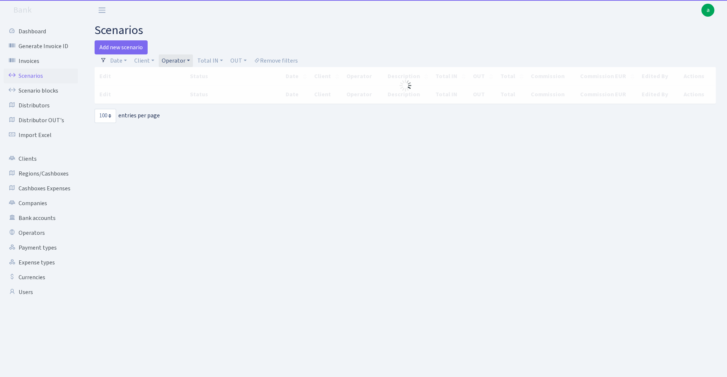
select select "100"
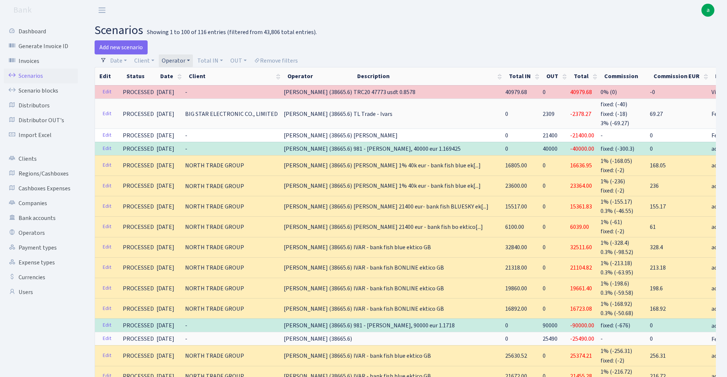
click at [179, 58] on link "Operator" at bounding box center [176, 60] width 34 height 13
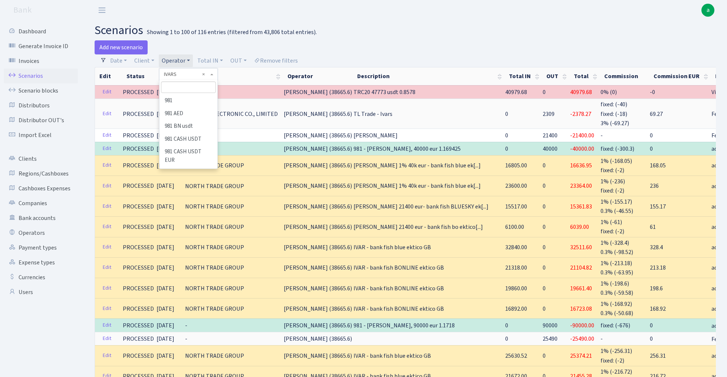
scroll to position [1996, 0]
click at [195, 84] on input "search" at bounding box center [188, 87] width 54 height 11
type input "kostj"
click at [195, 102] on li "[PERSON_NAME]" at bounding box center [188, 101] width 56 height 13
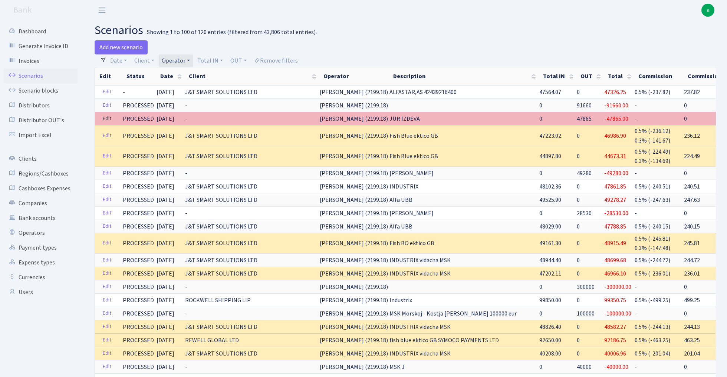
click at [102, 118] on link "Edit" at bounding box center [106, 118] width 15 height 11
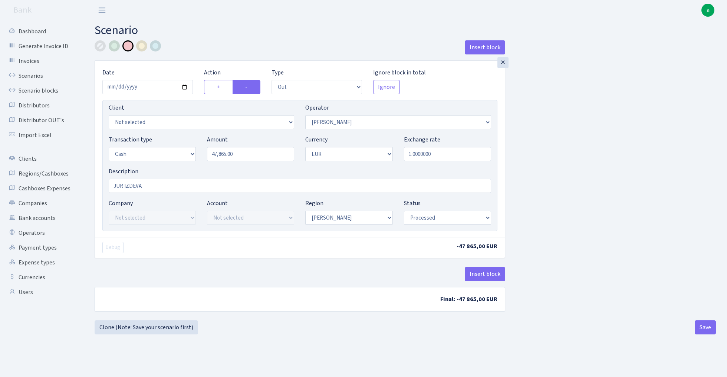
select select "out"
select select "439"
select select "1"
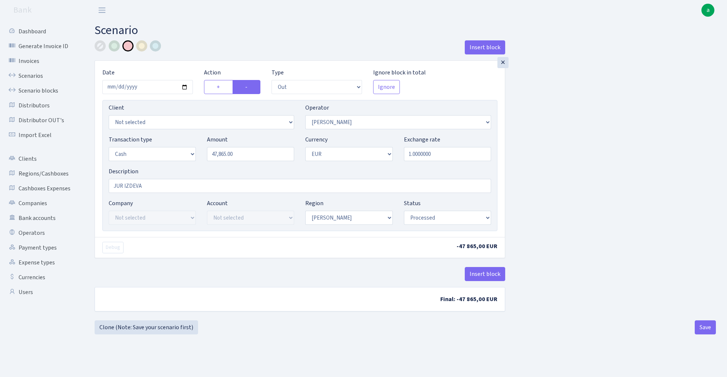
select select "processed"
drag, startPoint x: 171, startPoint y: 186, endPoint x: 33, endPoint y: 187, distance: 137.2
click at [33, 187] on div "Dashboard Generate Invoice ID Invoices Scenarios Scenario blocks Distributors D…" at bounding box center [363, 189] width 727 height 338
type input "[PERSON_NAME]"
click at [101, 42] on div at bounding box center [100, 45] width 11 height 11
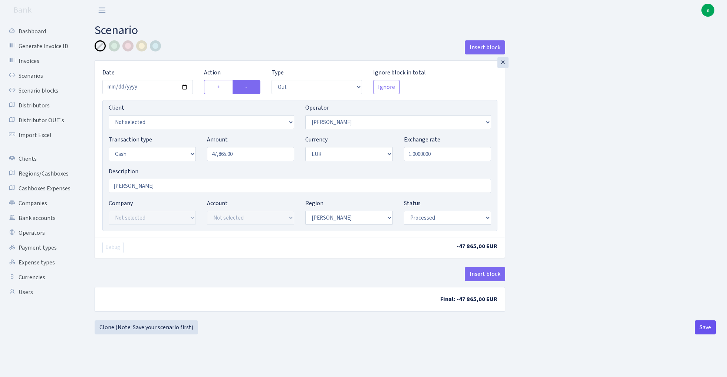
click at [701, 329] on button "Save" at bounding box center [704, 328] width 21 height 14
select select "out"
select select "439"
select select "1"
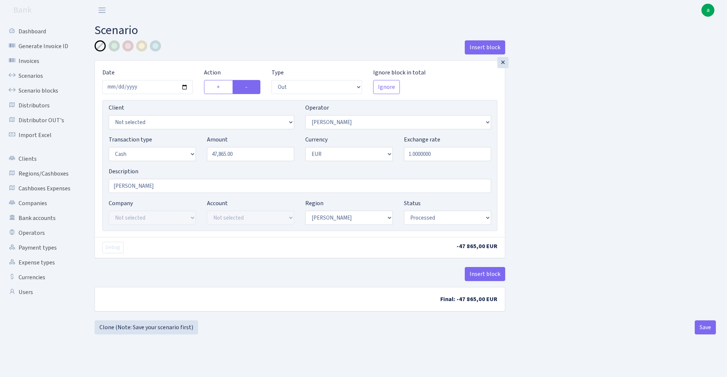
select select "1"
select select "processed"
click at [34, 72] on link "Scenarios" at bounding box center [41, 76] width 74 height 15
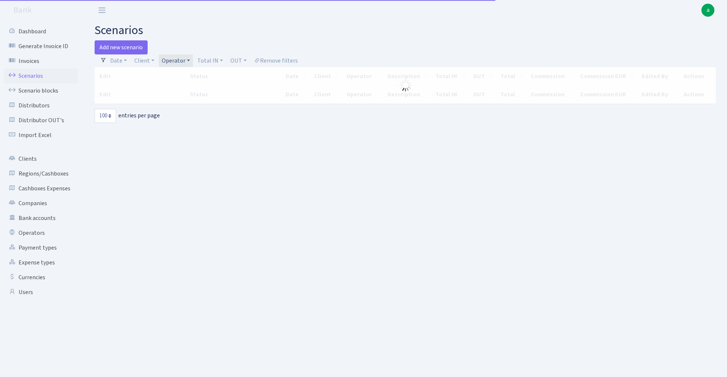
select select "100"
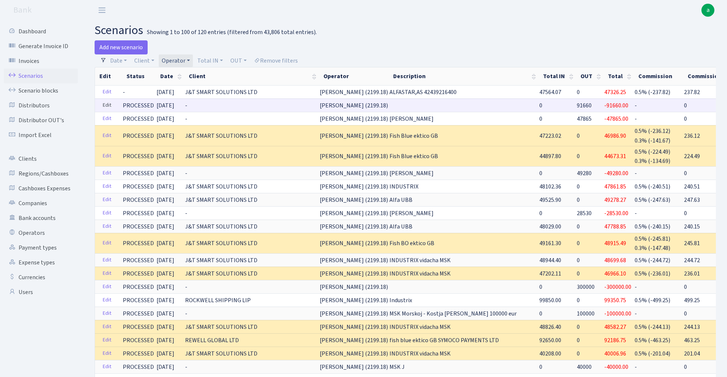
click at [109, 104] on link "Edit" at bounding box center [106, 105] width 15 height 11
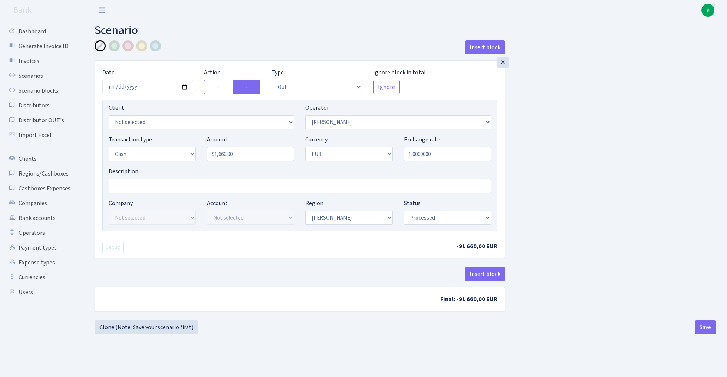
select select "out"
select select "439"
select select "1"
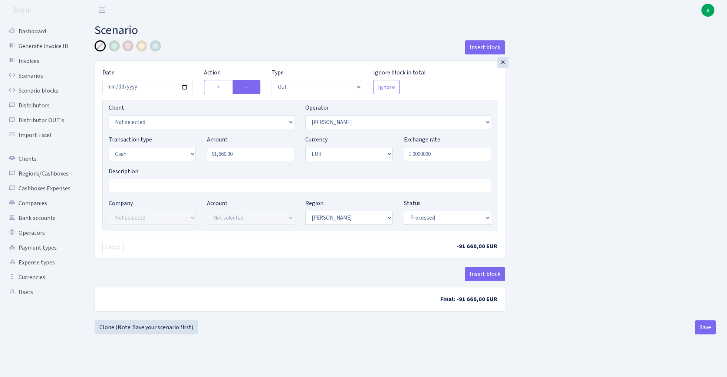
select select "processed"
click at [137, 185] on input "Description" at bounding box center [300, 186] width 382 height 14
type input "[PERSON_NAME]"
click at [706, 328] on button "Save" at bounding box center [704, 328] width 21 height 14
select select "out"
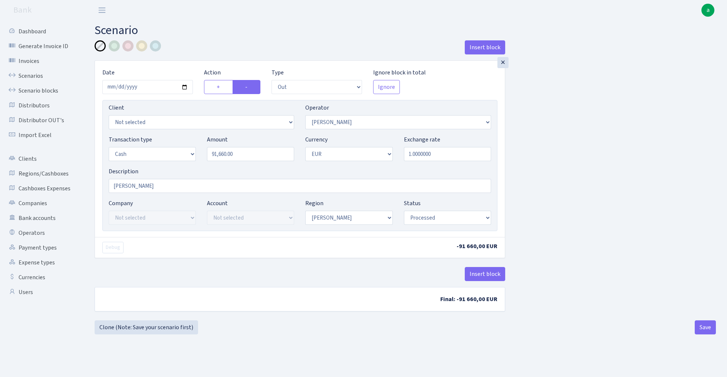
select select "439"
select select "1"
select select "processed"
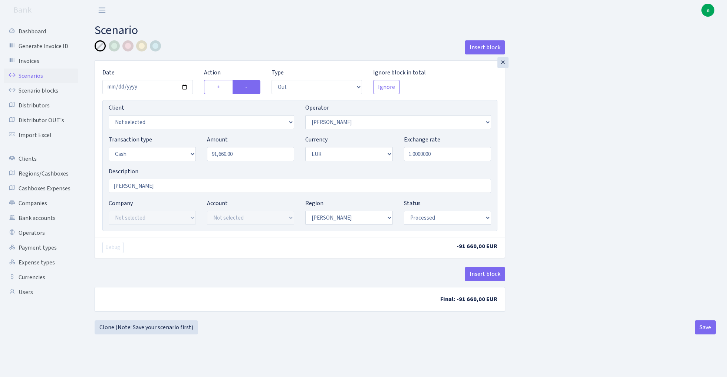
click at [32, 74] on link "Scenarios" at bounding box center [41, 76] width 74 height 15
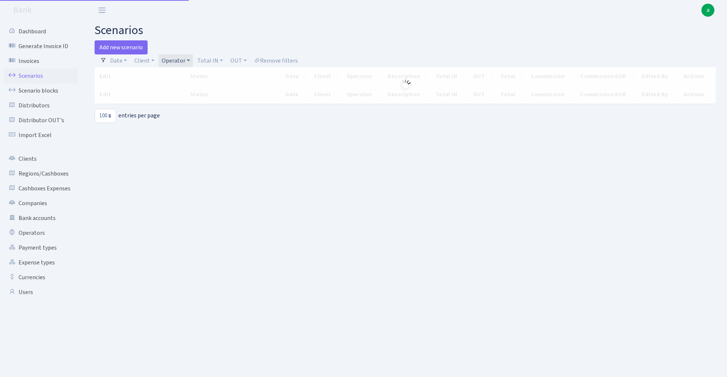
select select "100"
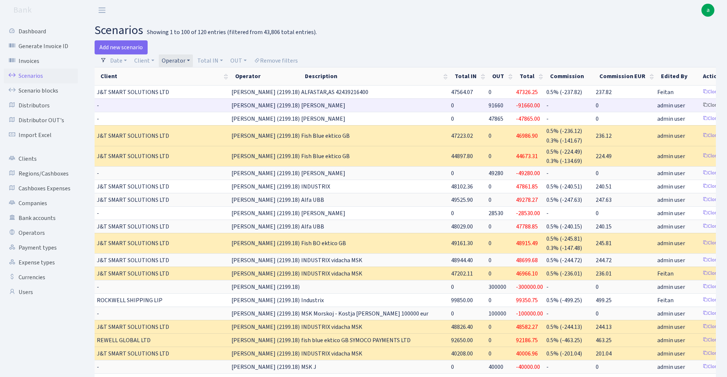
scroll to position [0, 88]
click at [699, 107] on link "Clone" at bounding box center [711, 105] width 24 height 11
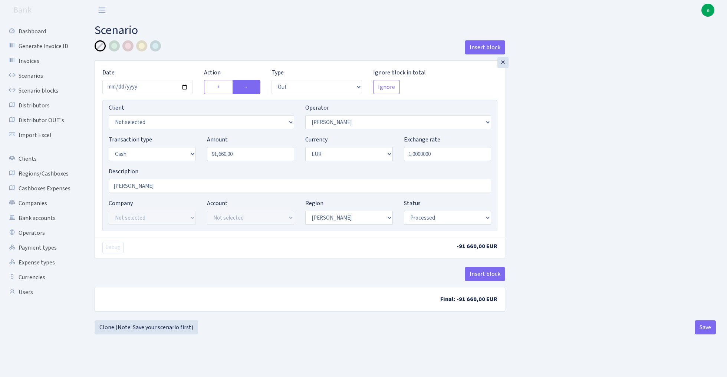
select select "out"
select select "439"
select select "1"
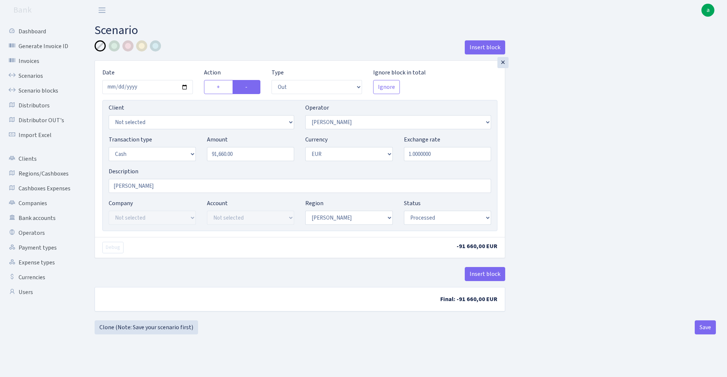
select select "processed"
click at [143, 85] on input "[DATE]" at bounding box center [147, 87] width 90 height 14
type input "[DATE]"
click at [195, 53] on div "Insert block" at bounding box center [300, 50] width 410 height 20
click at [245, 153] on input "91660.00" at bounding box center [250, 154] width 87 height 14
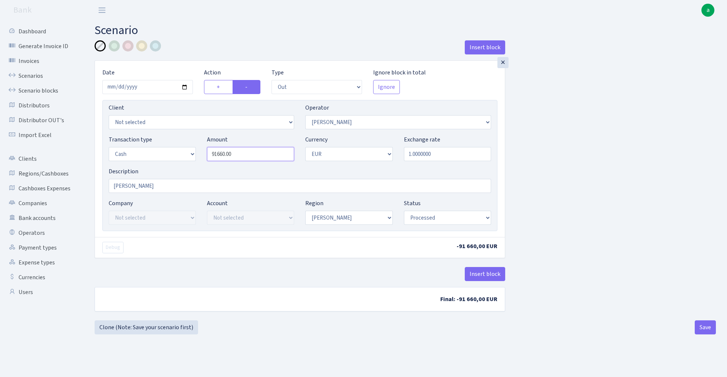
click at [245, 153] on input "91660.00" at bounding box center [250, 154] width 87 height 14
type input "64,000.00"
click at [562, 171] on div "Insert block × Date [DATE] Action + - Type --- In Out Commission Field required…" at bounding box center [405, 180] width 632 height 280
click at [702, 328] on button "Save" at bounding box center [704, 328] width 21 height 14
select select "out"
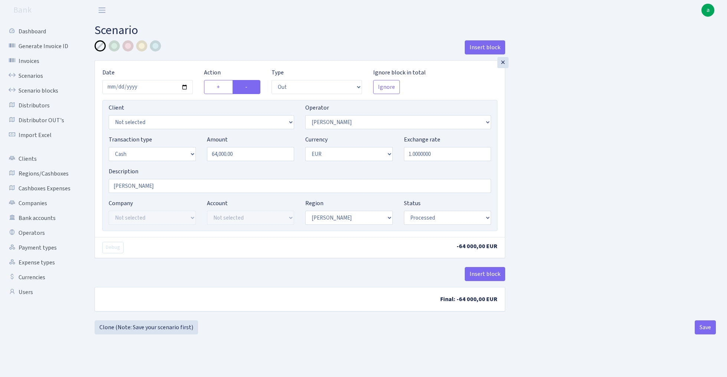
select select "439"
select select "1"
select select "processed"
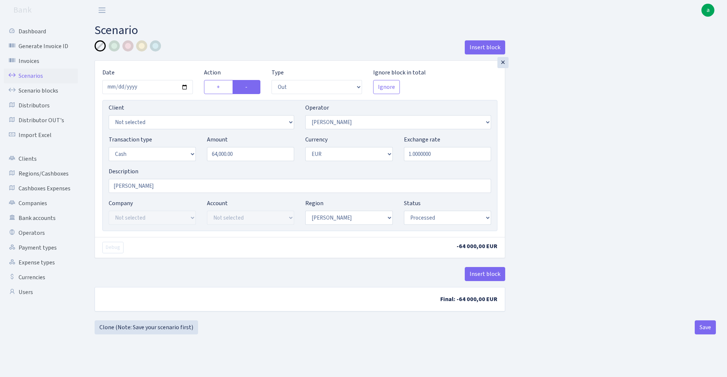
click at [27, 76] on link "Scenarios" at bounding box center [41, 76] width 74 height 15
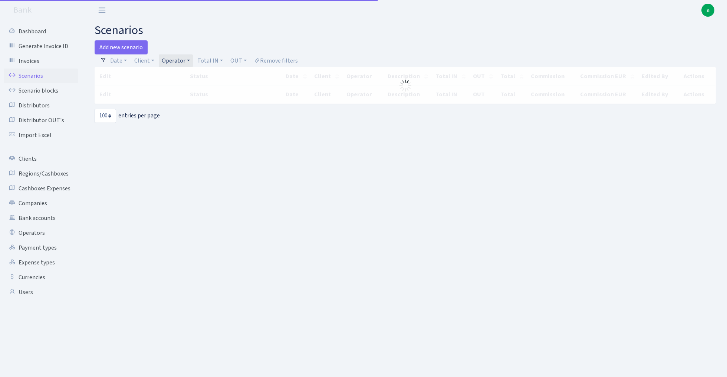
select select "100"
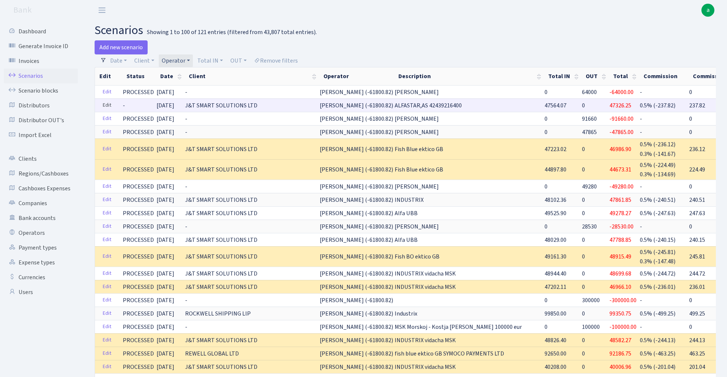
click at [106, 104] on link "Edit" at bounding box center [106, 105] width 15 height 11
